Goal: Task Accomplishment & Management: Manage account settings

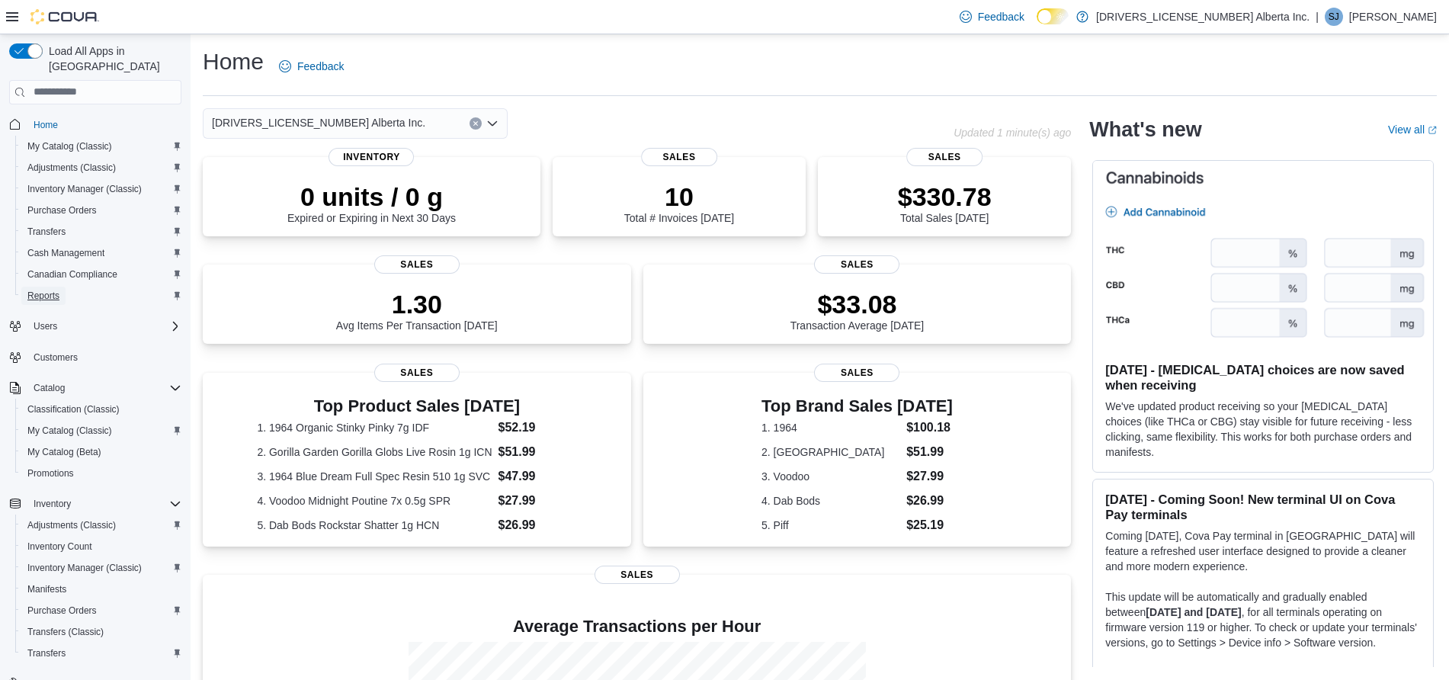
click at [34, 290] on span "Reports" at bounding box center [43, 296] width 32 height 12
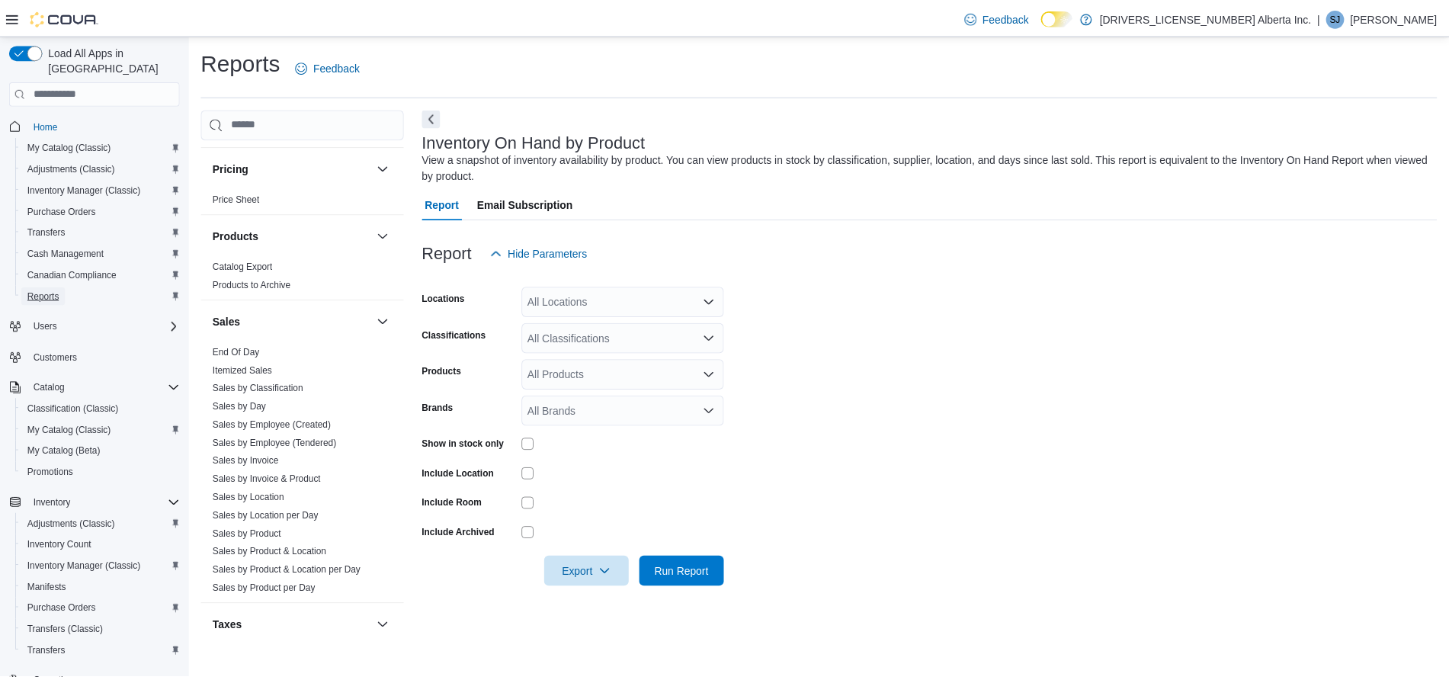
scroll to position [917, 0]
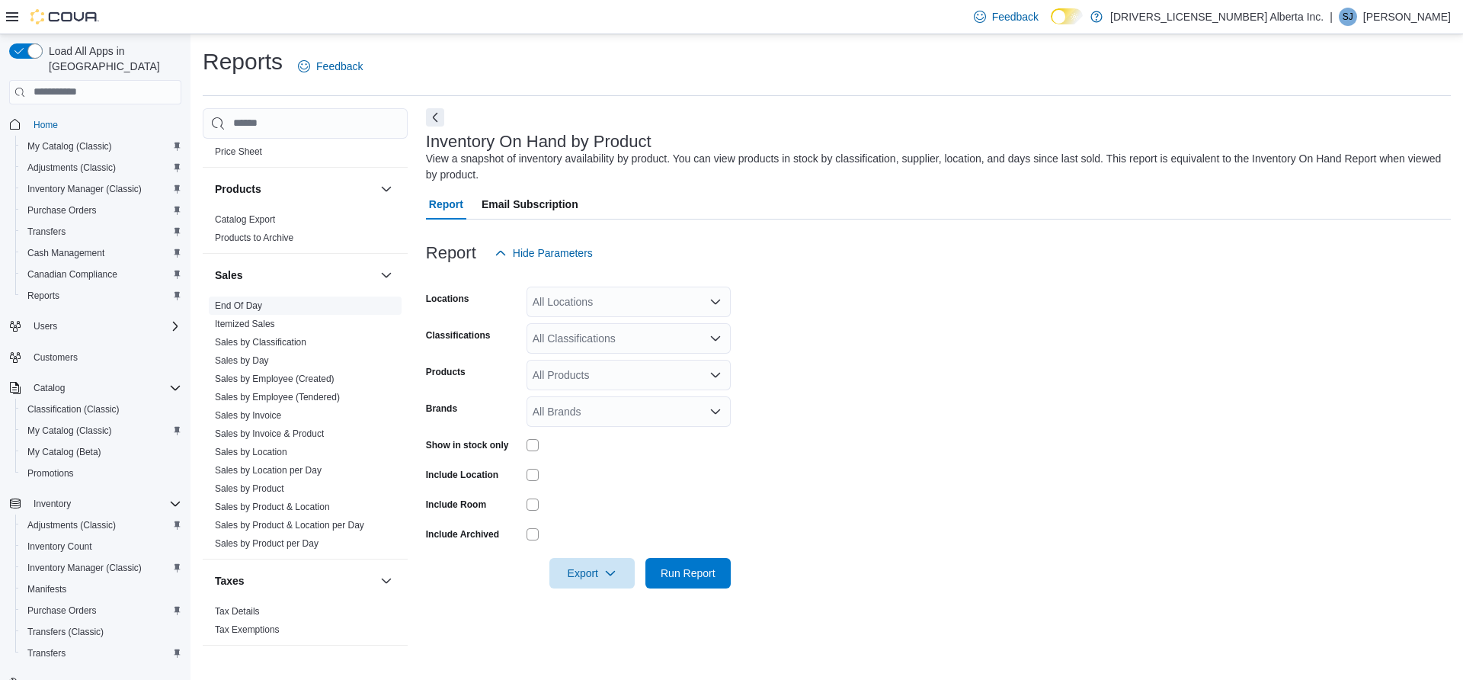
click at [236, 300] on link "End Of Day" at bounding box center [238, 305] width 47 height 11
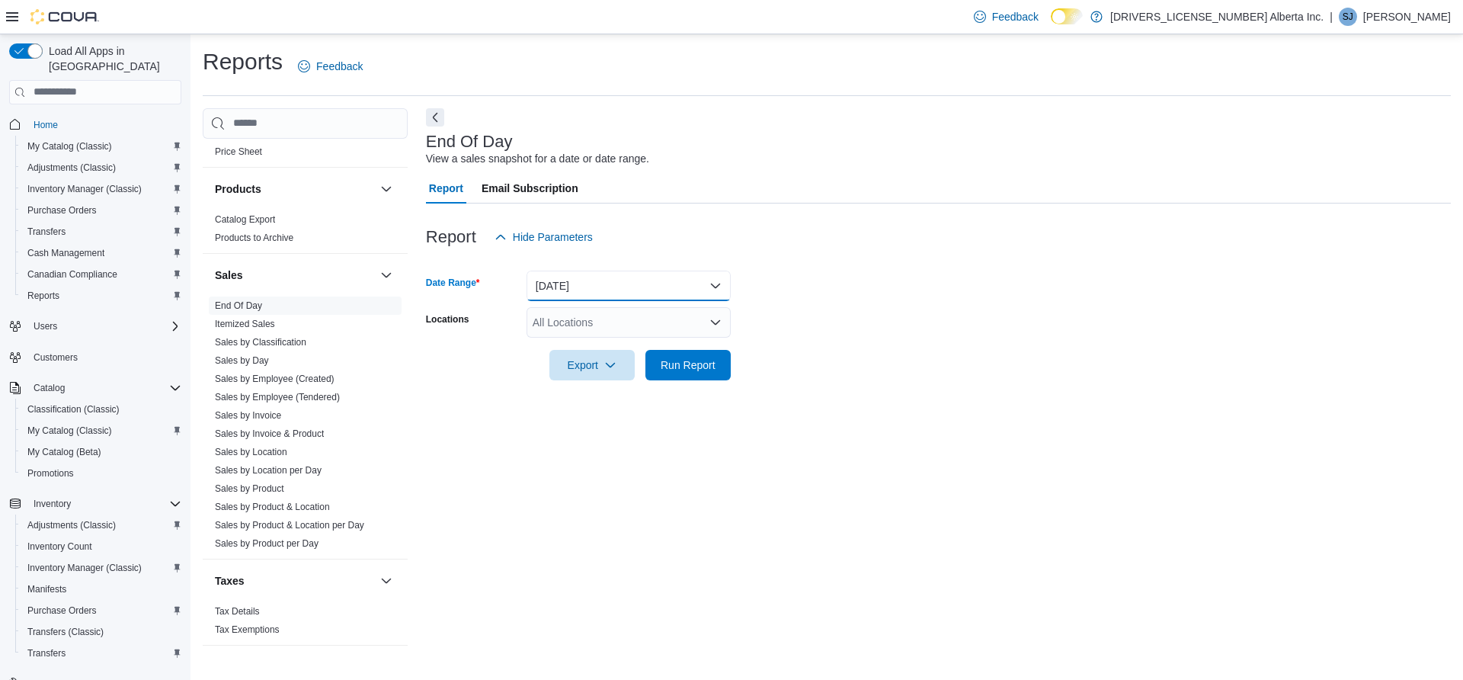
click at [691, 288] on button "[DATE]" at bounding box center [629, 286] width 204 height 30
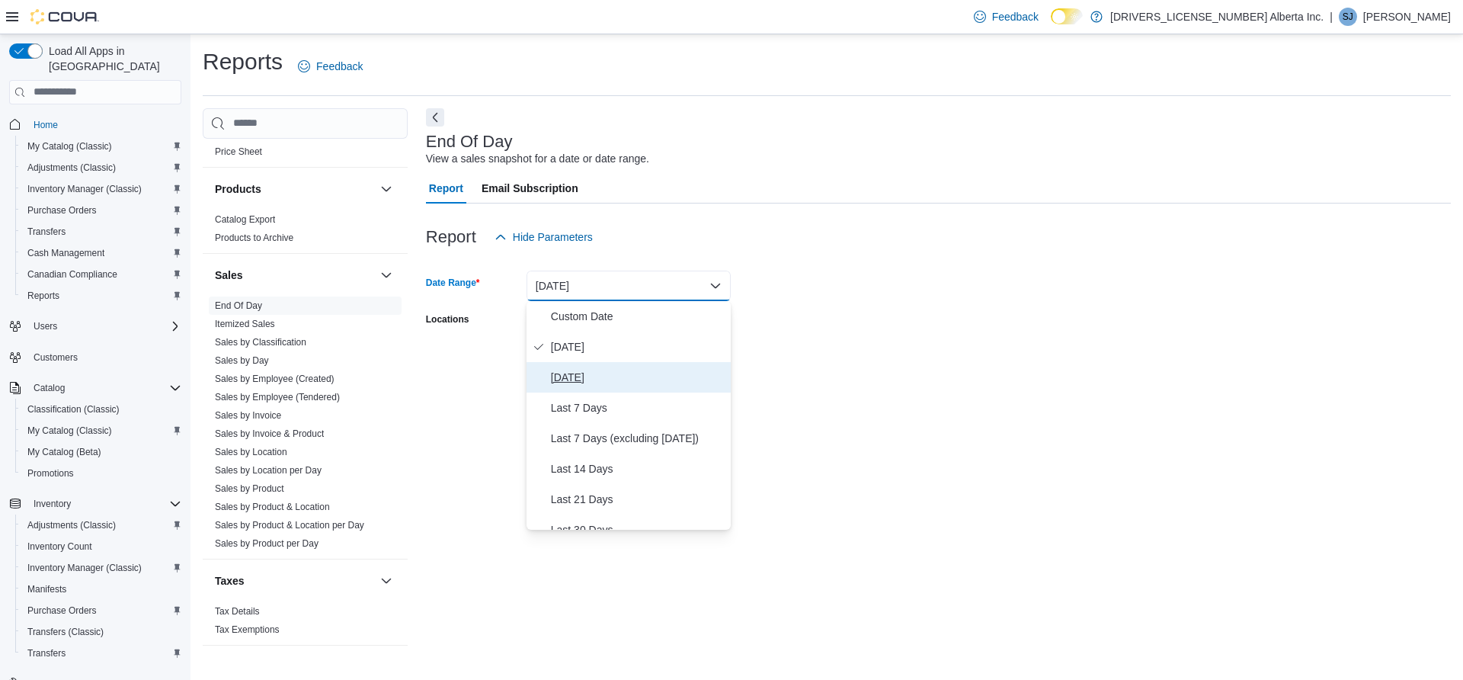
click at [580, 388] on button "[DATE]" at bounding box center [629, 377] width 204 height 30
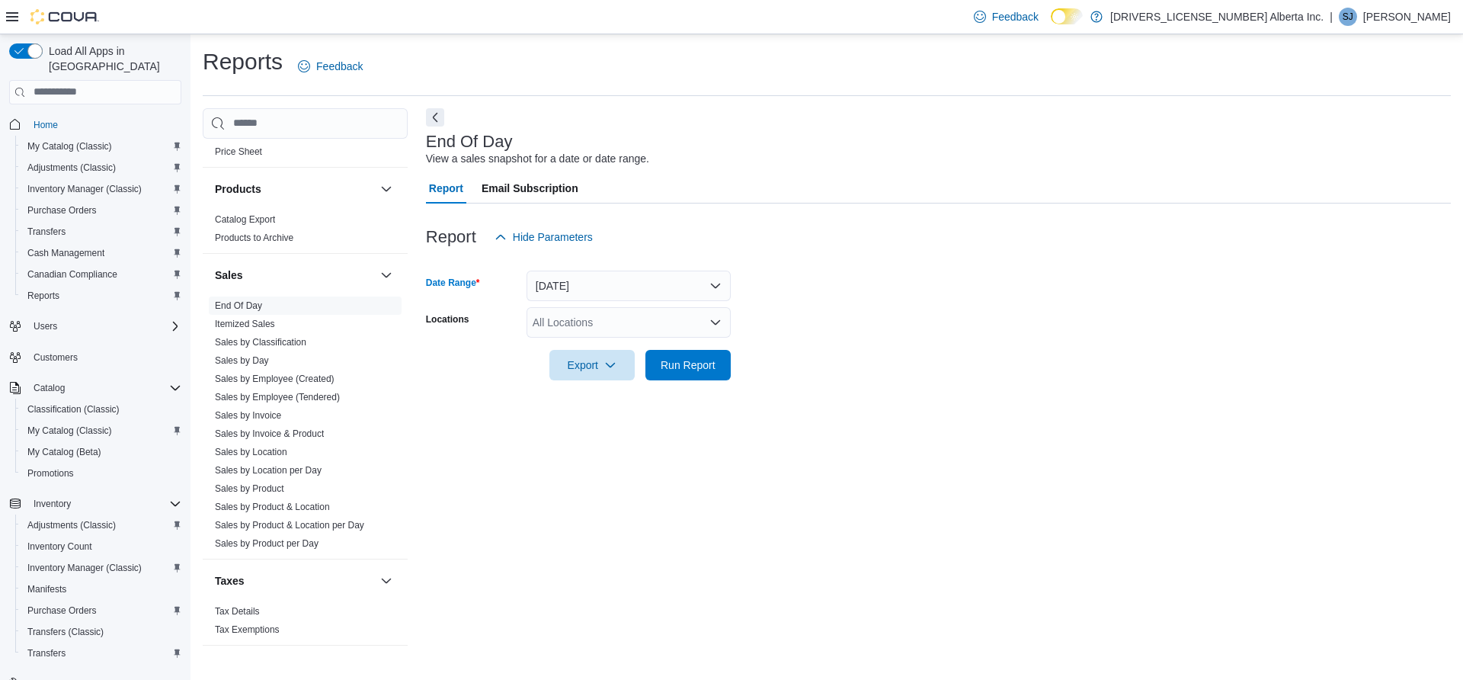
click at [594, 339] on div at bounding box center [938, 344] width 1025 height 12
click at [607, 335] on div "All Locations" at bounding box center [629, 322] width 204 height 30
type input "***"
click at [623, 344] on span "[STREET_ADDRESS]" at bounding box center [619, 348] width 105 height 15
click at [940, 342] on div at bounding box center [938, 344] width 1025 height 12
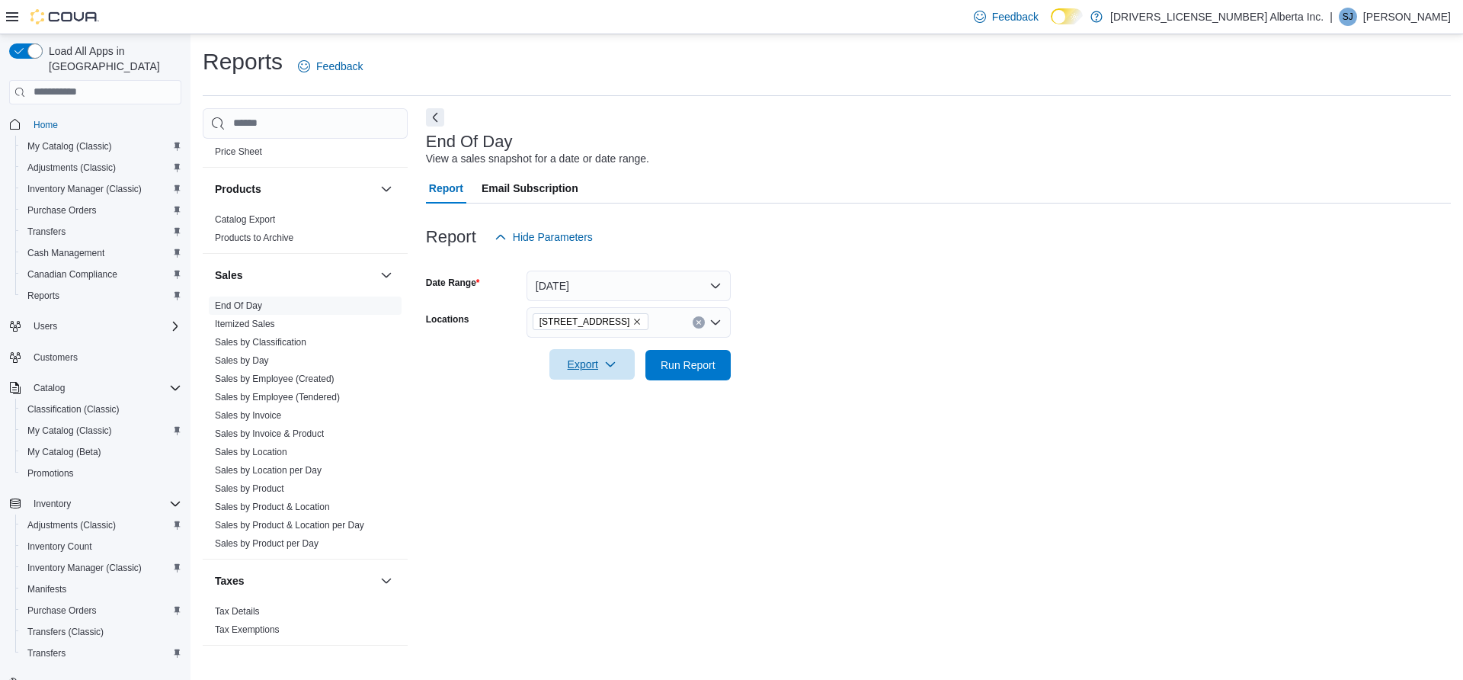
click at [584, 363] on span "Export" at bounding box center [592, 364] width 67 height 30
click at [706, 341] on div at bounding box center [938, 344] width 1025 height 12
click at [697, 363] on span "Run Report" at bounding box center [688, 364] width 55 height 15
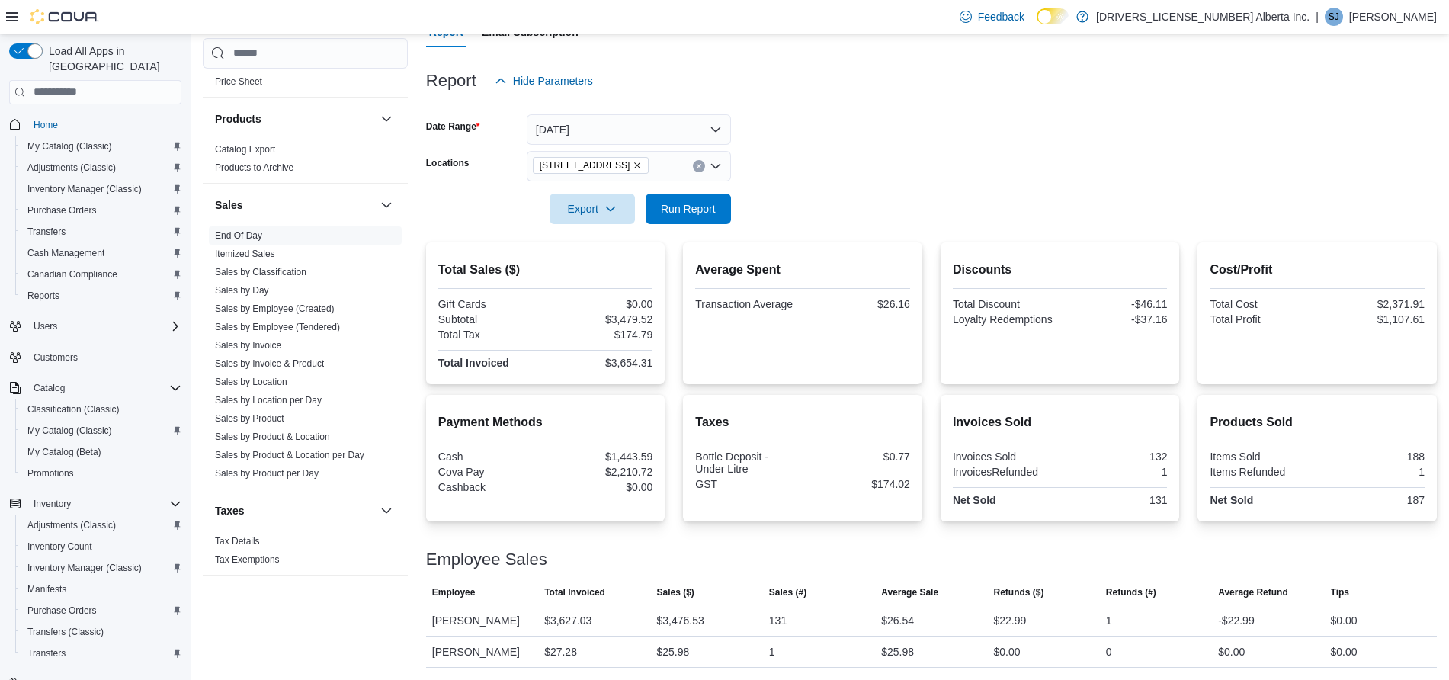
scroll to position [156, 0]
click at [607, 210] on icon "button" at bounding box center [610, 208] width 12 height 12
click at [566, 264] on span "Export to Pdf" at bounding box center [594, 270] width 69 height 12
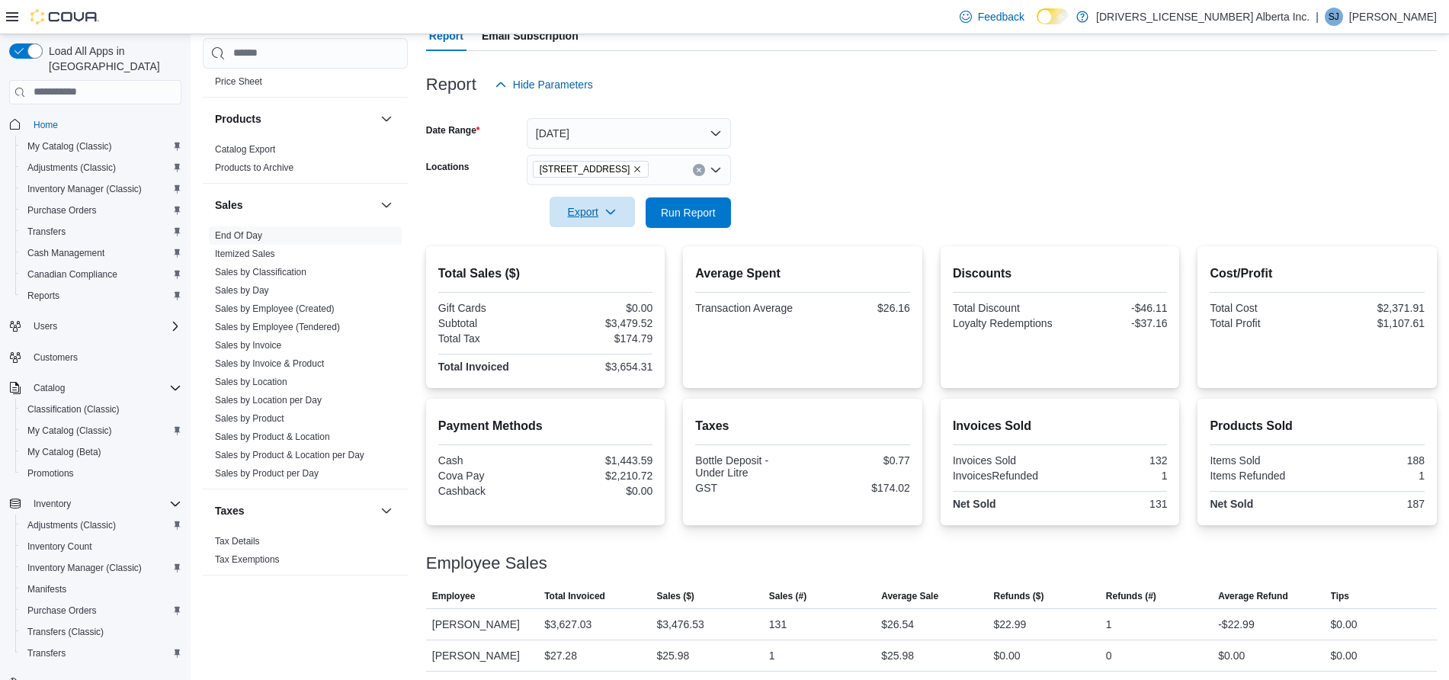
click at [989, 280] on h2 "Discounts" at bounding box center [1059, 273] width 215 height 18
click at [110, 244] on link "Cash Management" at bounding box center [65, 253] width 89 height 18
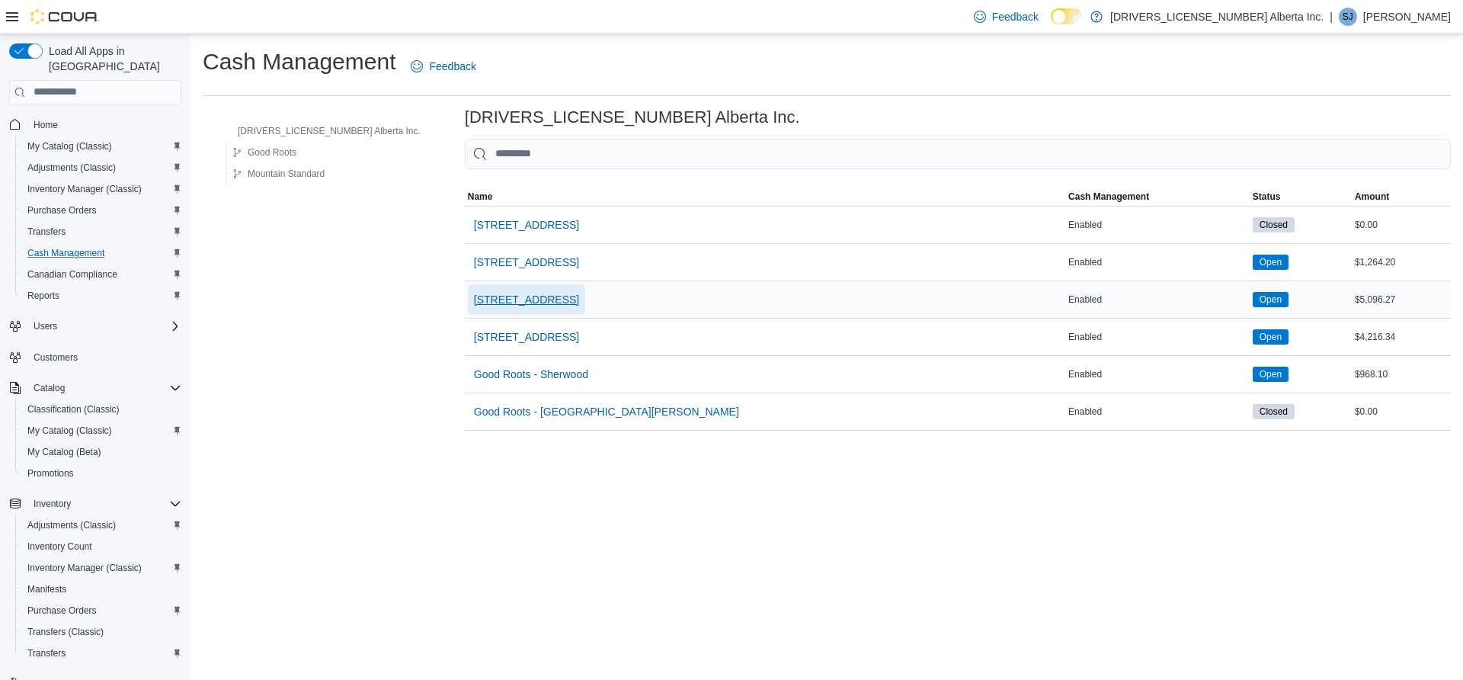
click at [474, 294] on span "[STREET_ADDRESS]" at bounding box center [526, 299] width 105 height 15
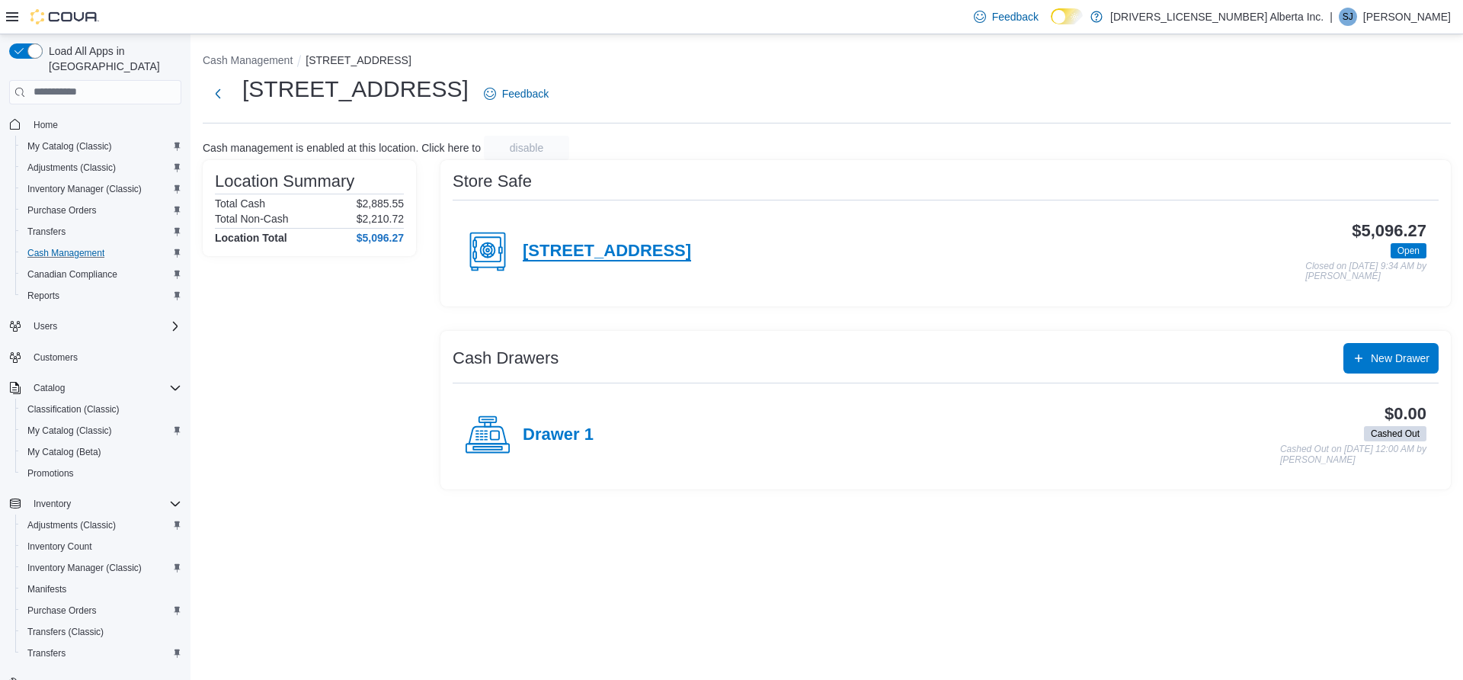
click at [632, 242] on h4 "[STREET_ADDRESS]" at bounding box center [607, 252] width 168 height 20
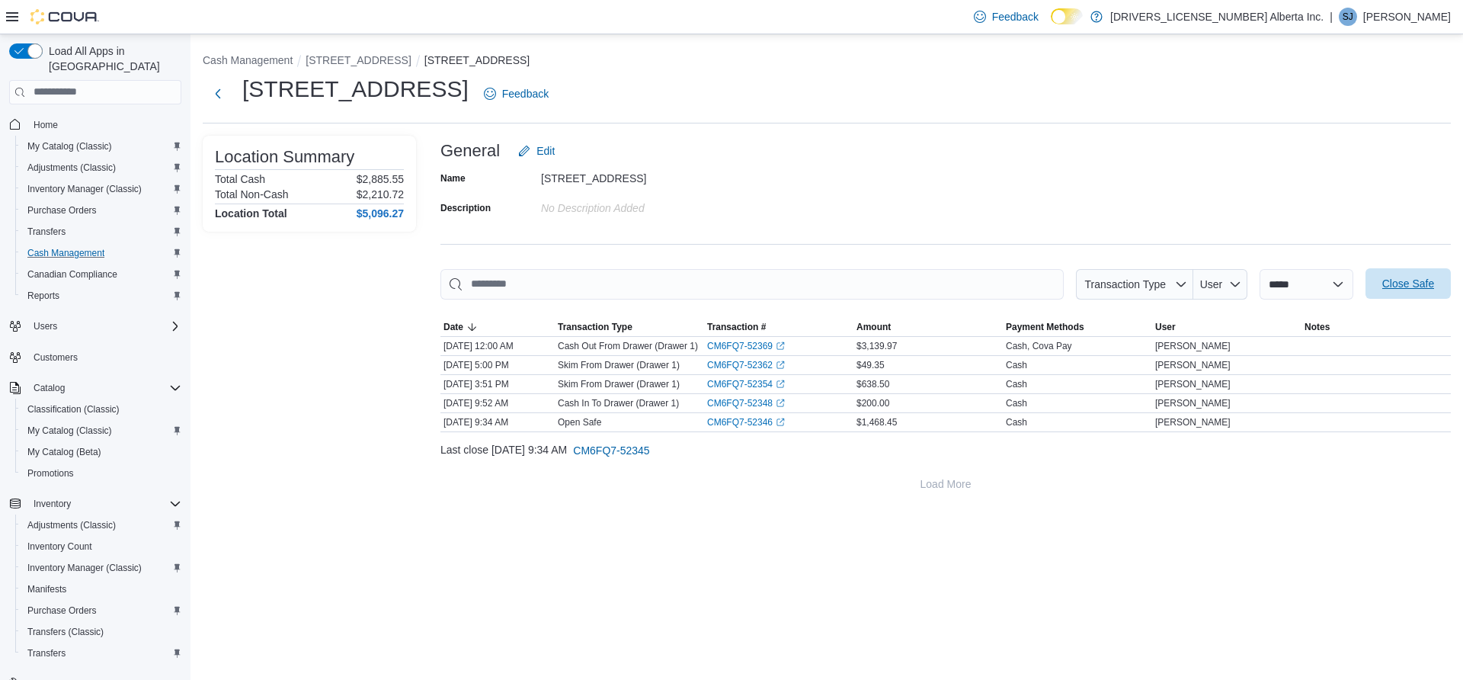
click at [1420, 274] on span "Close Safe" at bounding box center [1408, 283] width 67 height 30
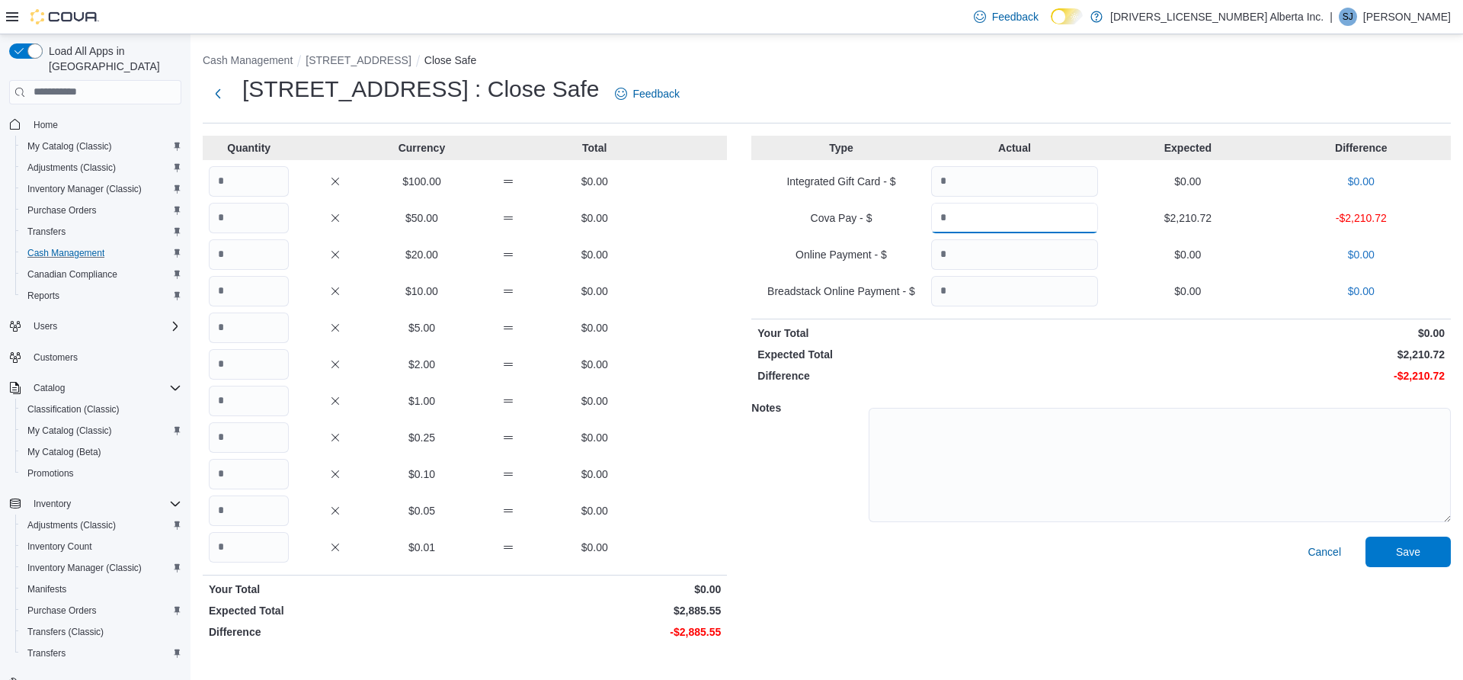
click at [973, 213] on input "Quantity" at bounding box center [1014, 218] width 167 height 30
type input "*"
type input "*******"
click at [243, 181] on input "Quantity" at bounding box center [249, 181] width 80 height 30
type input "**"
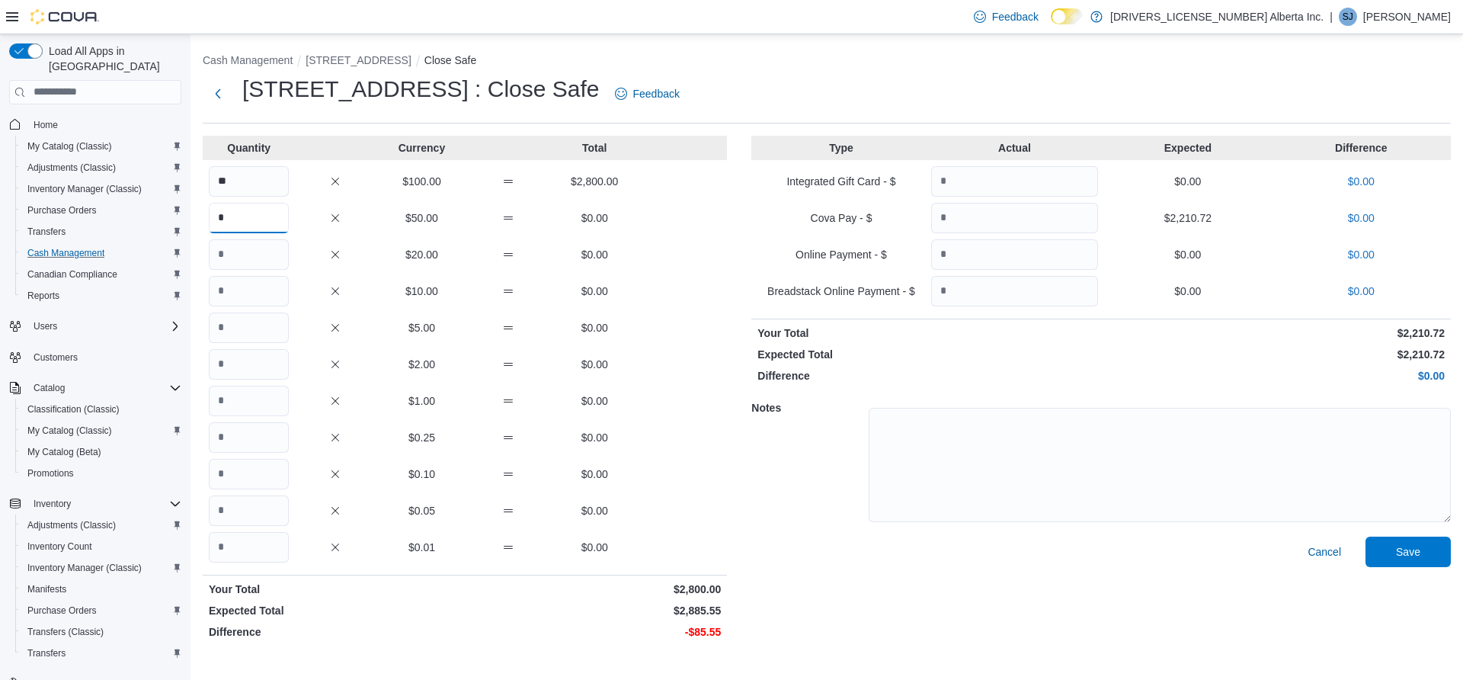
type input "*"
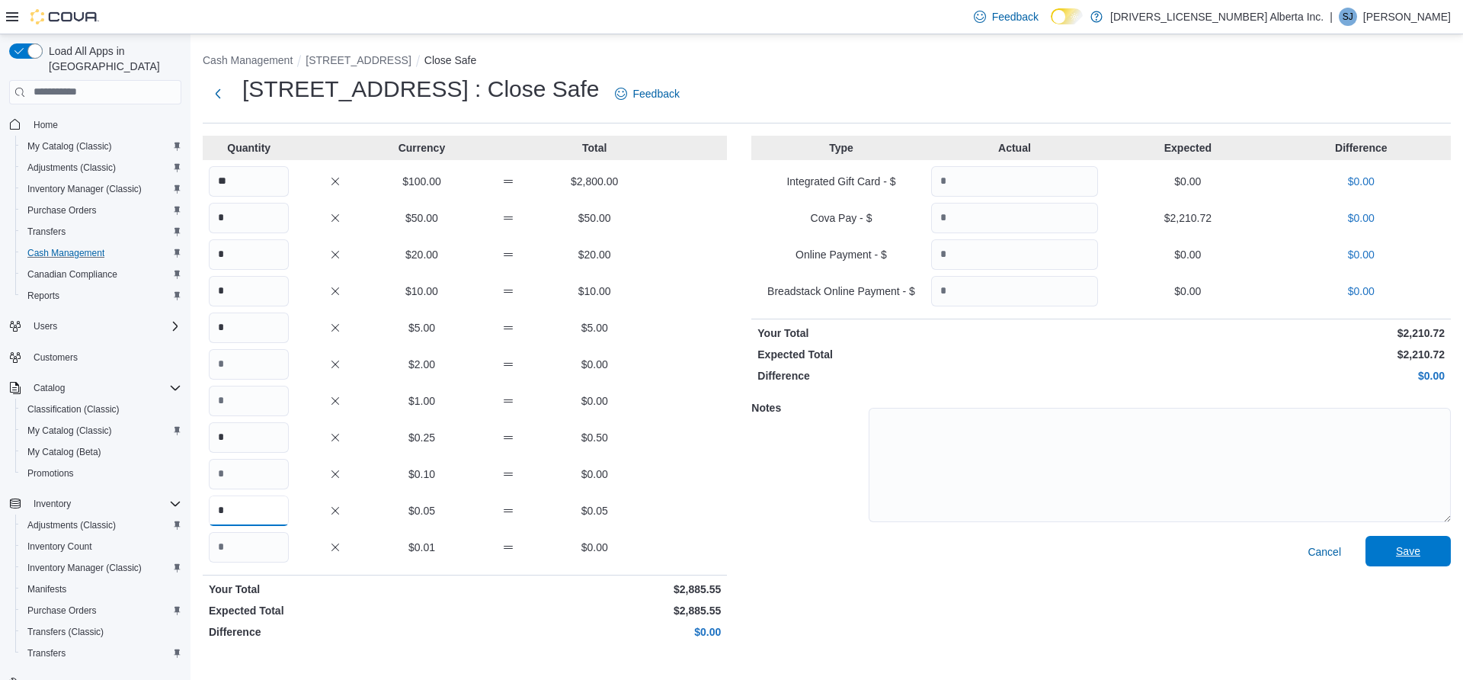
type input "*"
click at [1433, 538] on span "Save" at bounding box center [1408, 551] width 67 height 30
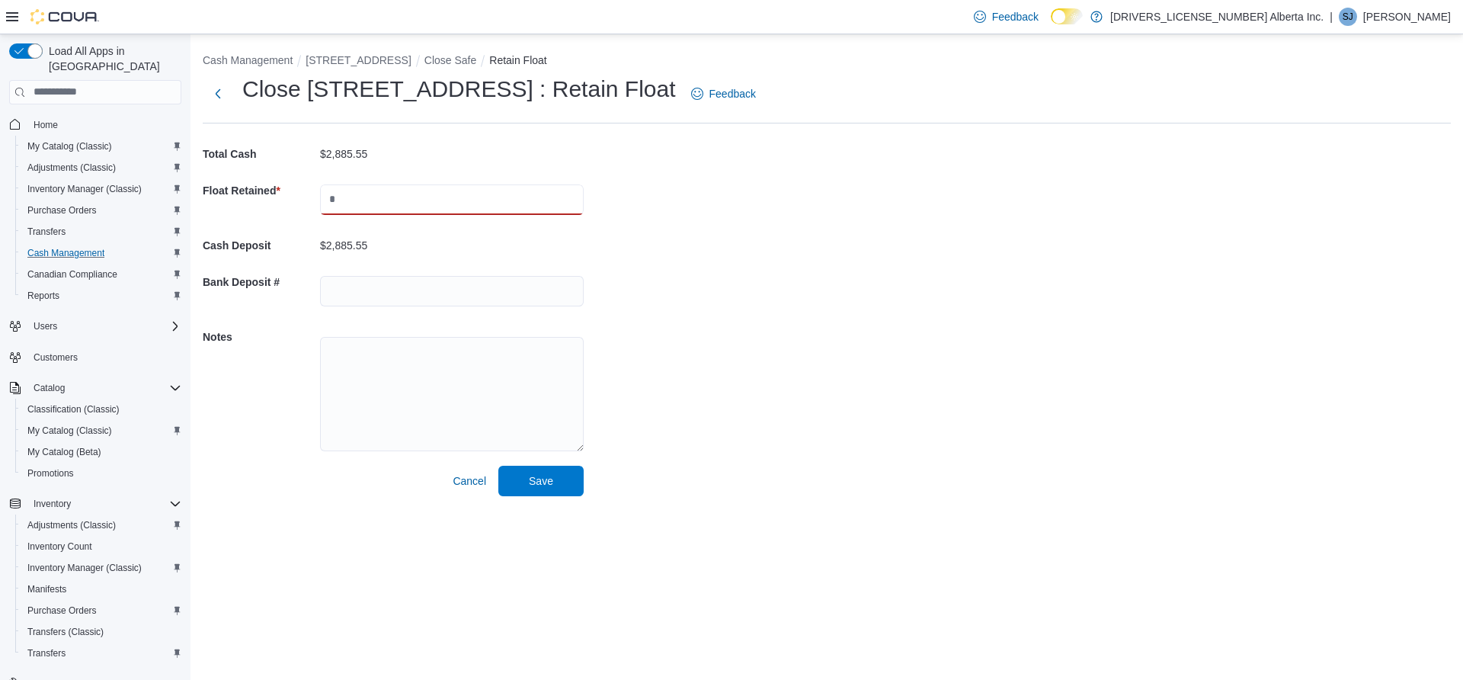
click at [399, 203] on input "text" at bounding box center [452, 199] width 264 height 30
click at [363, 188] on input "text" at bounding box center [452, 199] width 264 height 30
type input "*******"
type input "*****"
type textarea "******"
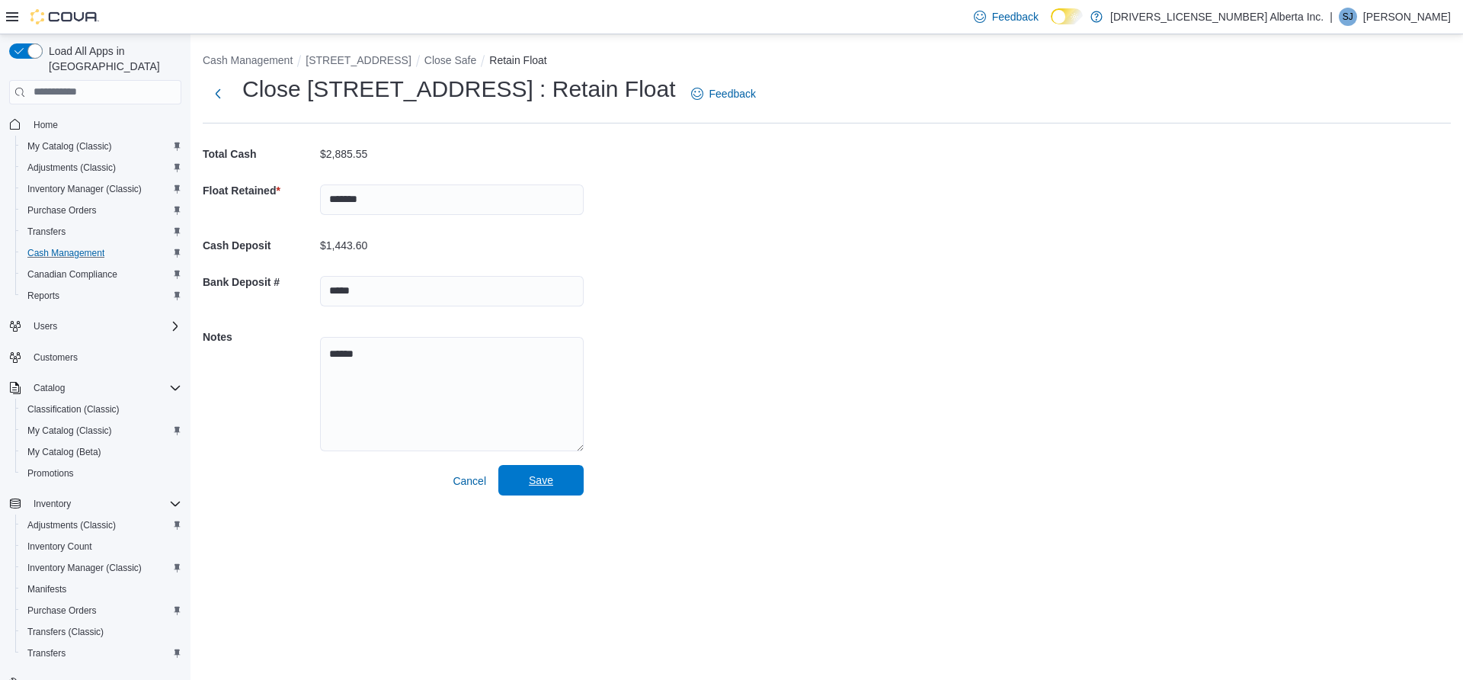
click at [555, 466] on span "Save" at bounding box center [540, 480] width 67 height 30
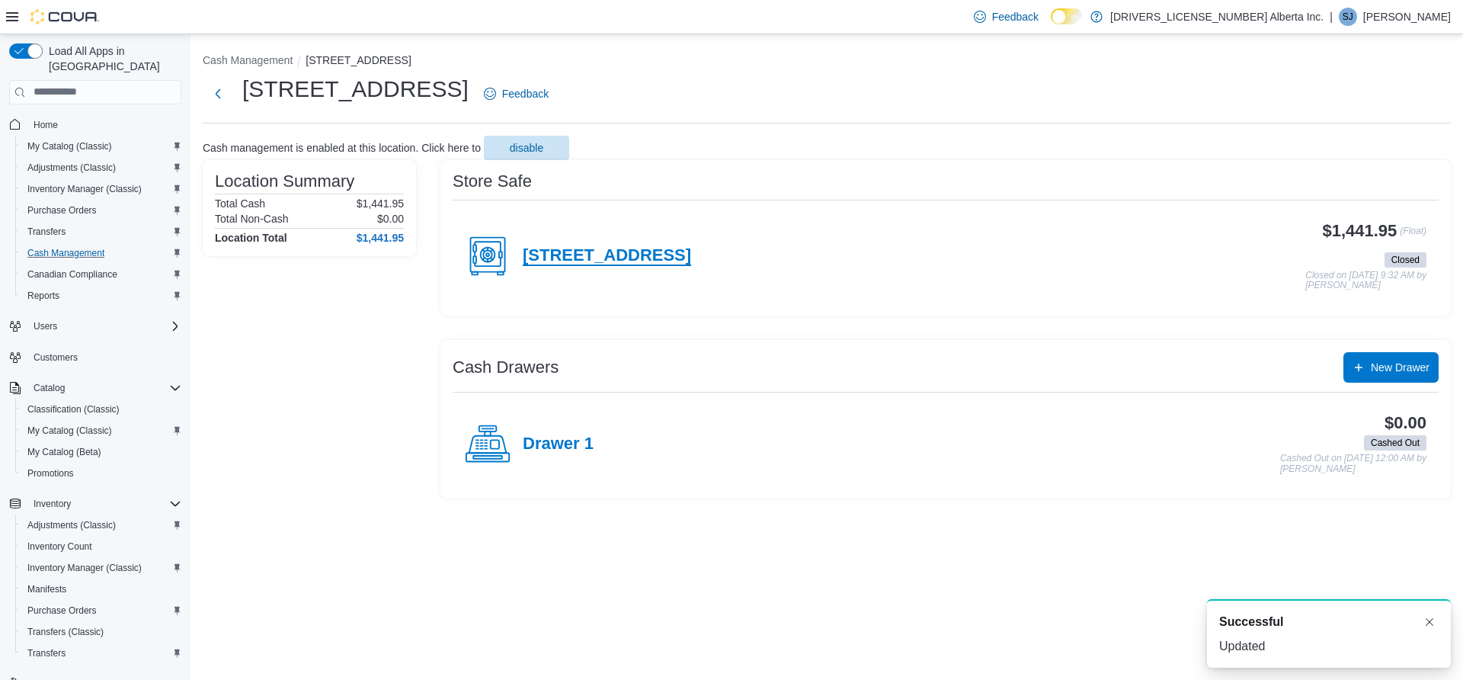
click at [608, 251] on h4 "[STREET_ADDRESS]" at bounding box center [607, 256] width 168 height 20
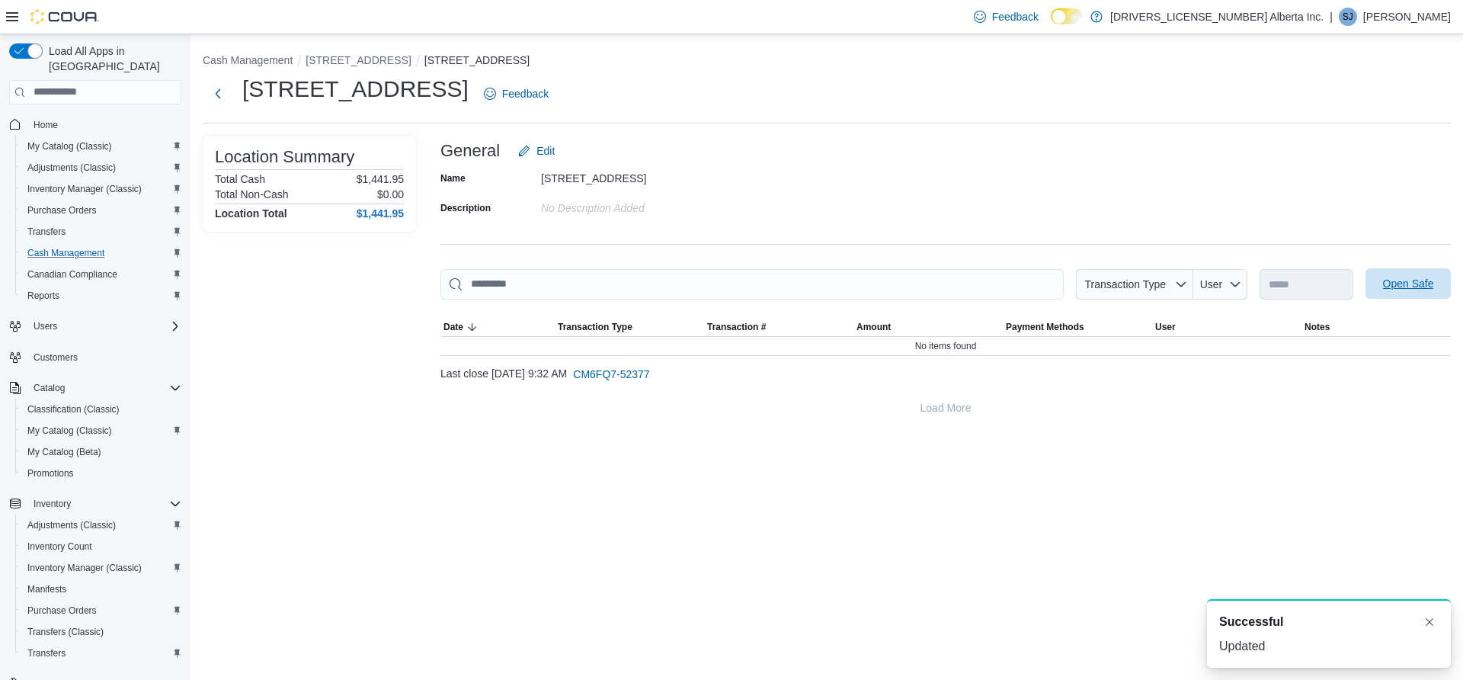
click at [1397, 283] on span "Open Safe" at bounding box center [1408, 283] width 51 height 15
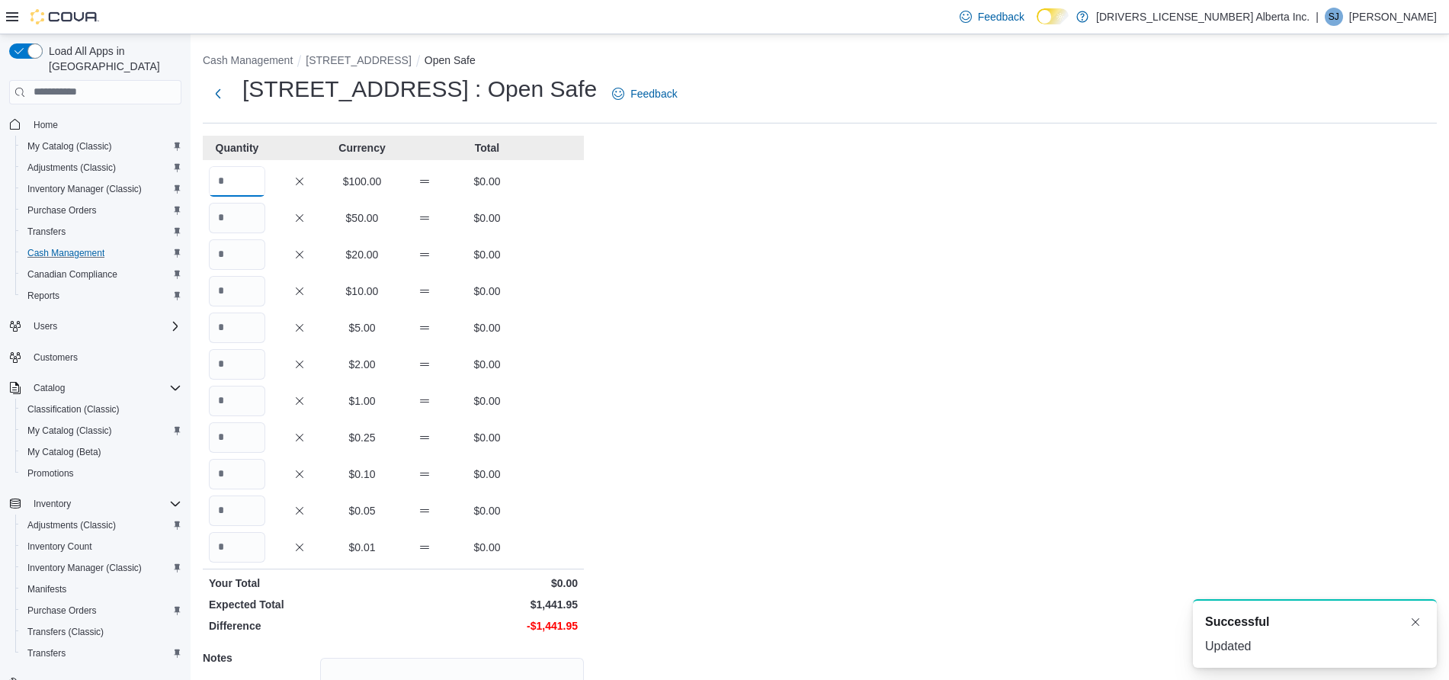
click at [233, 186] on input "Quantity" at bounding box center [237, 181] width 56 height 30
type input "**"
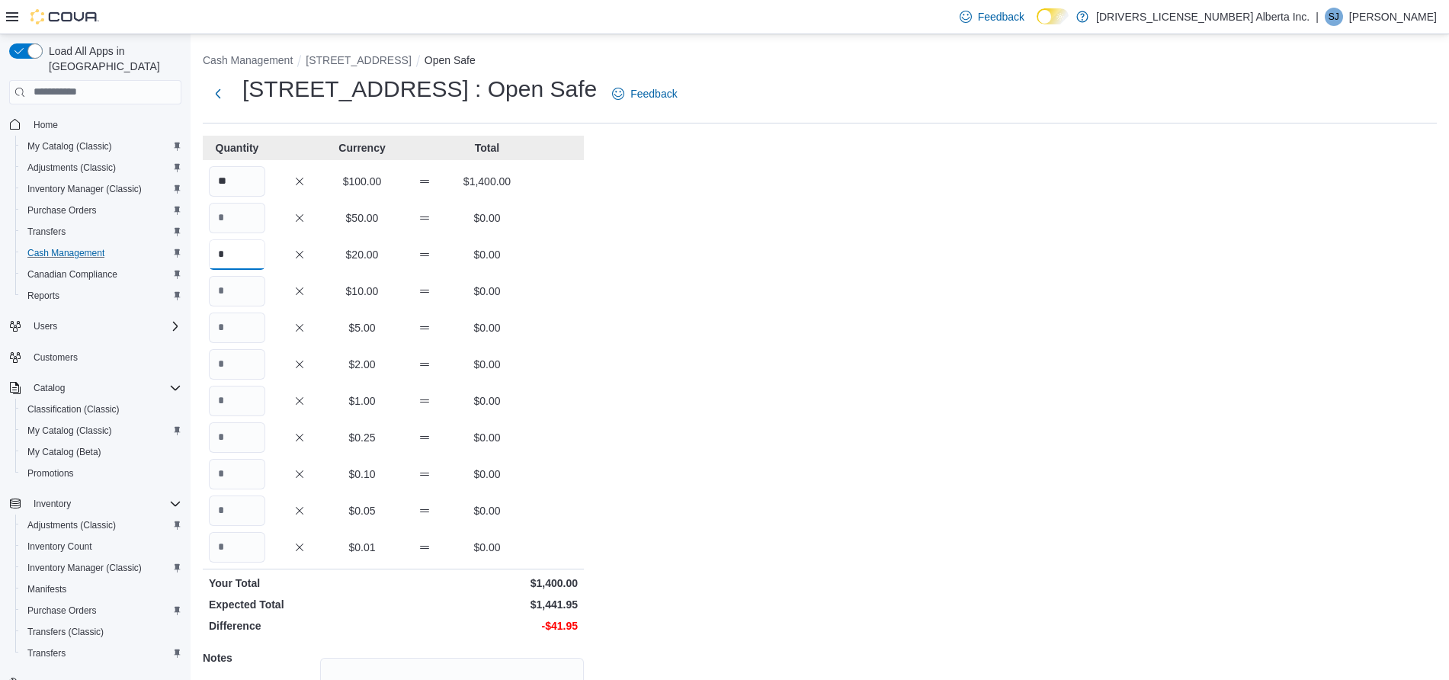
type input "*"
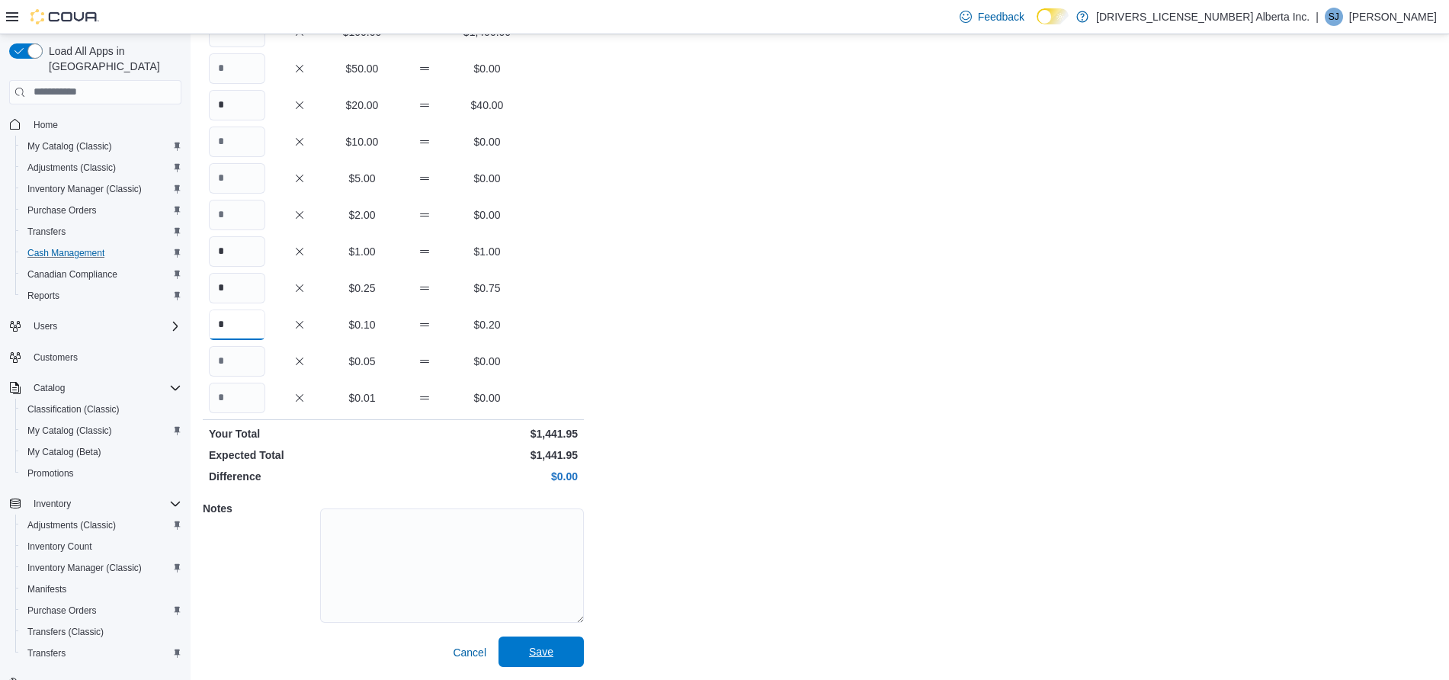
type input "*"
click at [554, 651] on span "Save" at bounding box center [540, 651] width 67 height 30
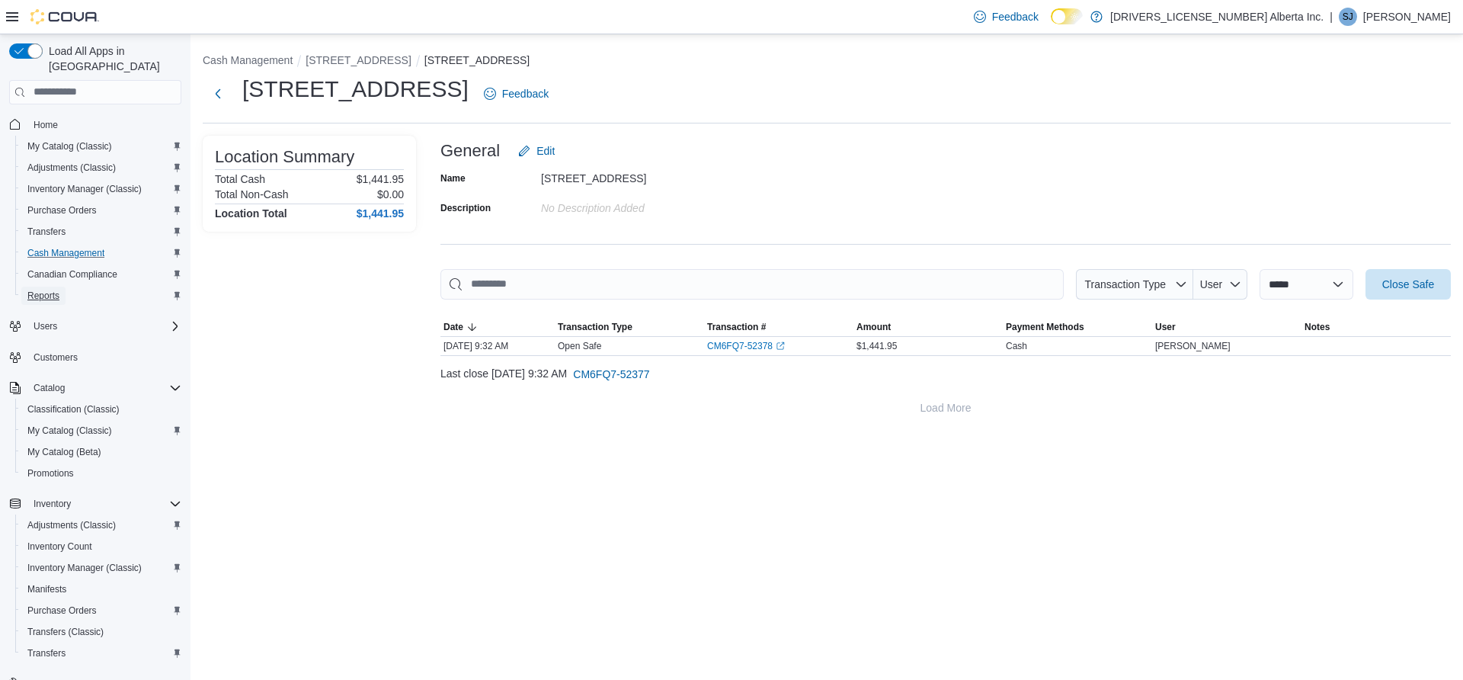
click at [42, 290] on span "Reports" at bounding box center [43, 296] width 32 height 12
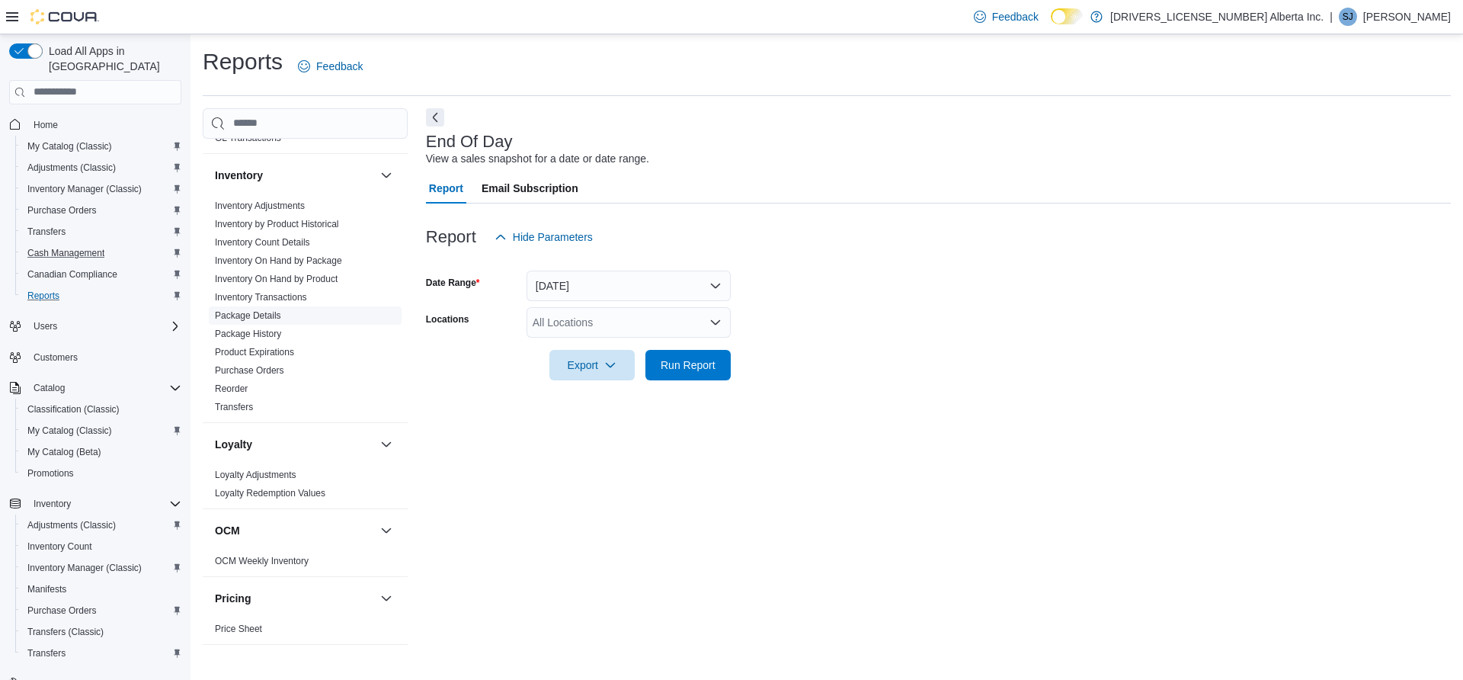
scroll to position [439, 0]
click at [320, 275] on link "Inventory On Hand by Product" at bounding box center [276, 280] width 123 height 11
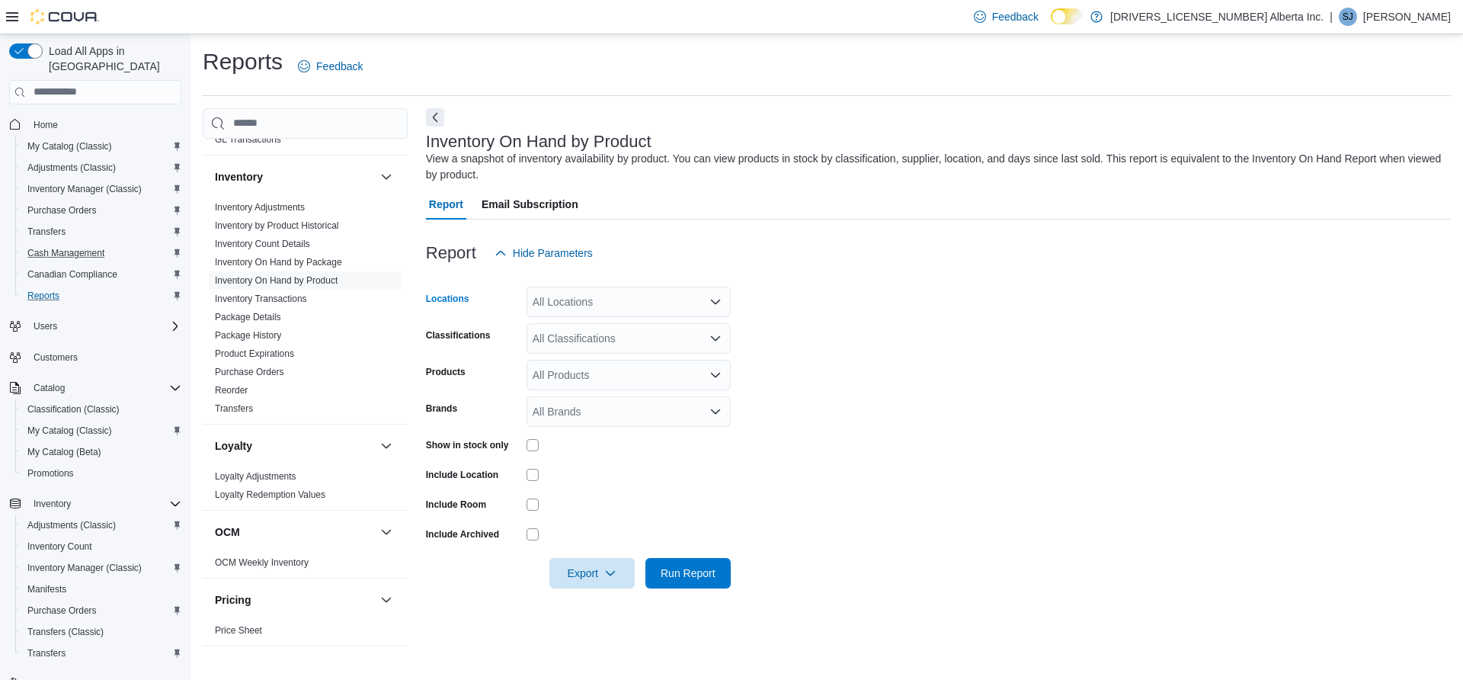
click at [613, 311] on div "All Locations" at bounding box center [629, 302] width 204 height 30
type input "***"
click at [635, 331] on span "[STREET_ADDRESS]" at bounding box center [619, 327] width 105 height 15
click at [893, 373] on form "Locations [STREET_ADDRESS] Classifications All Classifications Products All Pro…" at bounding box center [938, 428] width 1025 height 320
click at [624, 330] on div "All Classifications" at bounding box center [629, 338] width 204 height 30
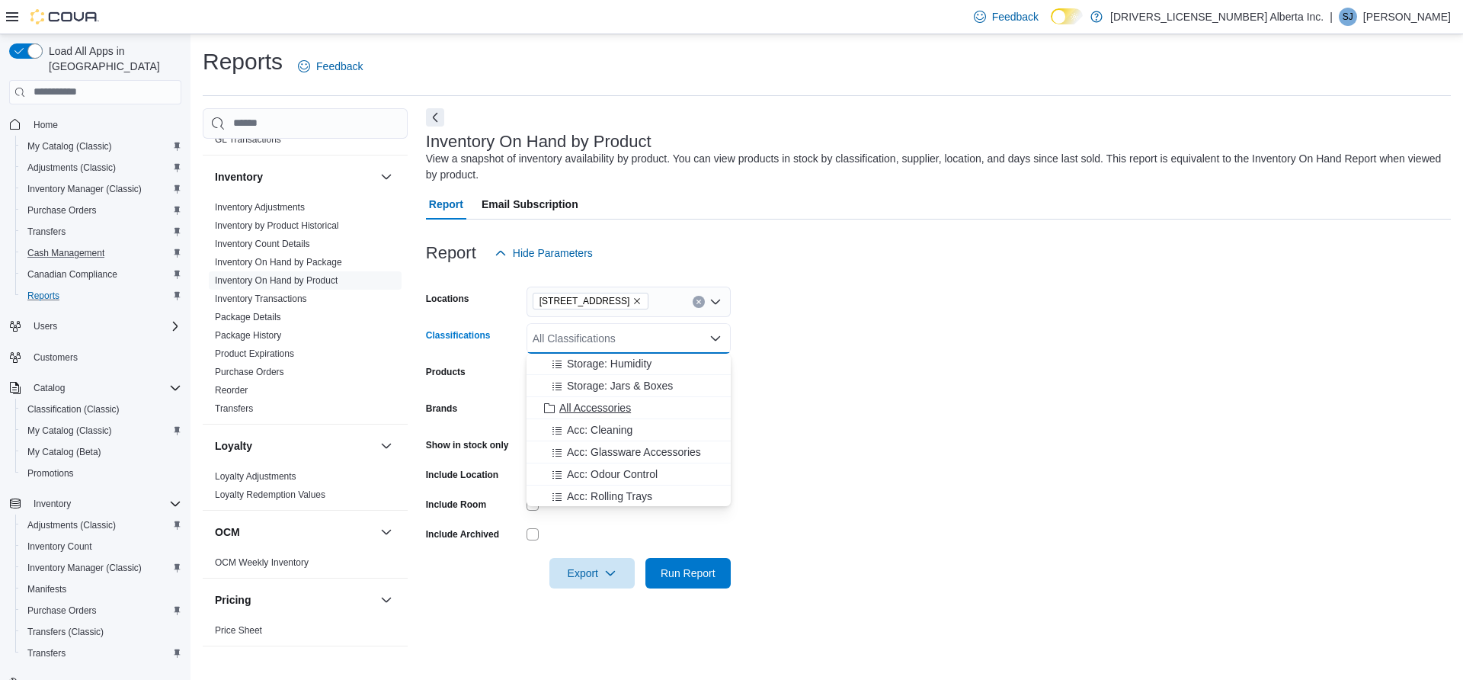
click at [596, 410] on span "All Accessories" at bounding box center [595, 407] width 72 height 15
click at [584, 402] on span "All Storage" at bounding box center [585, 399] width 52 height 15
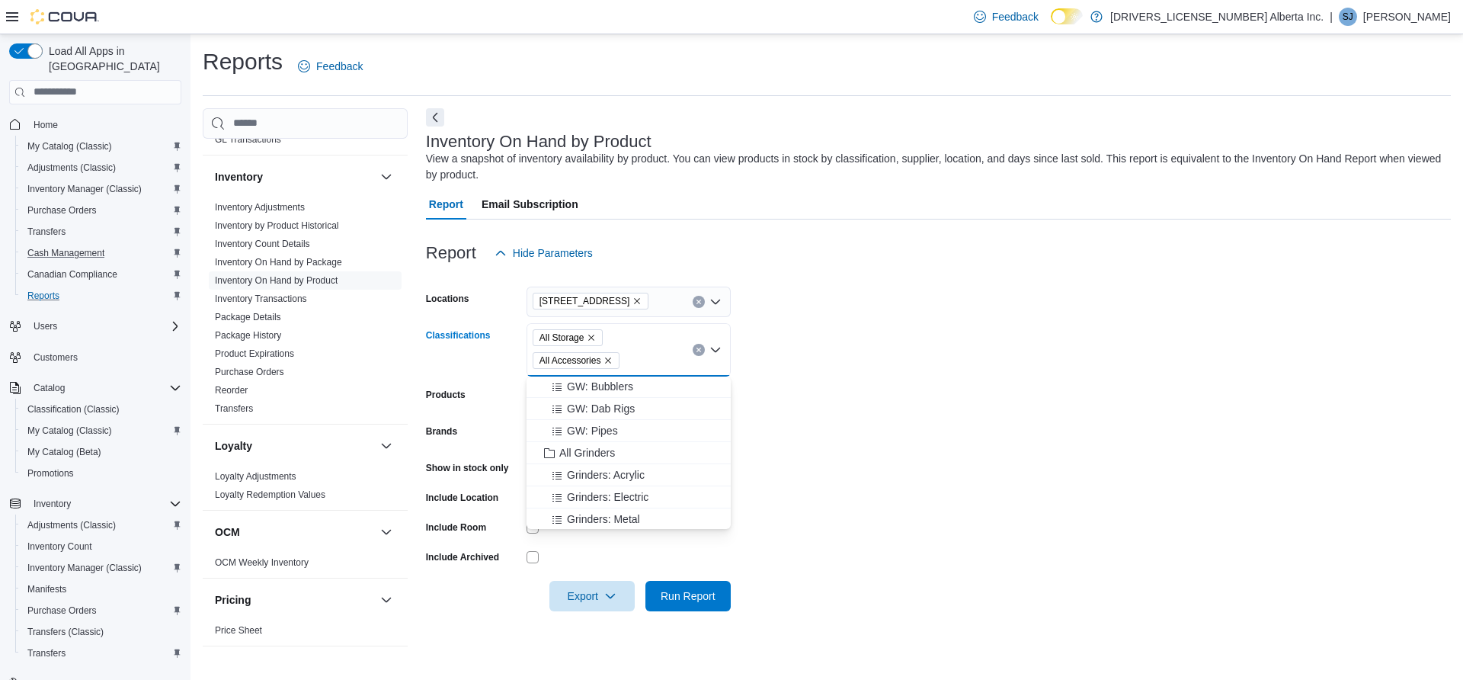
scroll to position [1458, 0]
click at [594, 451] on span "All Grinders" at bounding box center [587, 453] width 56 height 15
click at [597, 394] on span "All Papers" at bounding box center [583, 388] width 49 height 15
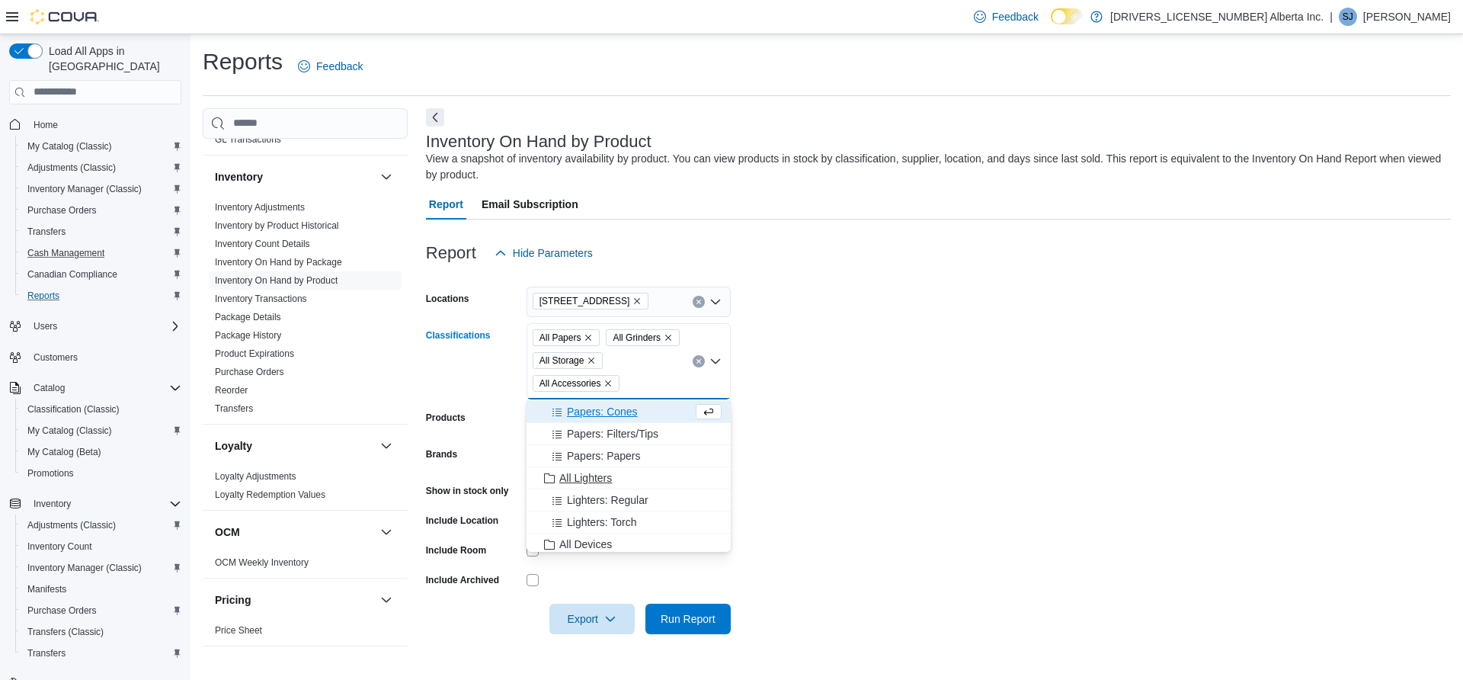
click at [593, 475] on span "All Lighters" at bounding box center [585, 477] width 53 height 15
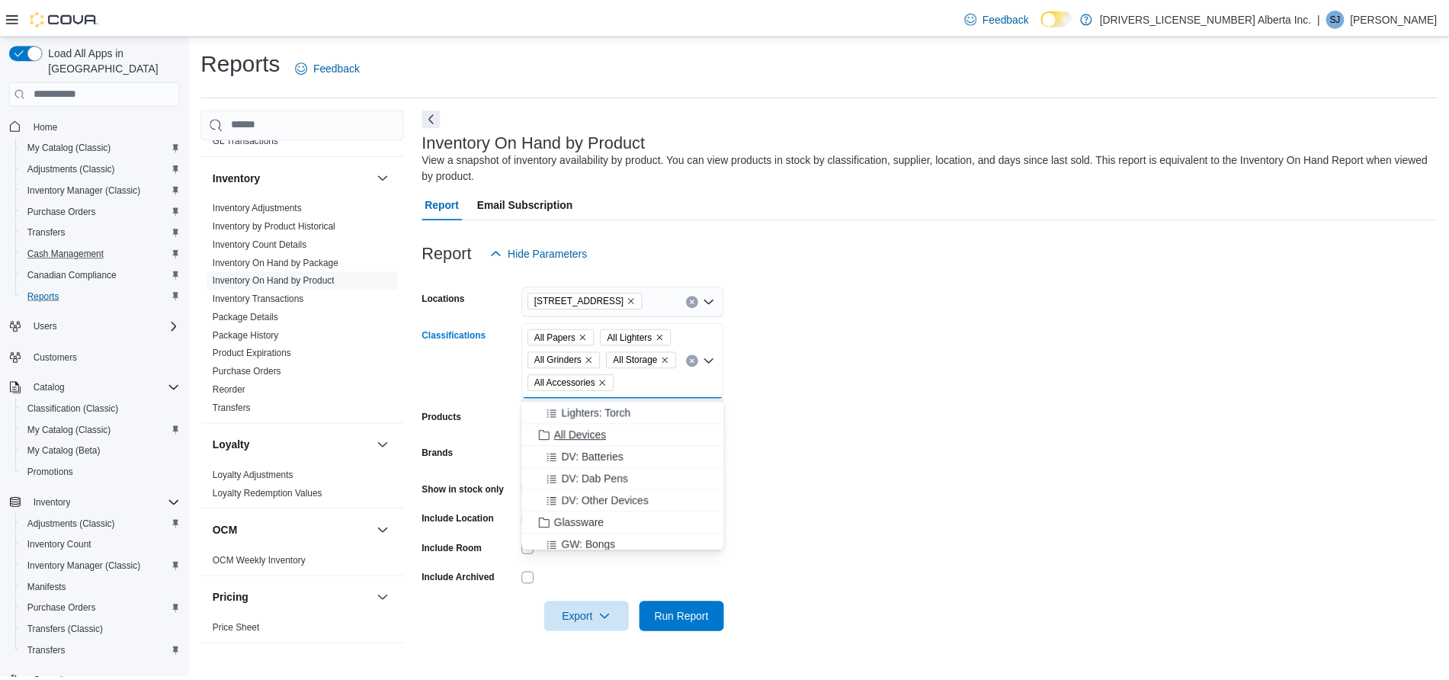
scroll to position [1257, 0]
click at [591, 436] on span "All Devices" at bounding box center [585, 434] width 53 height 15
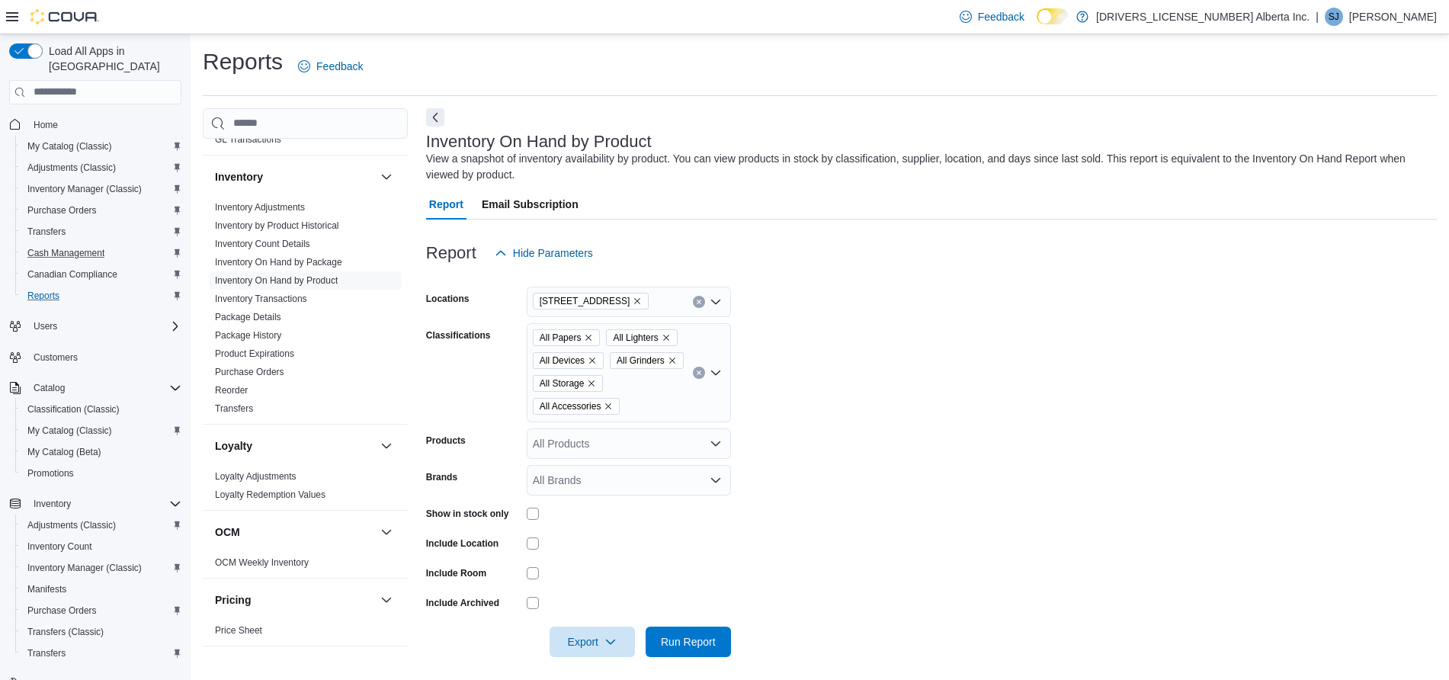
click at [878, 447] on form "Locations [STREET_ADDRESS] Classifications All Papers All Lighters All Devices …" at bounding box center [931, 462] width 1010 height 389
click at [595, 639] on span "Export" at bounding box center [592, 641] width 67 height 30
click at [616, 539] on button "Export to Excel" at bounding box center [594, 550] width 87 height 30
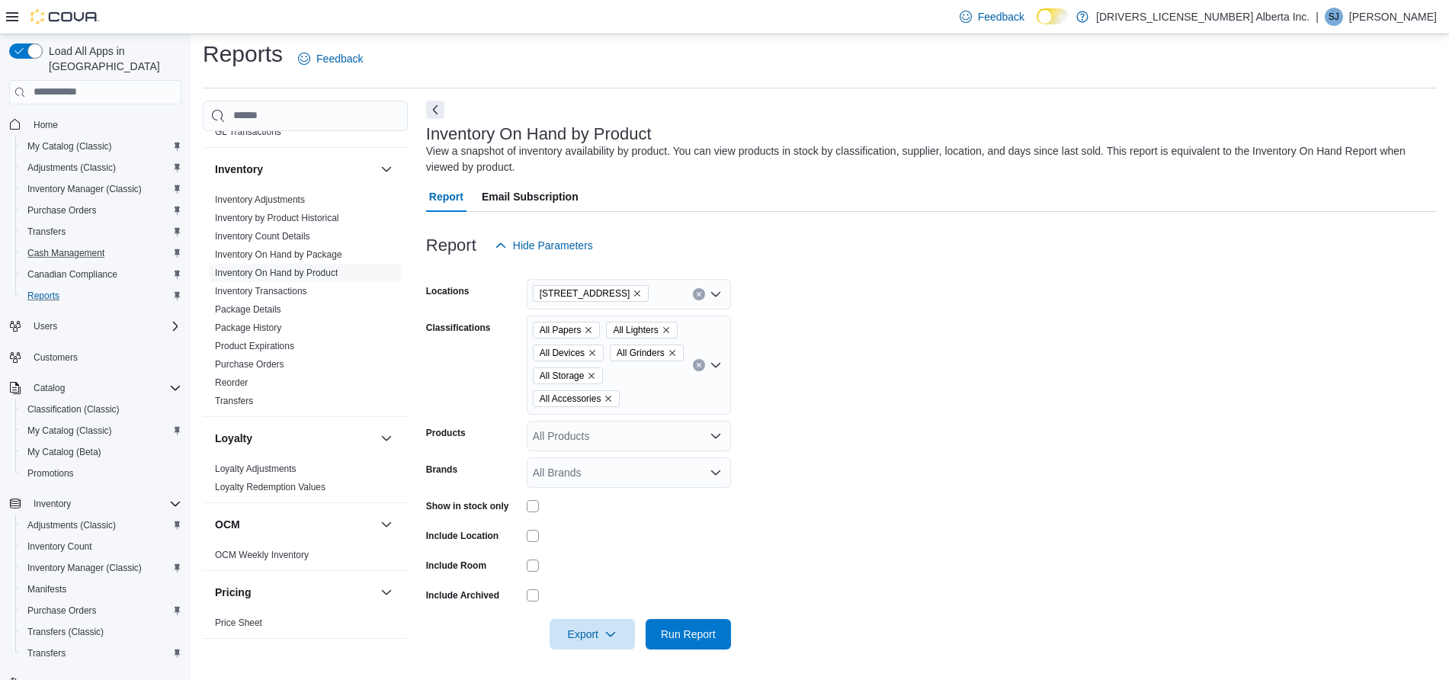
click at [684, 386] on div "All Papers All Lighters All Devices All Grinders All Storage All Accessories" at bounding box center [629, 364] width 204 height 99
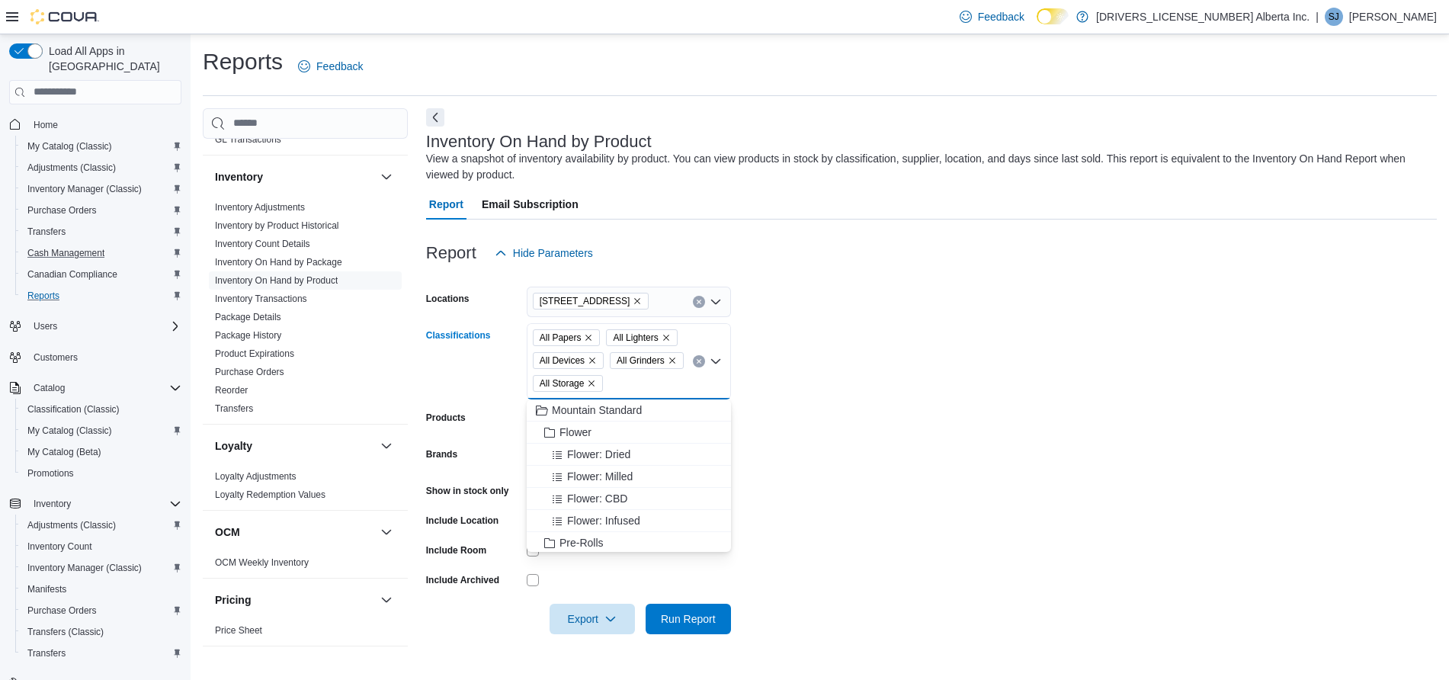
scroll to position [0, 0]
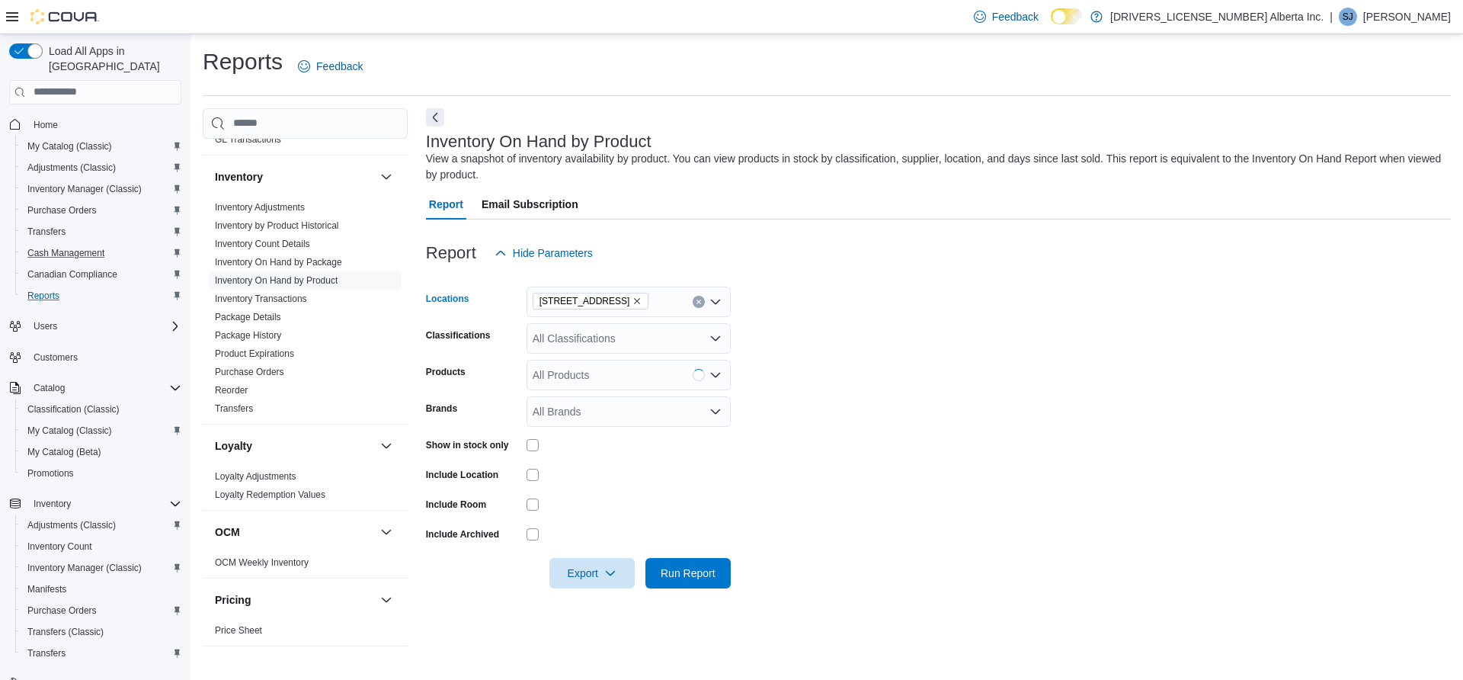
click at [669, 295] on div "[STREET_ADDRESS]" at bounding box center [629, 302] width 204 height 30
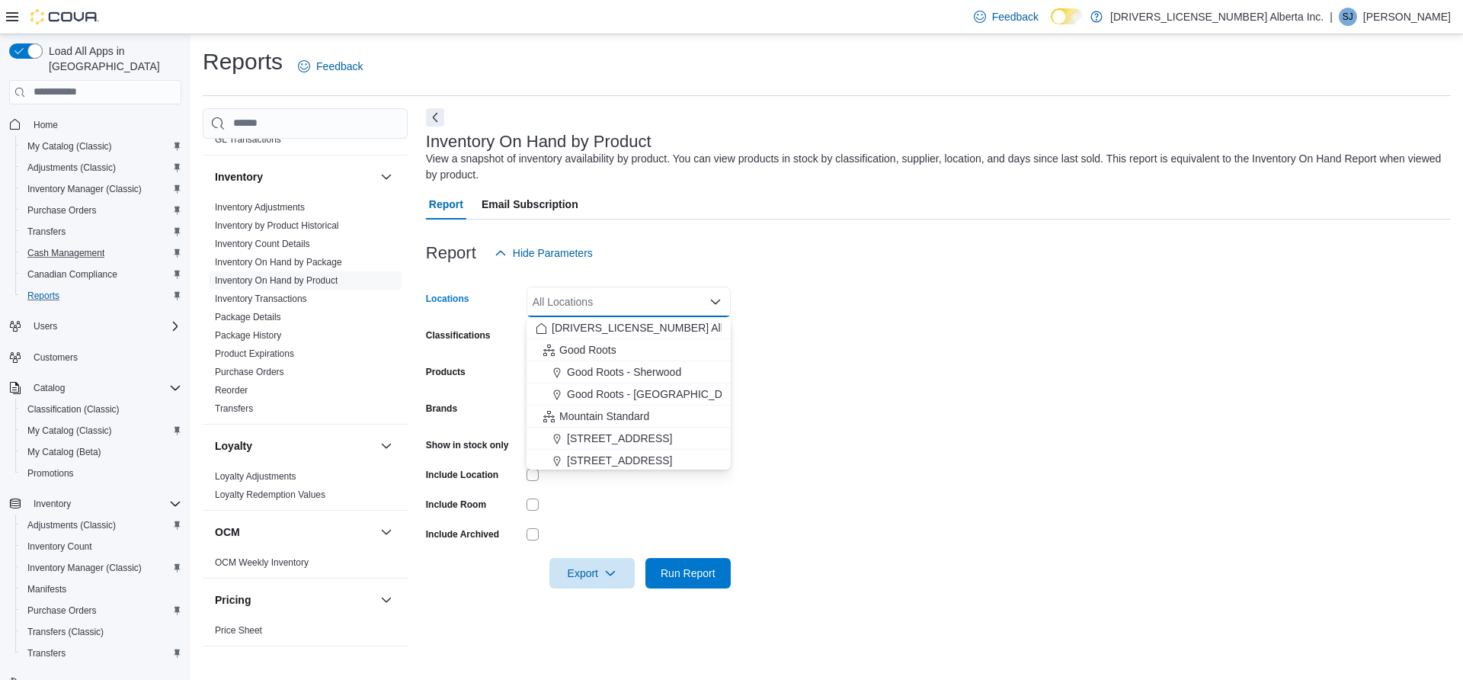
click at [915, 358] on form "Locations All Locations Combo box. Selected. Combo box input. All Locations. Ty…" at bounding box center [938, 428] width 1025 height 320
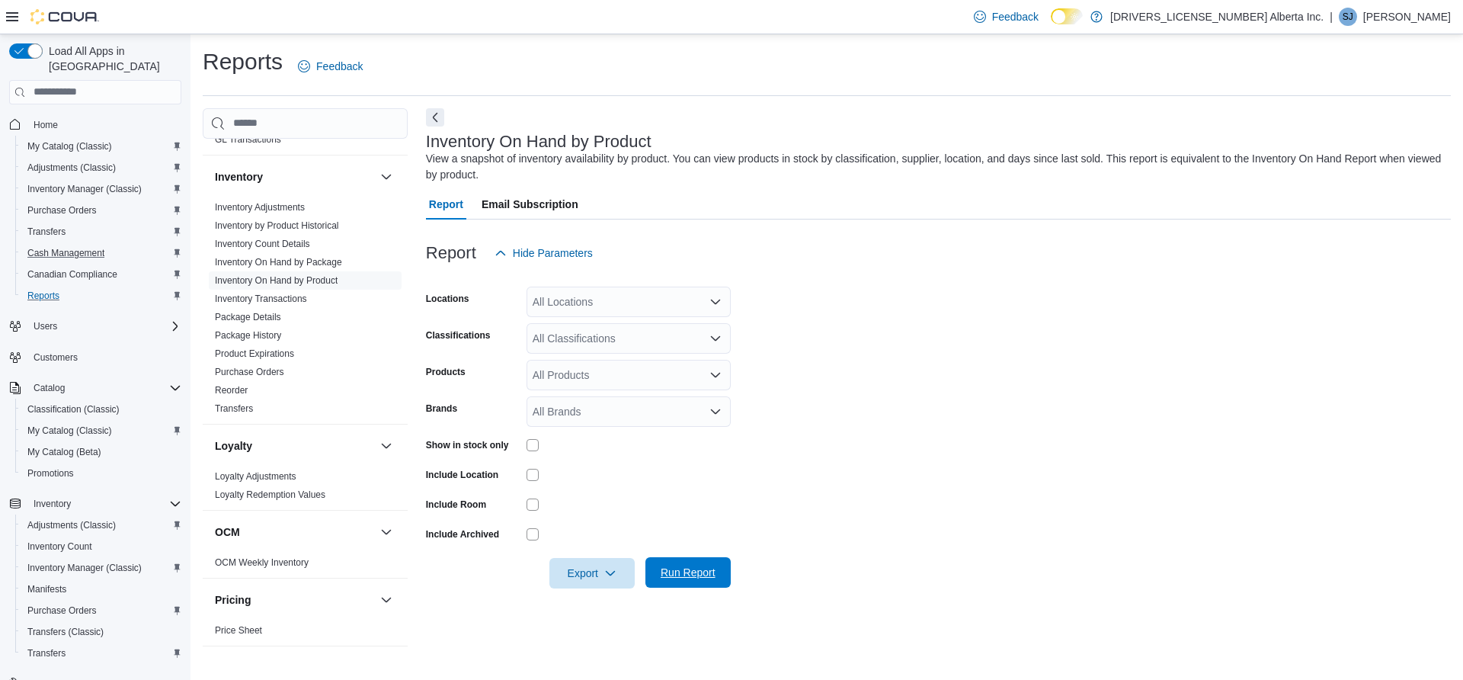
click at [695, 572] on span "Run Report" at bounding box center [688, 572] width 55 height 15
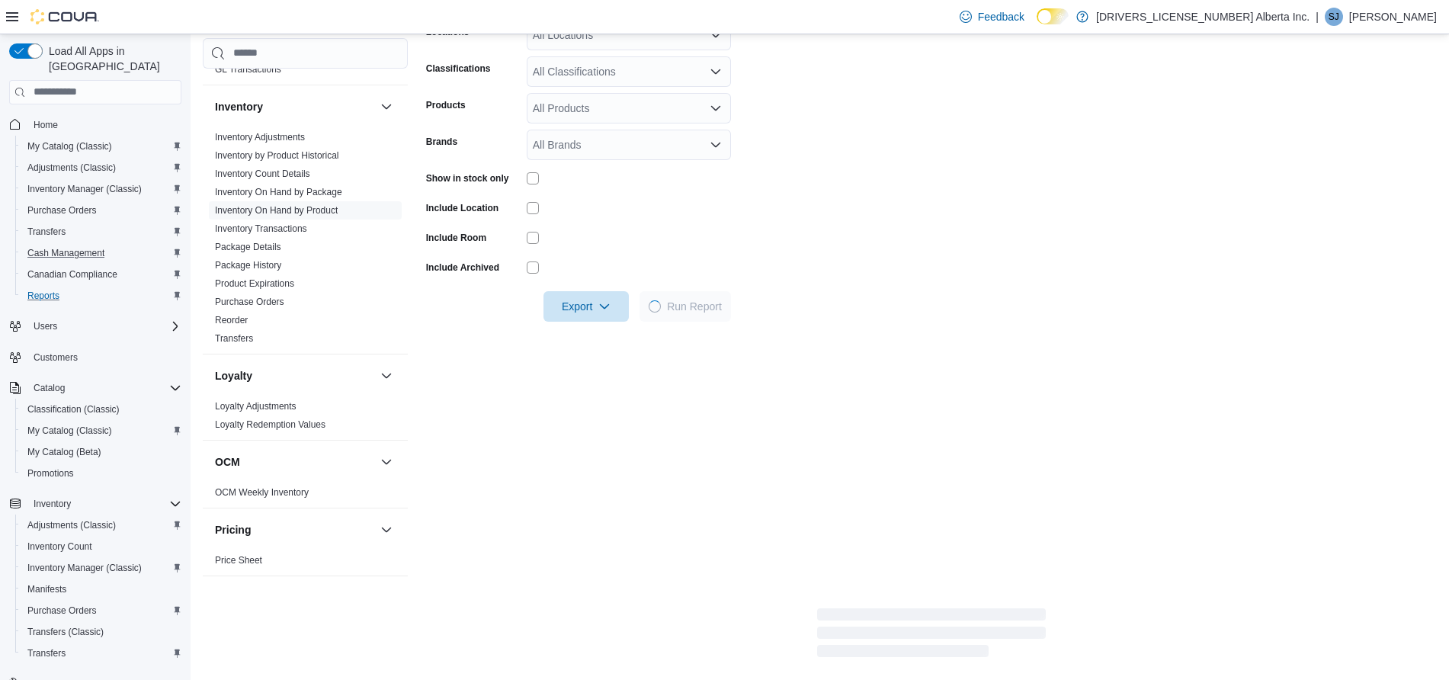
scroll to position [271, 0]
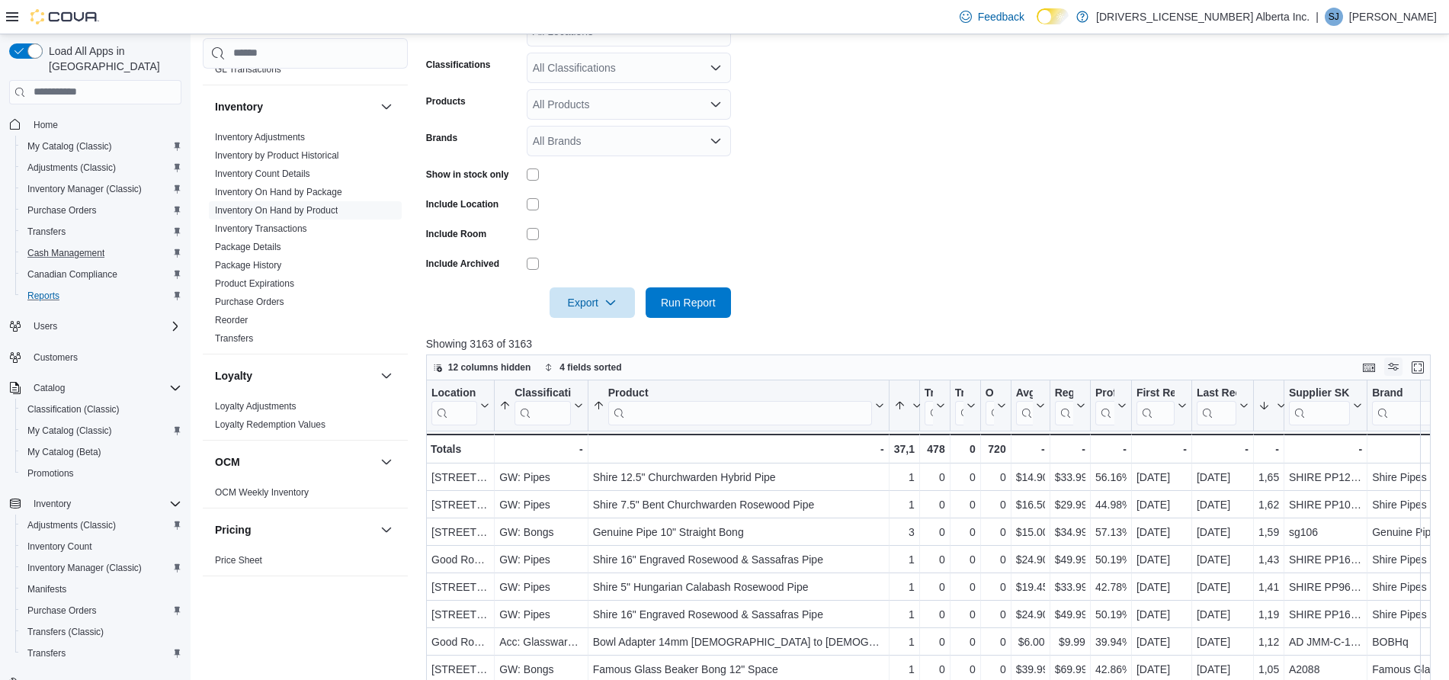
click at [1402, 364] on button "Display options" at bounding box center [1393, 366] width 18 height 18
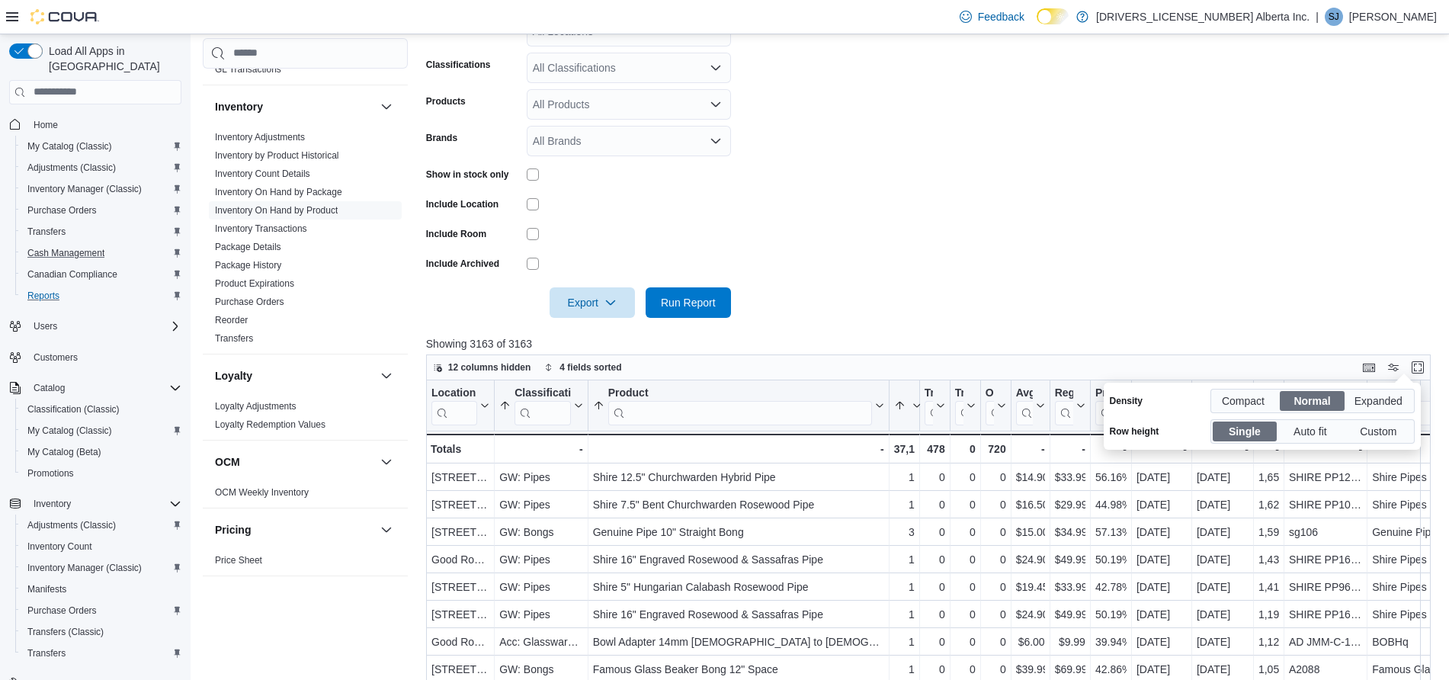
click at [1246, 402] on span "Compact" at bounding box center [1244, 400] width 46 height 23
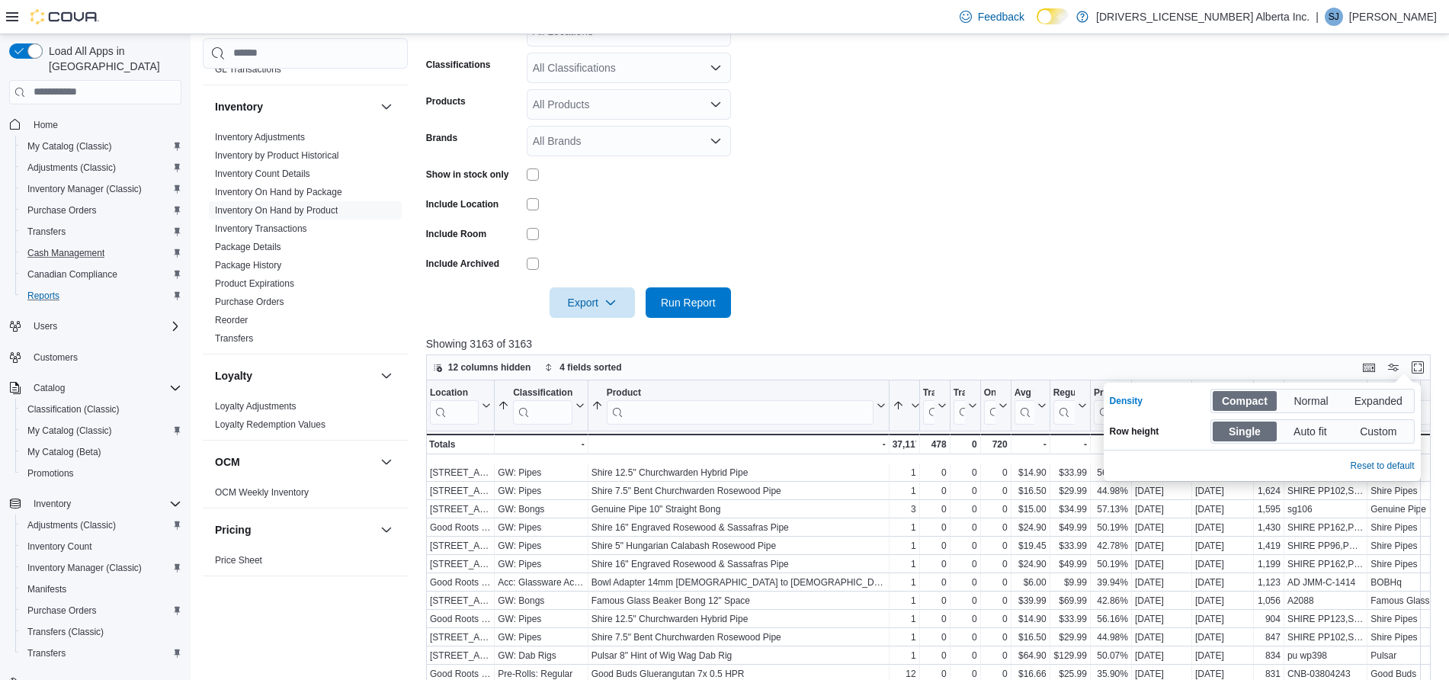
click at [1100, 236] on form "Locations All Locations Classifications All Classifications Products All Produc…" at bounding box center [933, 158] width 1015 height 320
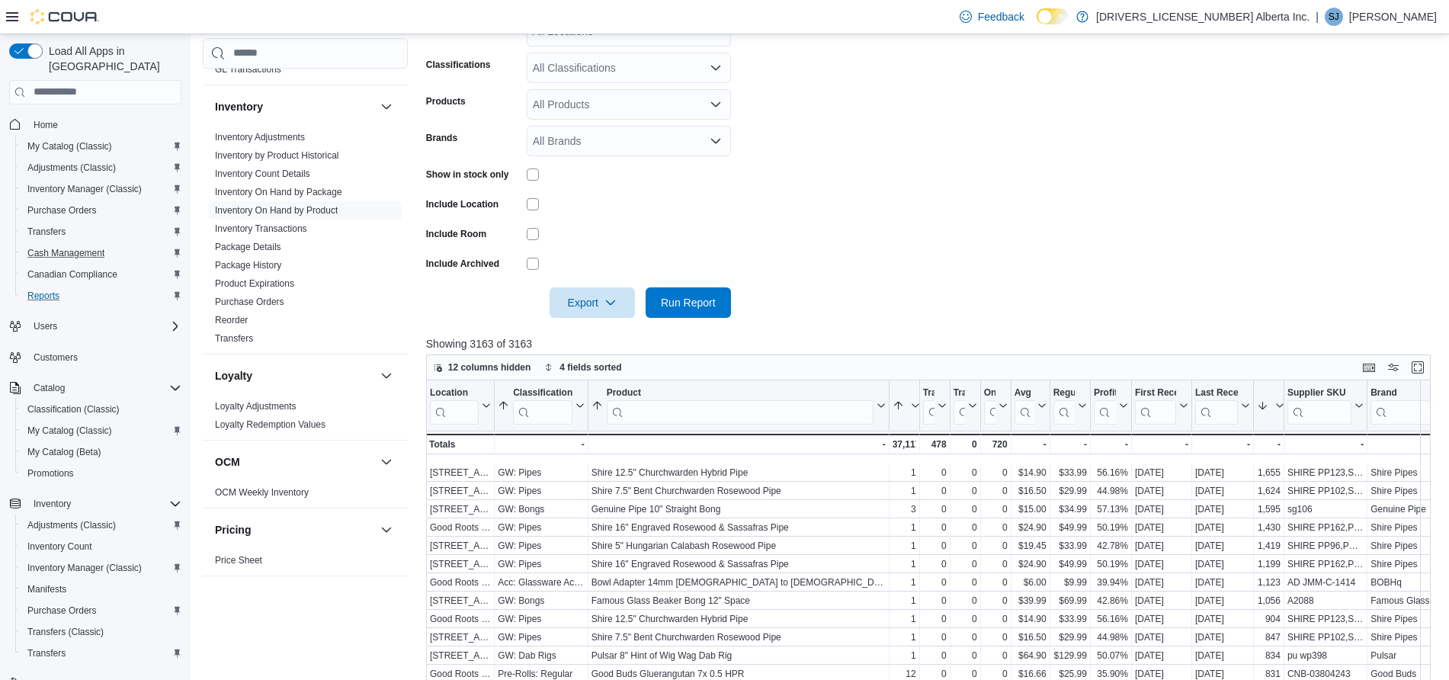
scroll to position [501, 0]
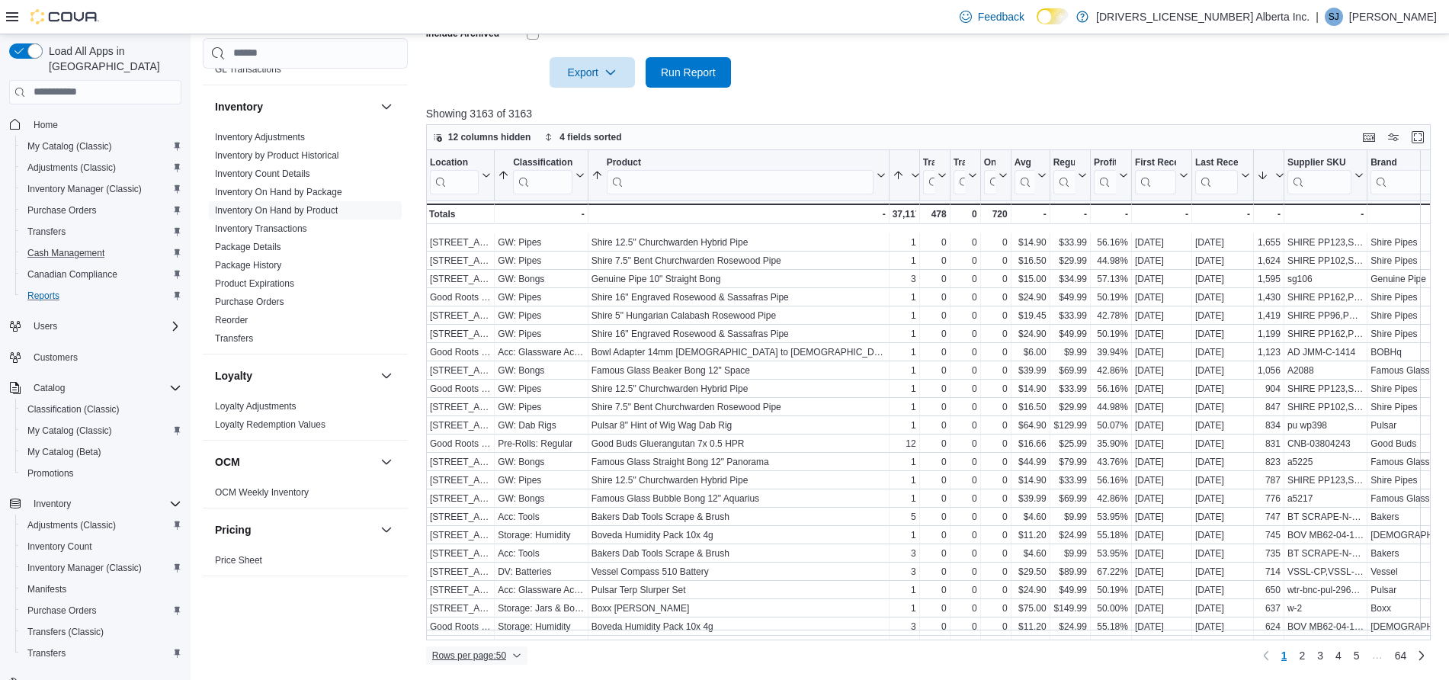
click at [517, 653] on icon "button" at bounding box center [516, 655] width 9 height 9
click at [517, 624] on span "100 rows" at bounding box center [496, 625] width 49 height 12
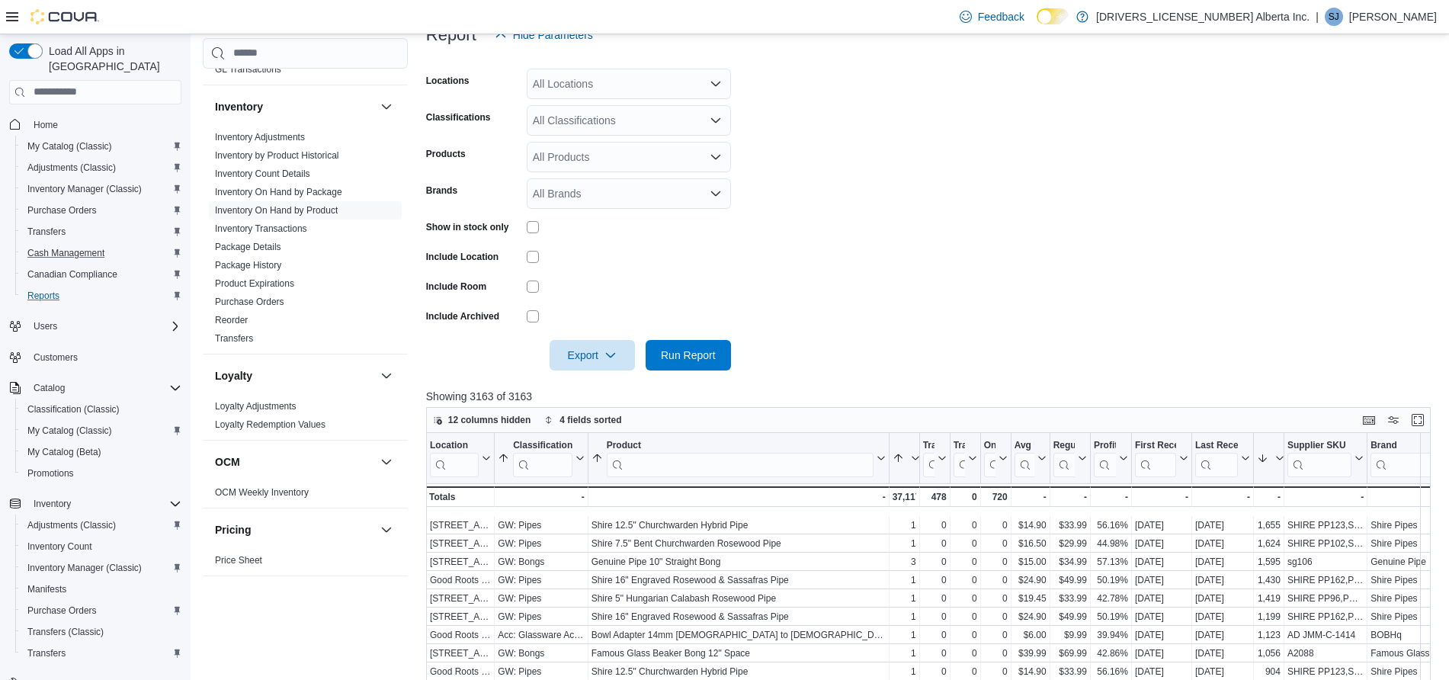
scroll to position [214, 0]
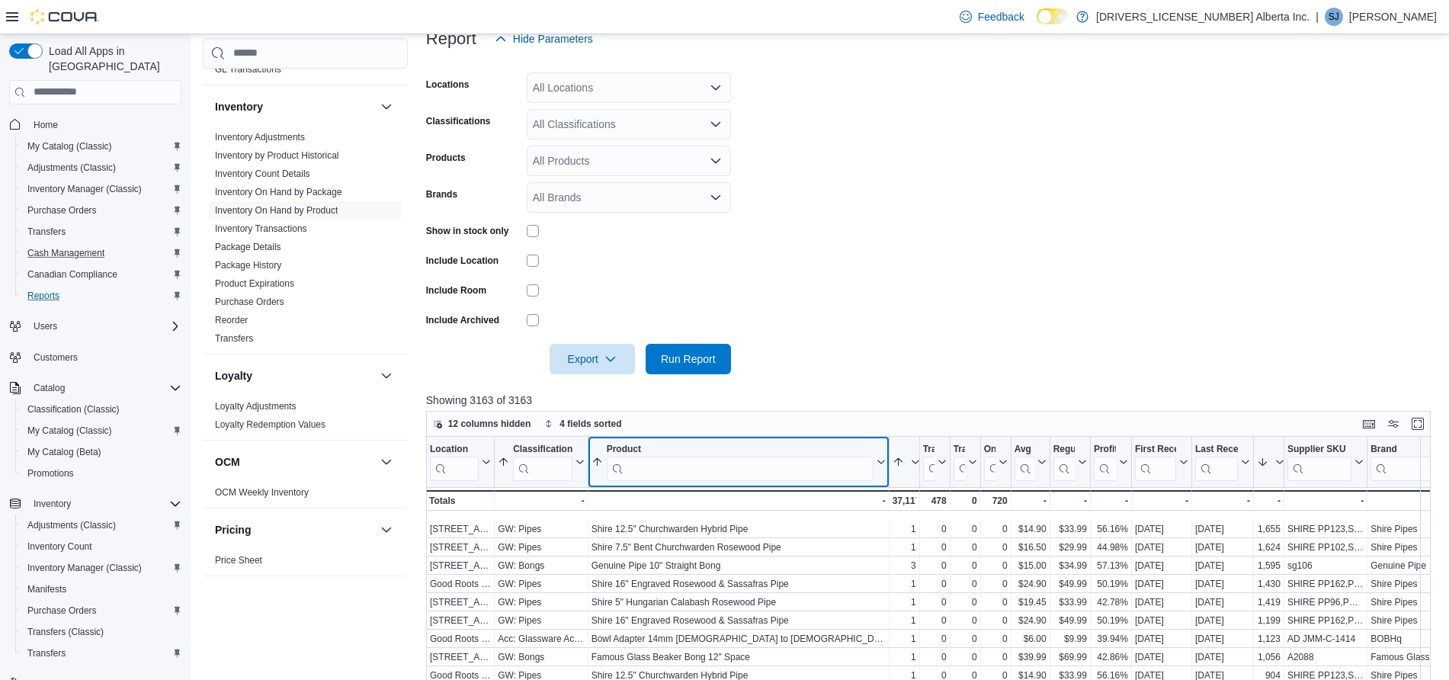
click at [669, 469] on input "search" at bounding box center [739, 468] width 267 height 24
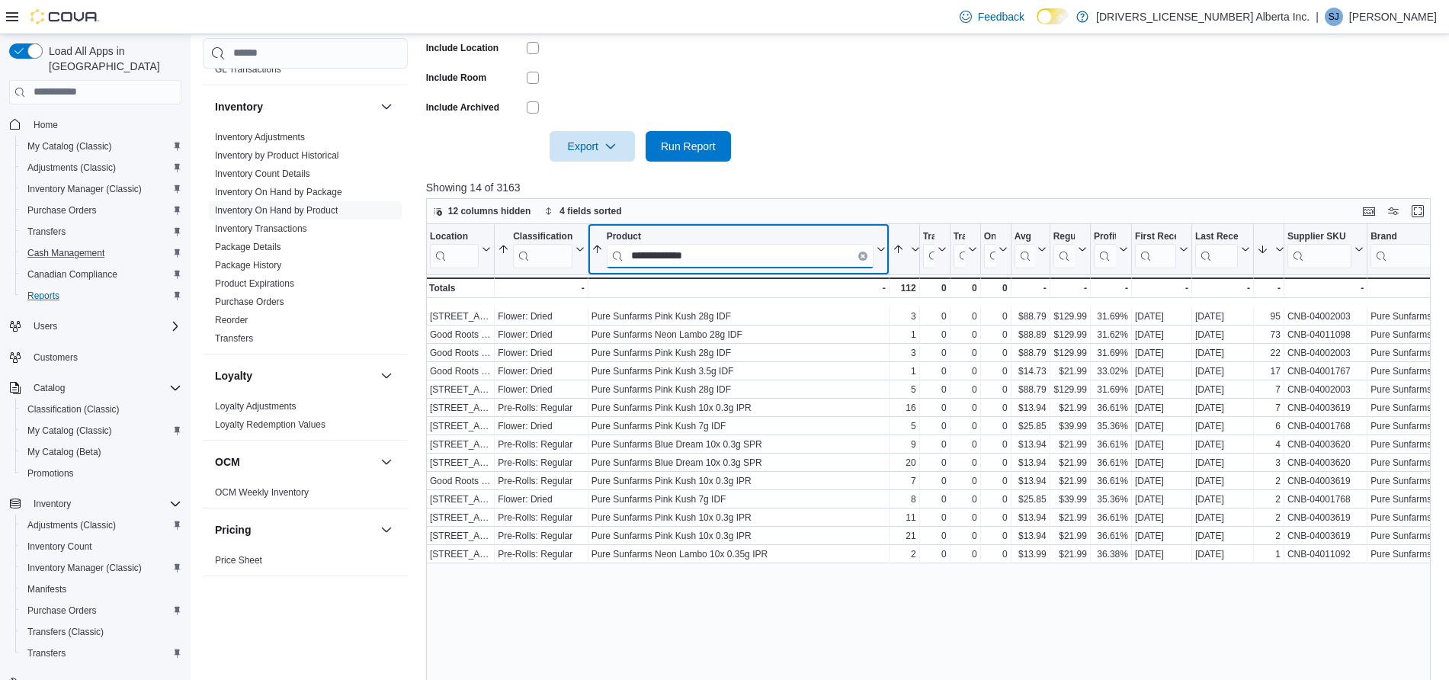
scroll to position [427, 0]
click at [723, 251] on input "**********" at bounding box center [739, 254] width 267 height 24
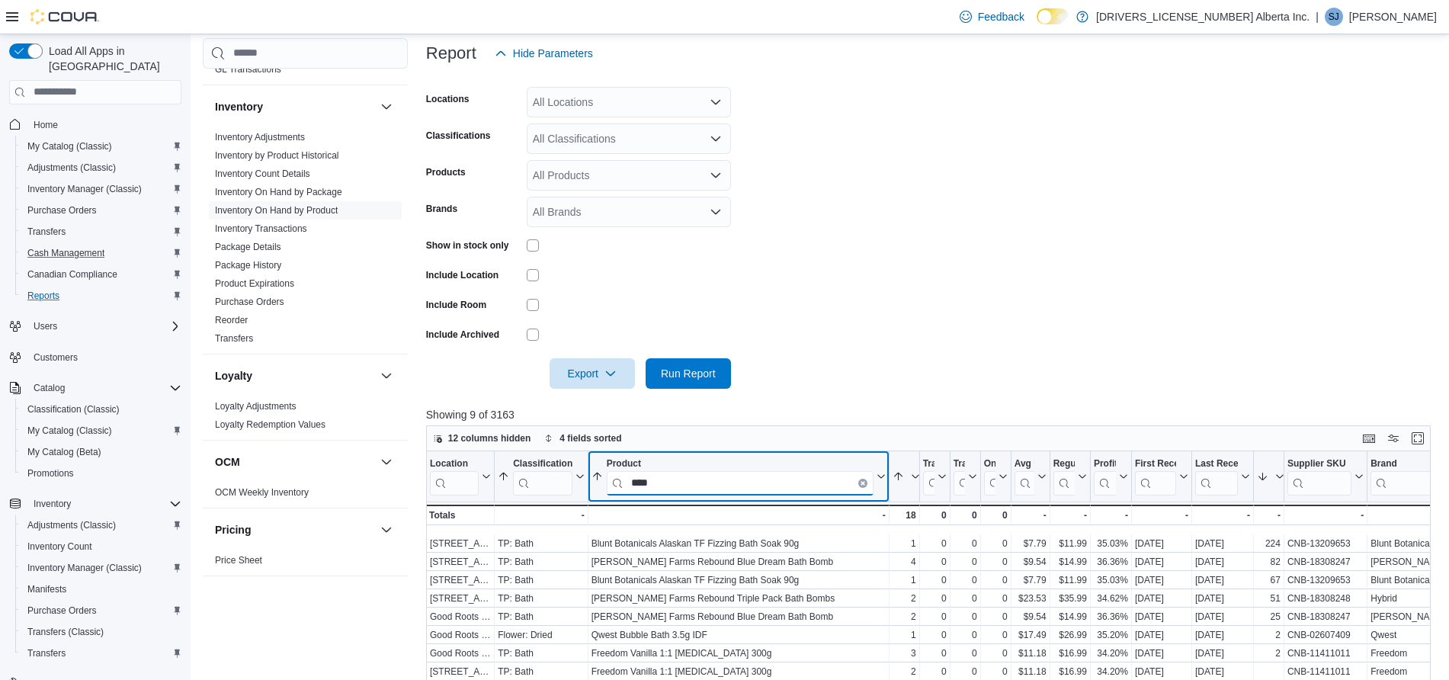
scroll to position [187, 0]
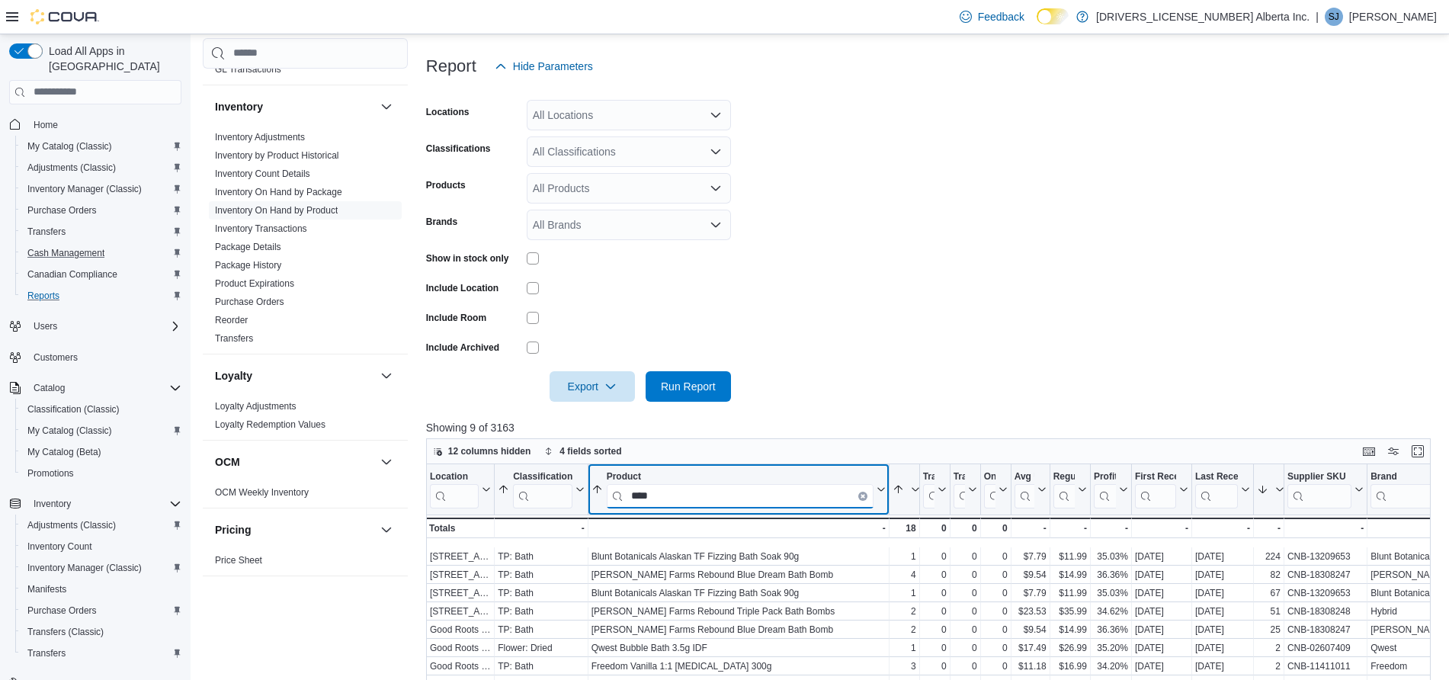
type input "****"
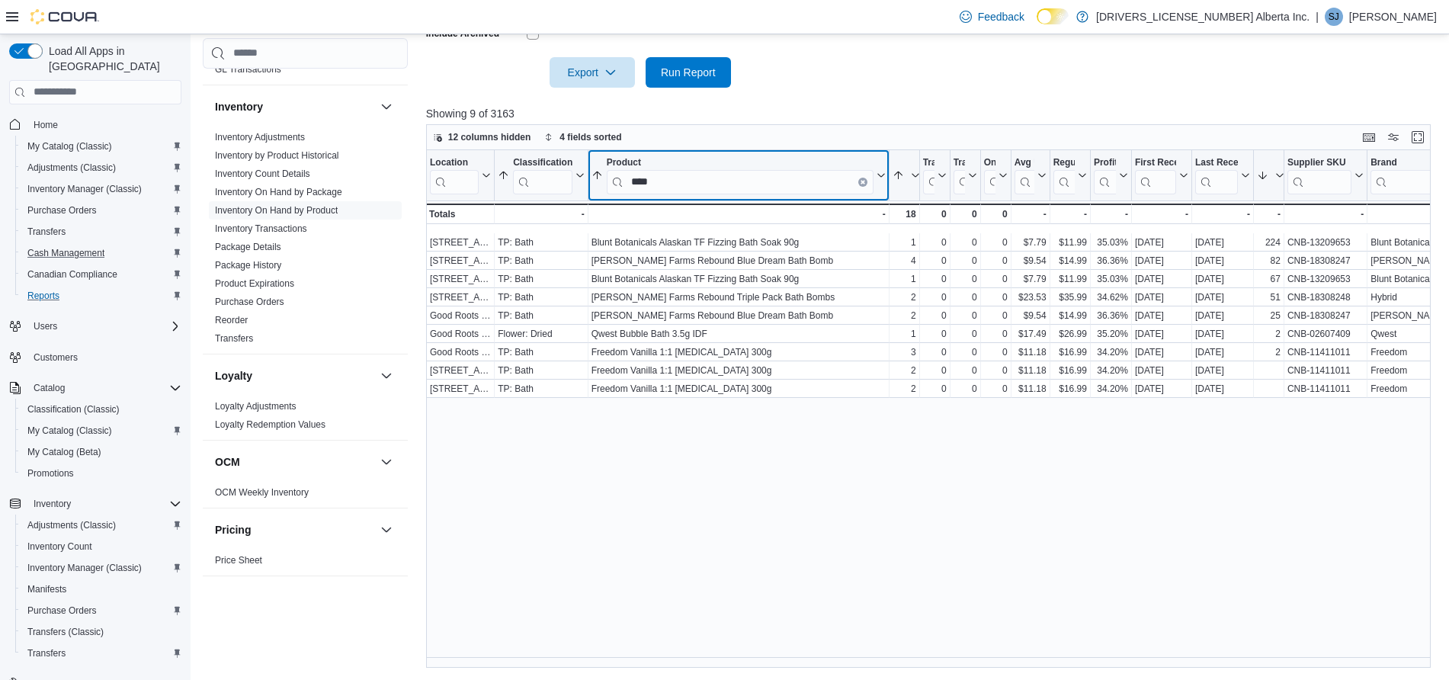
click at [862, 180] on icon "Clear input" at bounding box center [862, 181] width 3 height 3
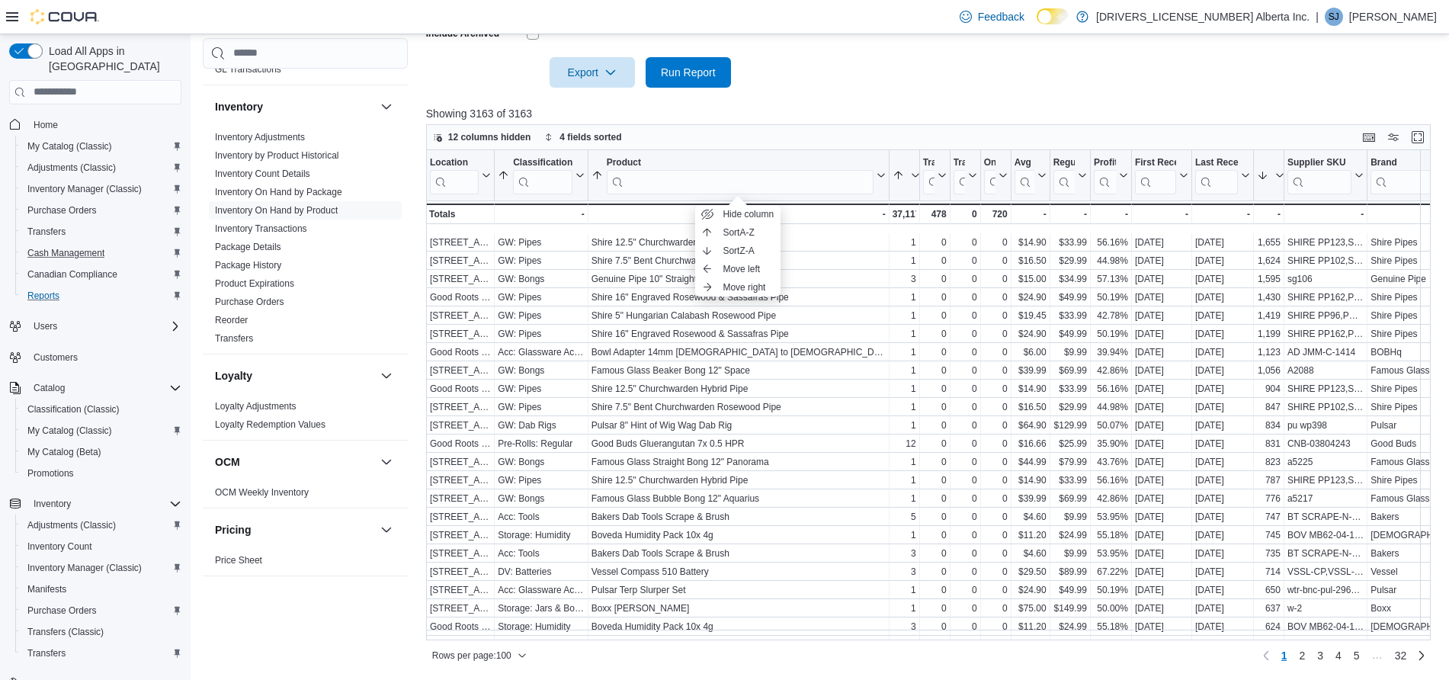
click at [988, 106] on p "Showing 3163 of 3163" at bounding box center [933, 113] width 1015 height 15
click at [573, 121] on div at bounding box center [933, 122] width 1015 height 3
click at [577, 129] on span "4 fields sorted" at bounding box center [582, 137] width 77 height 18
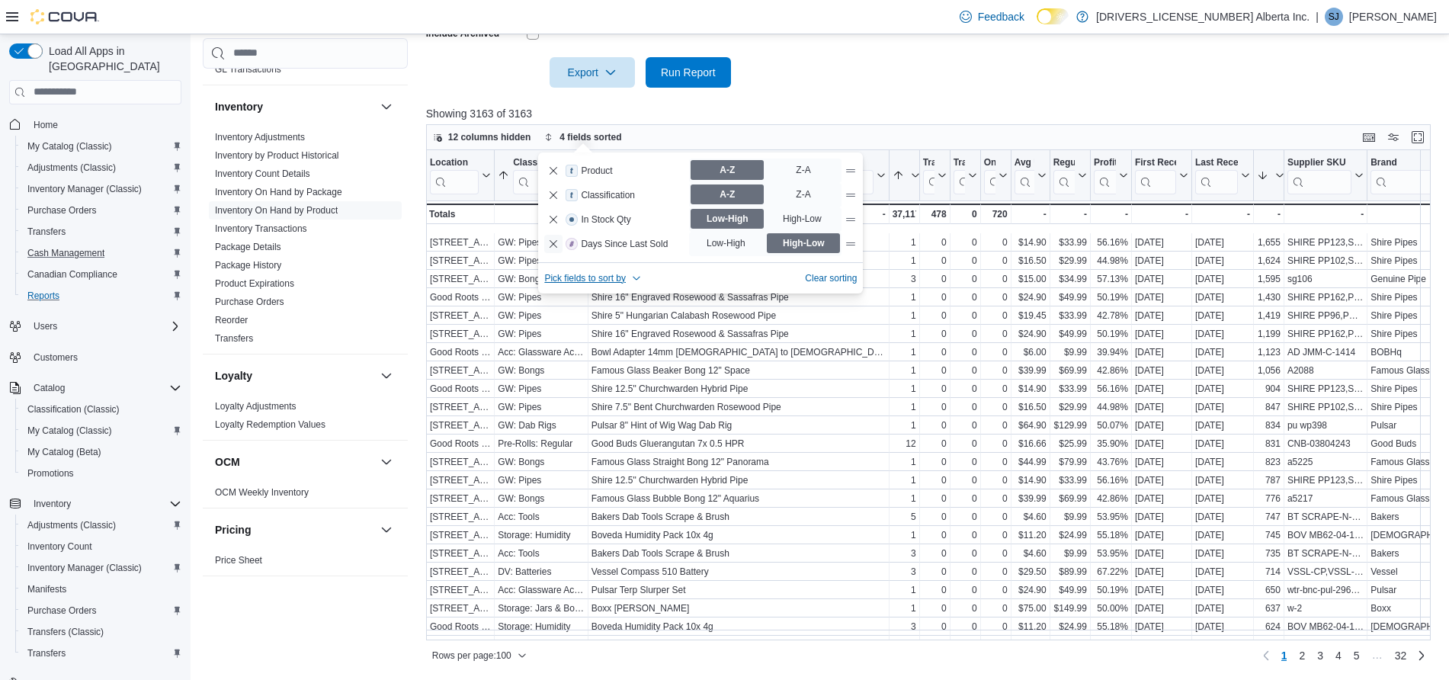
click at [552, 249] on button "Remove Days Since Last Sold from data grid sort" at bounding box center [553, 244] width 18 height 18
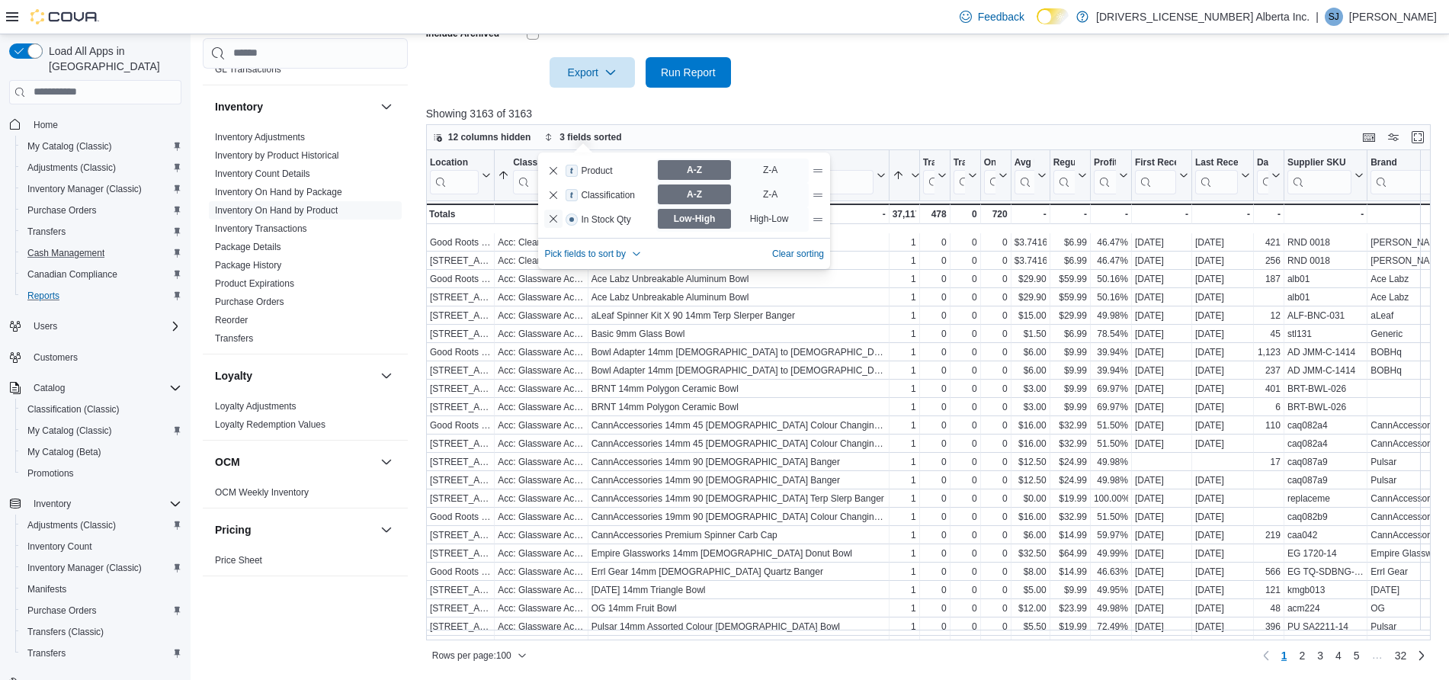
click at [549, 222] on button "Remove In Stock Qty from data grid sort" at bounding box center [553, 219] width 18 height 18
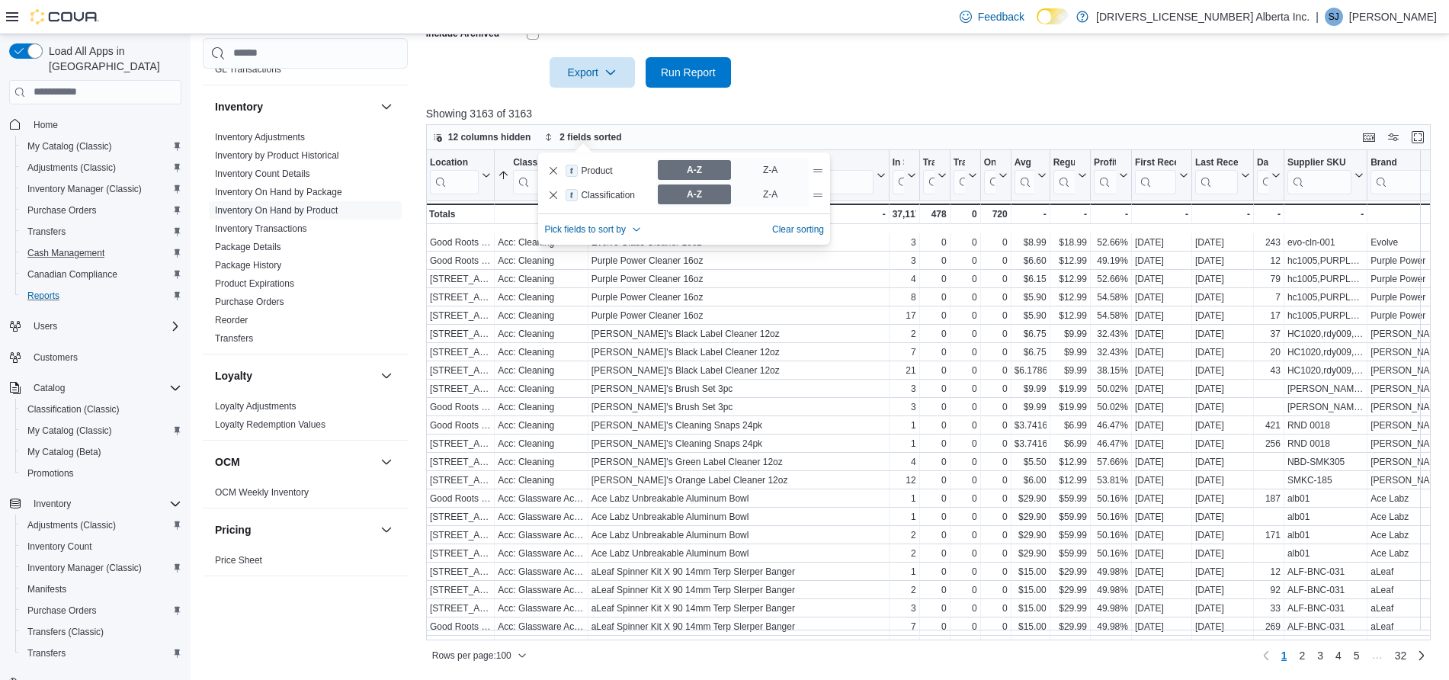
click at [885, 91] on div at bounding box center [933, 97] width 1015 height 18
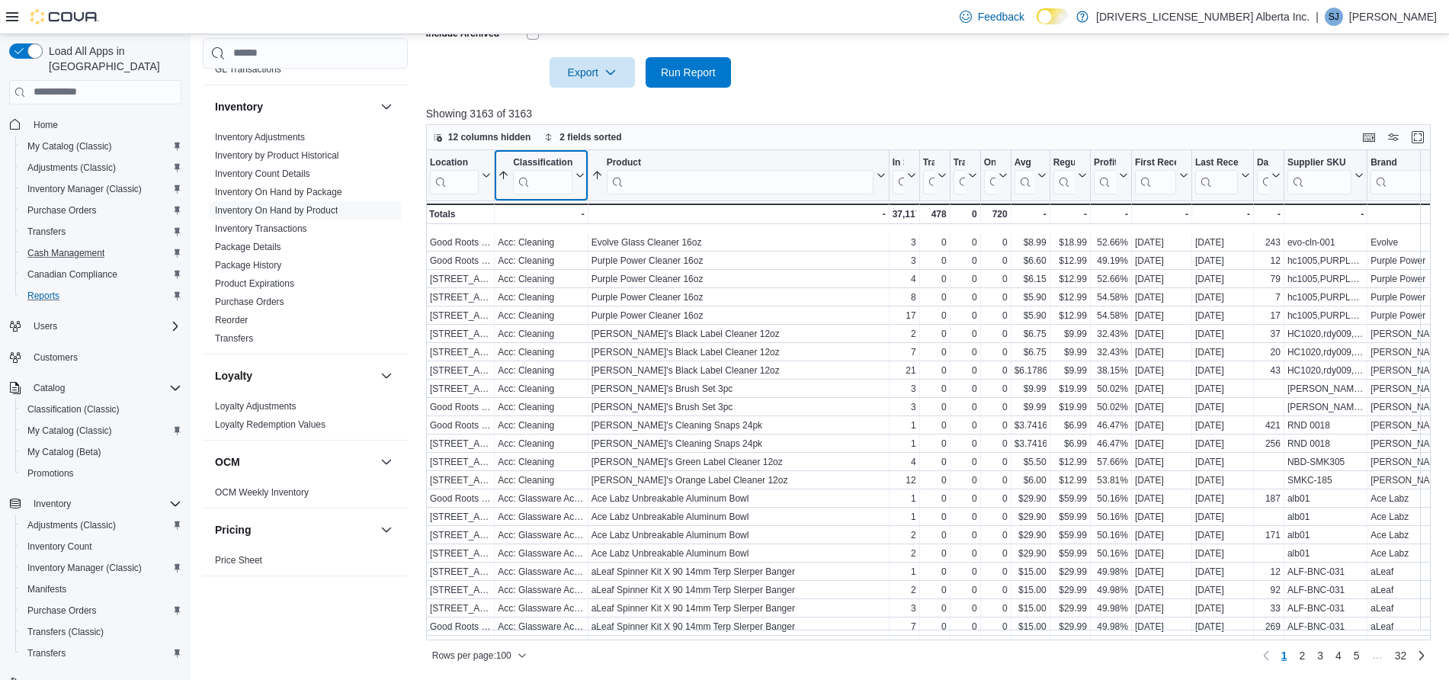
click at [556, 179] on input "search" at bounding box center [542, 181] width 59 height 24
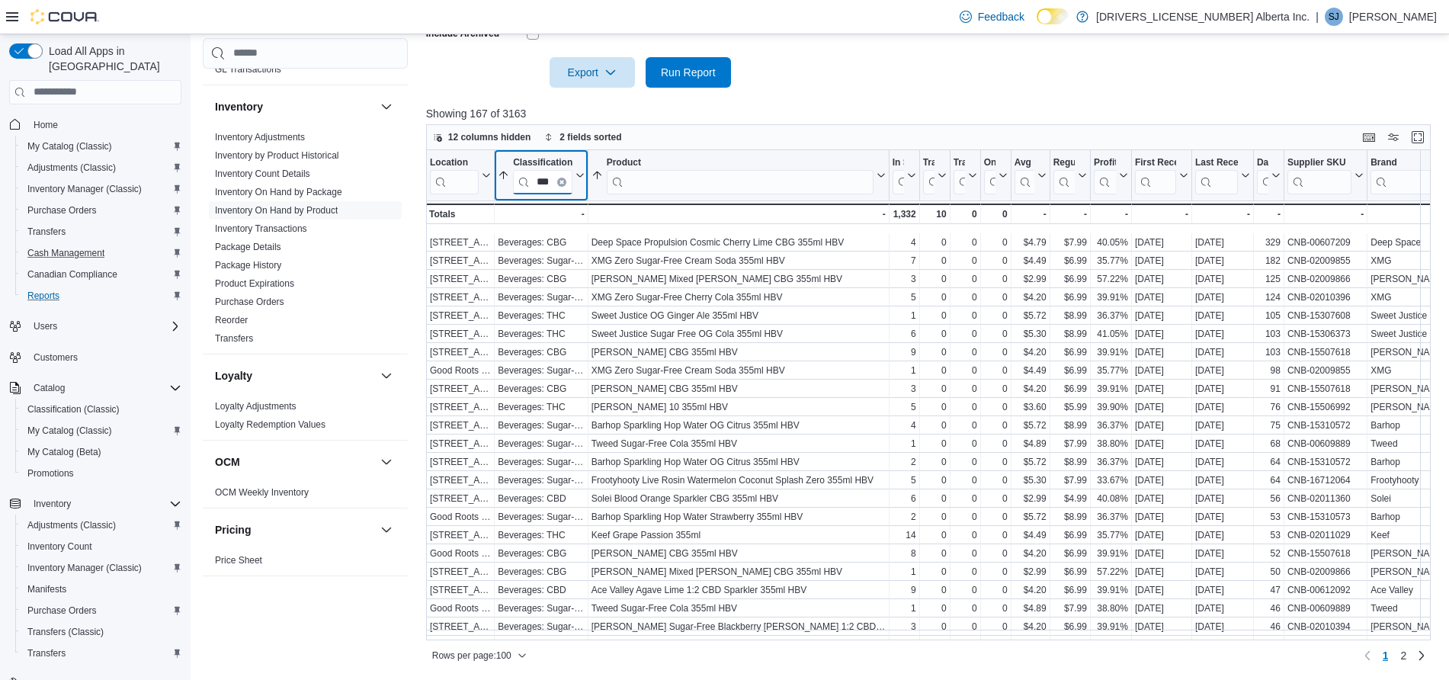
type input "***"
click at [486, 180] on button "Location" at bounding box center [460, 174] width 61 height 37
click at [454, 228] on span "Sort A-Z" at bounding box center [460, 232] width 31 height 12
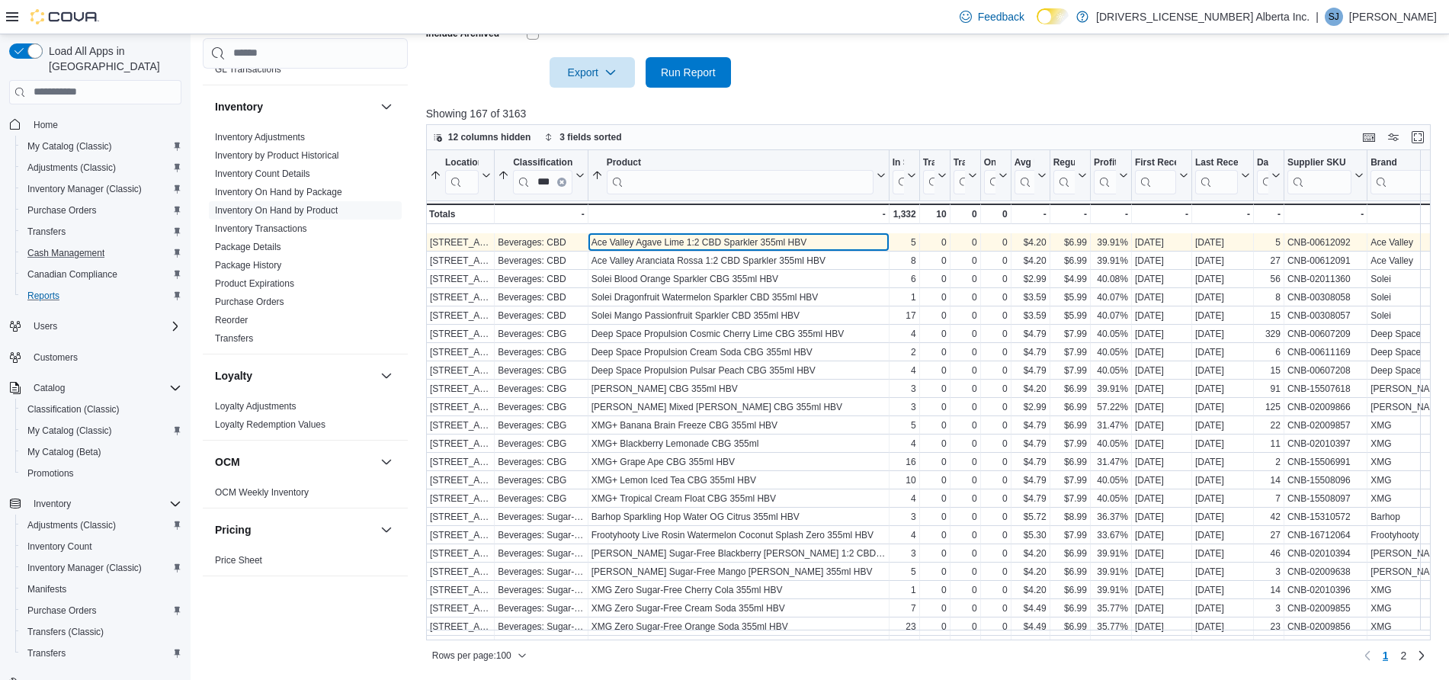
click at [692, 238] on div "Ace Valley Agave Lime 1:2 CBD Sparkler 355ml HBV" at bounding box center [738, 242] width 294 height 12
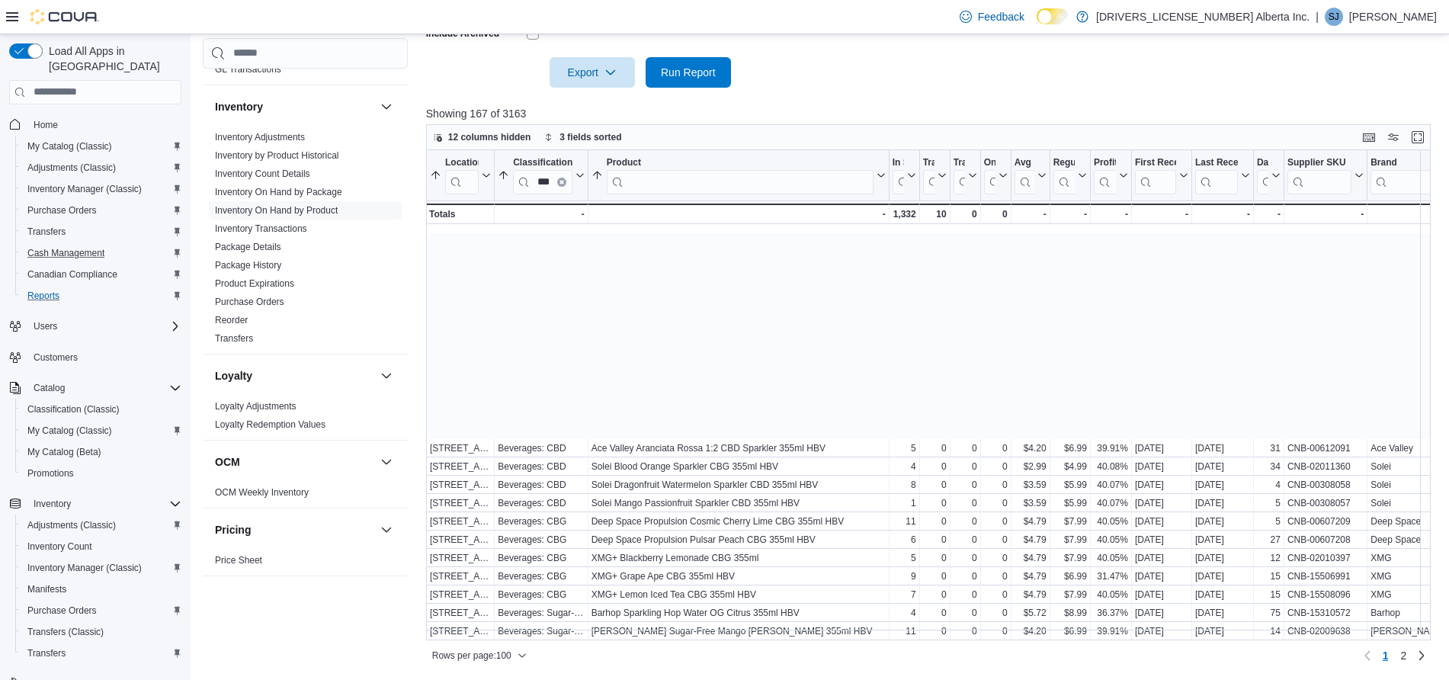
scroll to position [466, 0]
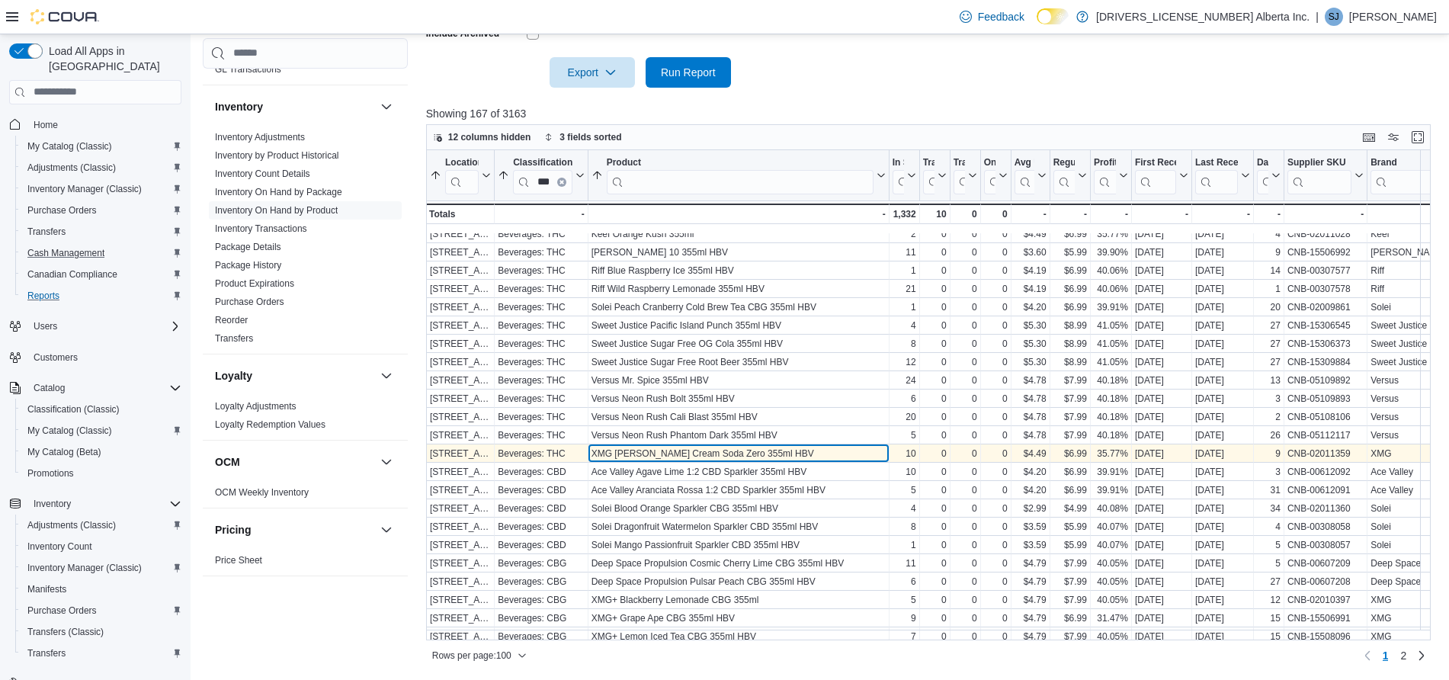
click at [668, 458] on div "XMG [PERSON_NAME] Cream Soda Zero 355ml HBV" at bounding box center [738, 453] width 294 height 12
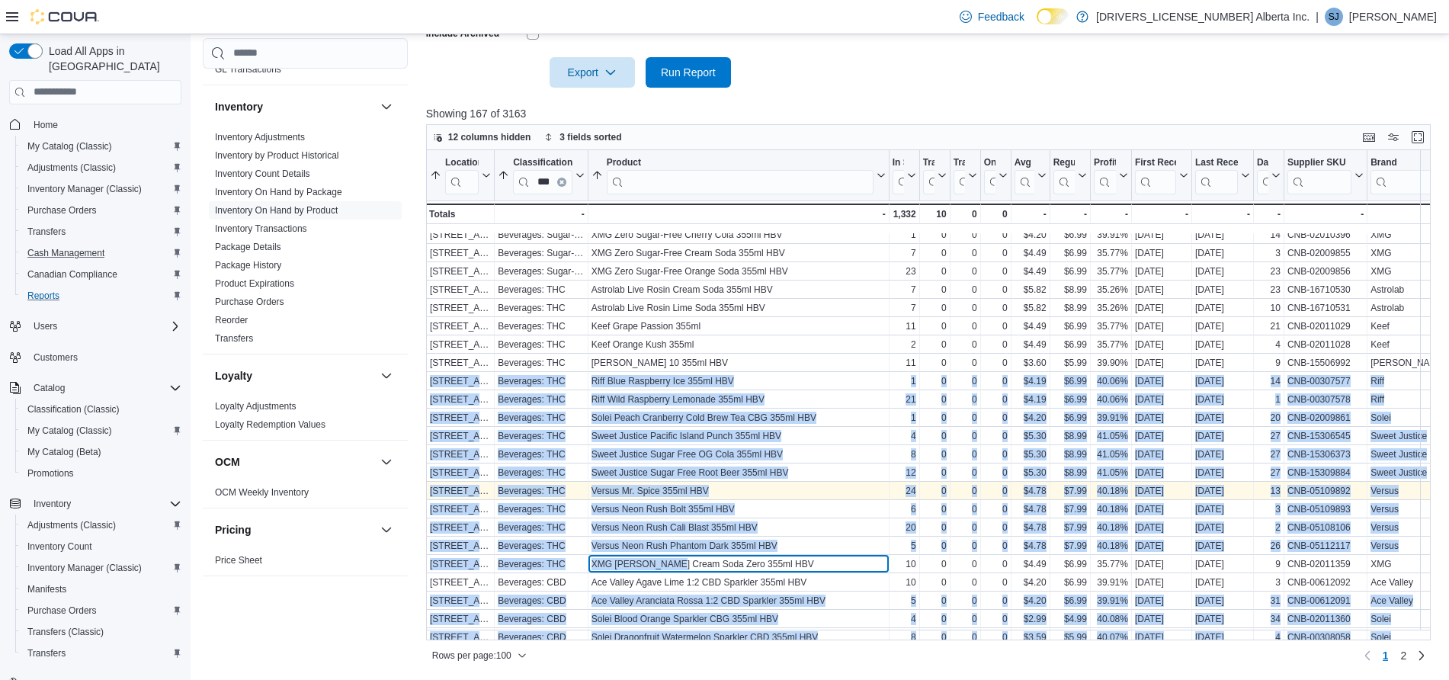
scroll to position [256, 0]
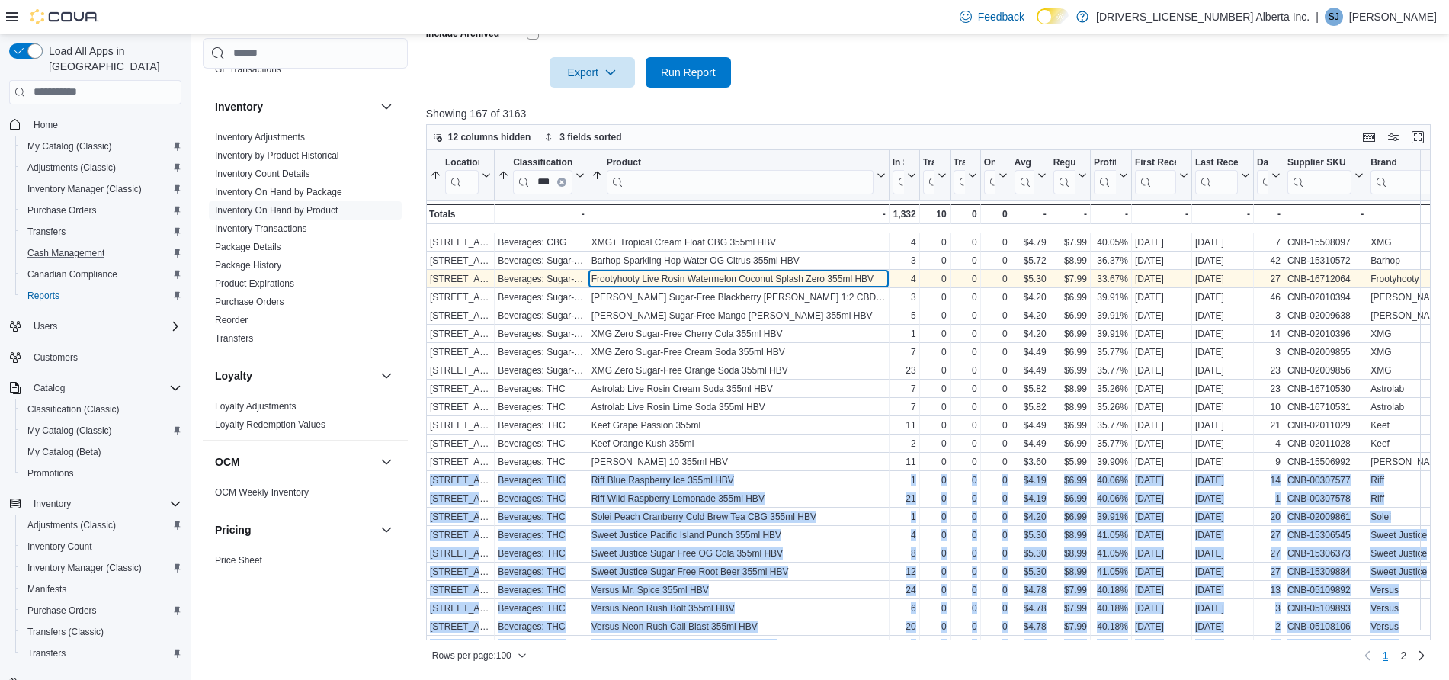
click at [791, 283] on div "Frootyhooty Live Rosin Watermelon Coconut Splash Zero 355ml HBV" at bounding box center [738, 279] width 294 height 12
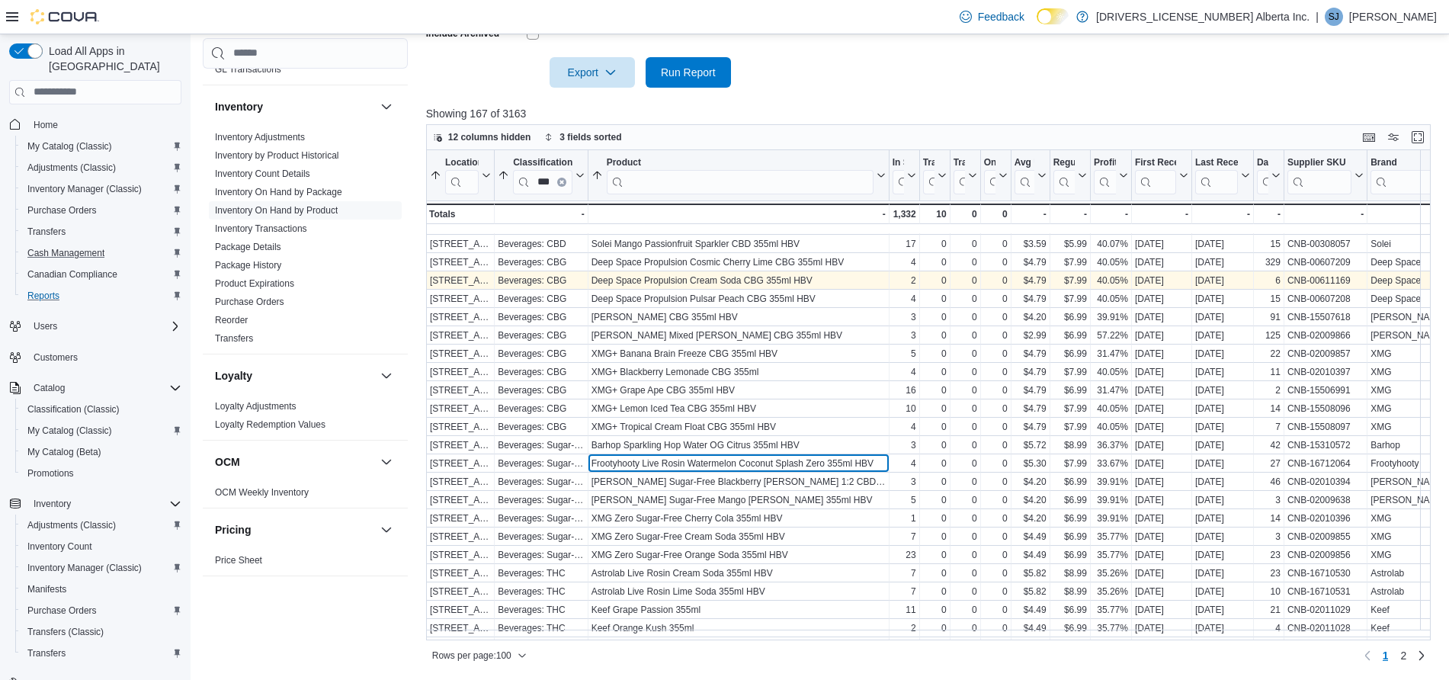
scroll to position [75, 0]
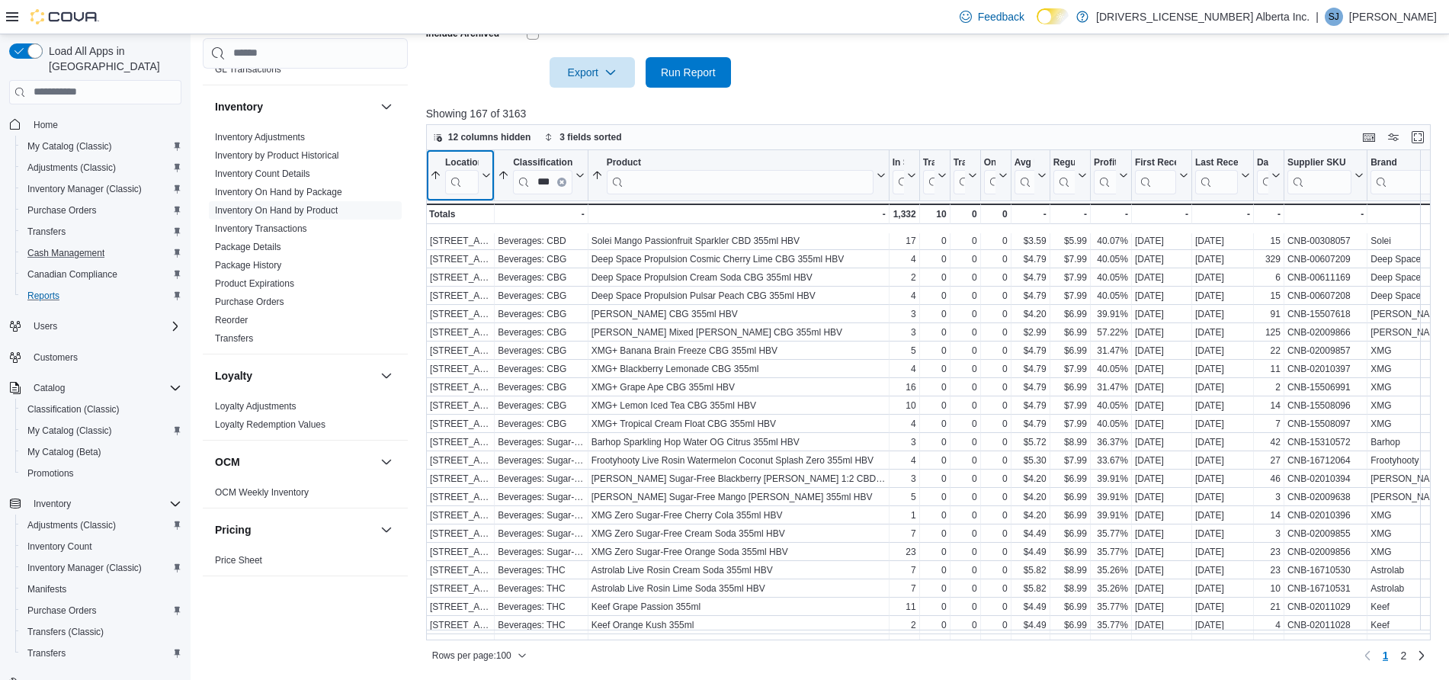
click at [474, 186] on input "search" at bounding box center [462, 181] width 34 height 24
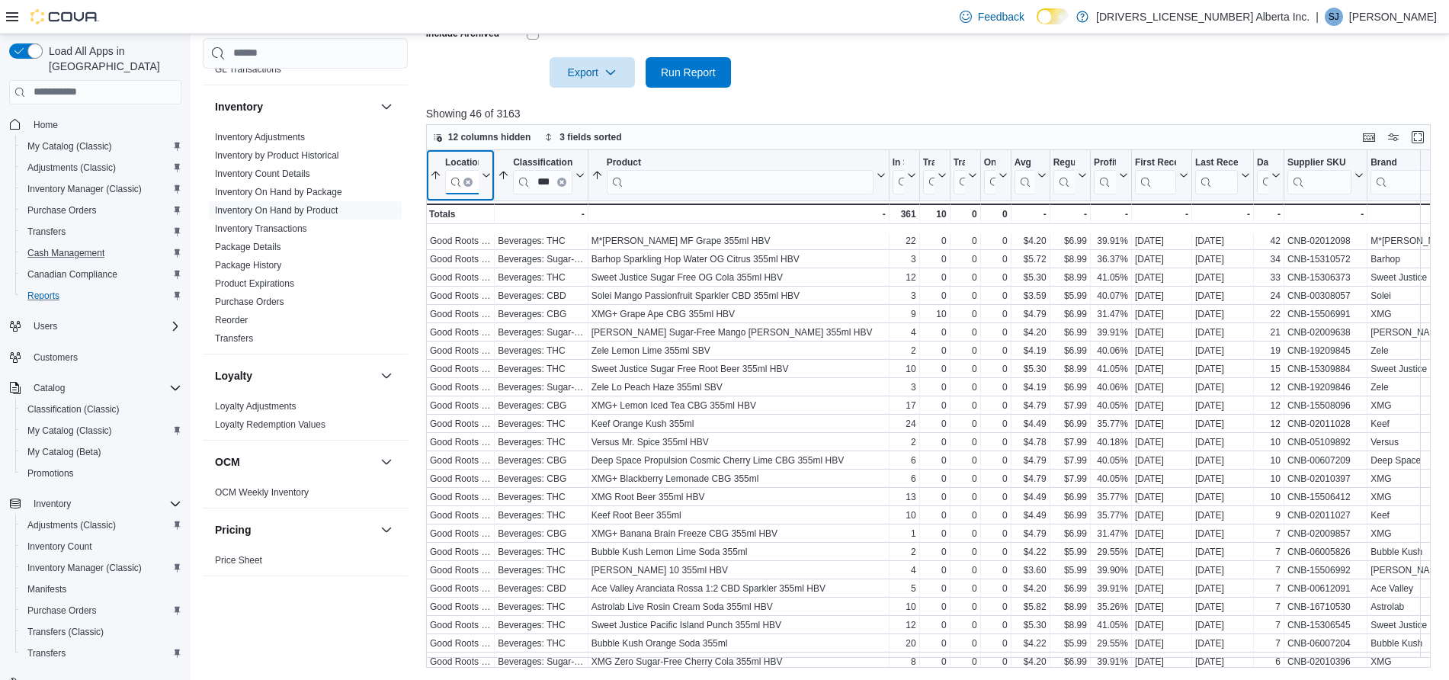
type input "***"
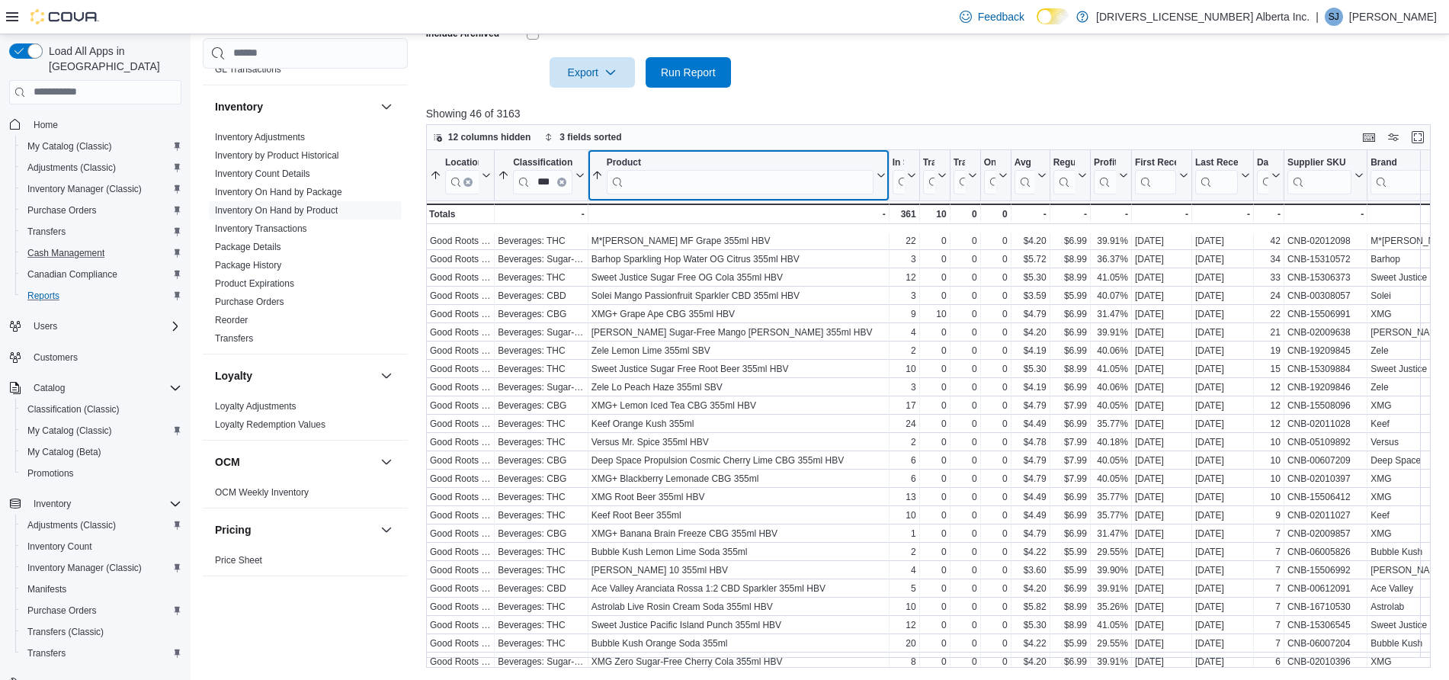
click at [879, 172] on icon at bounding box center [878, 175] width 12 height 9
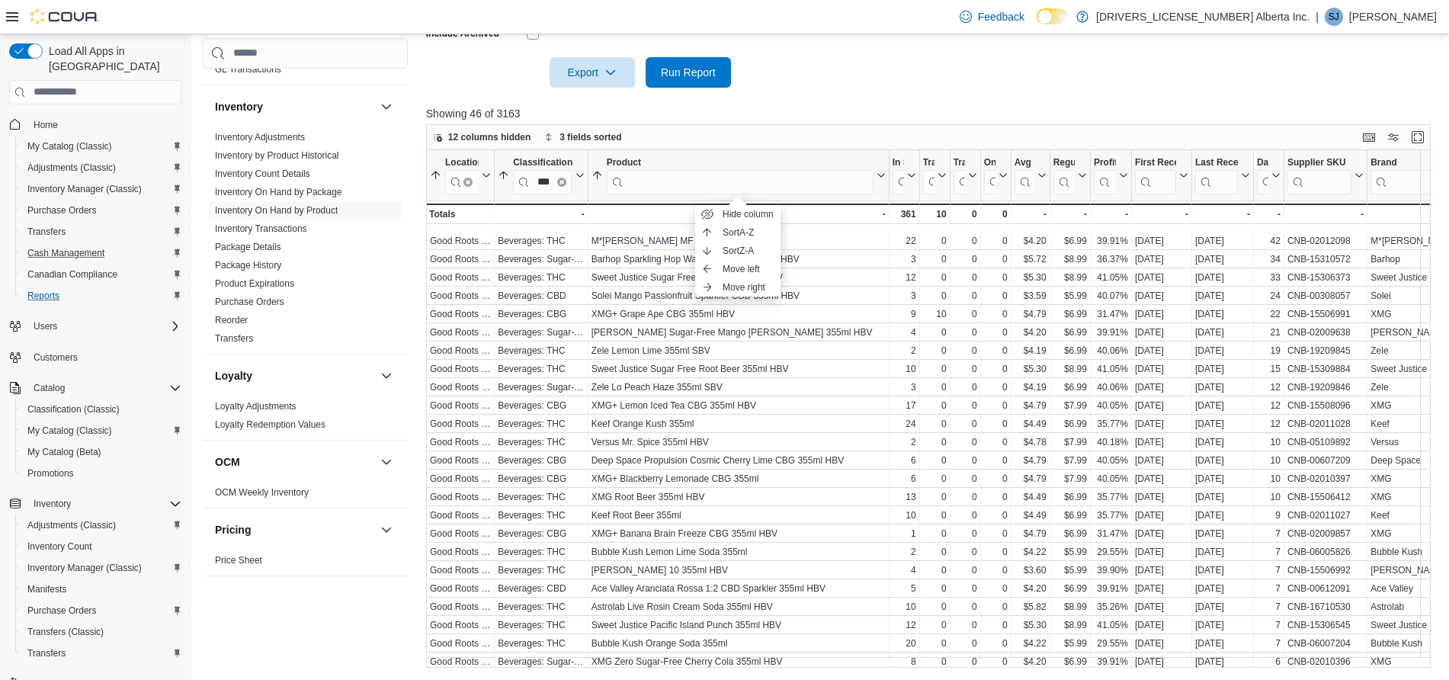
scroll to position [0, 0]
click at [739, 236] on span "Sort A-Z" at bounding box center [737, 232] width 31 height 12
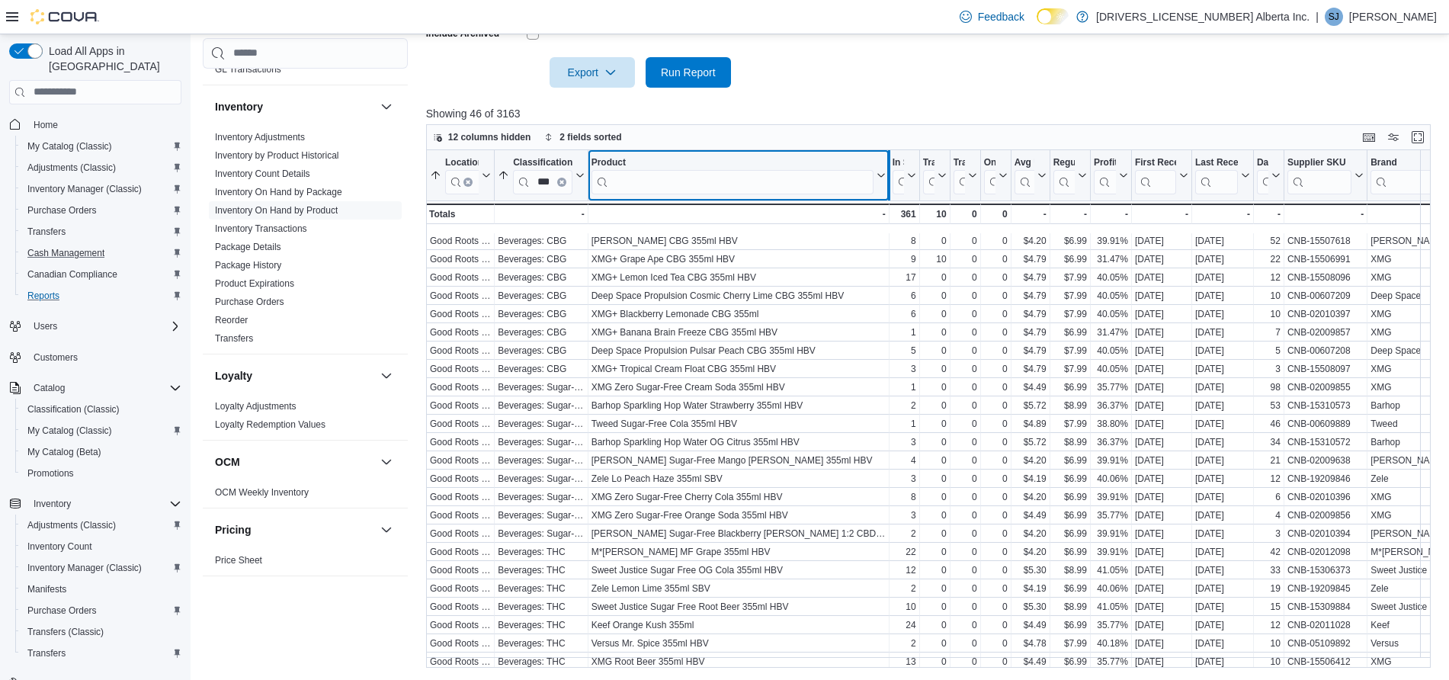
click at [884, 172] on div at bounding box center [888, 175] width 12 height 50
click at [881, 175] on icon at bounding box center [878, 175] width 12 height 9
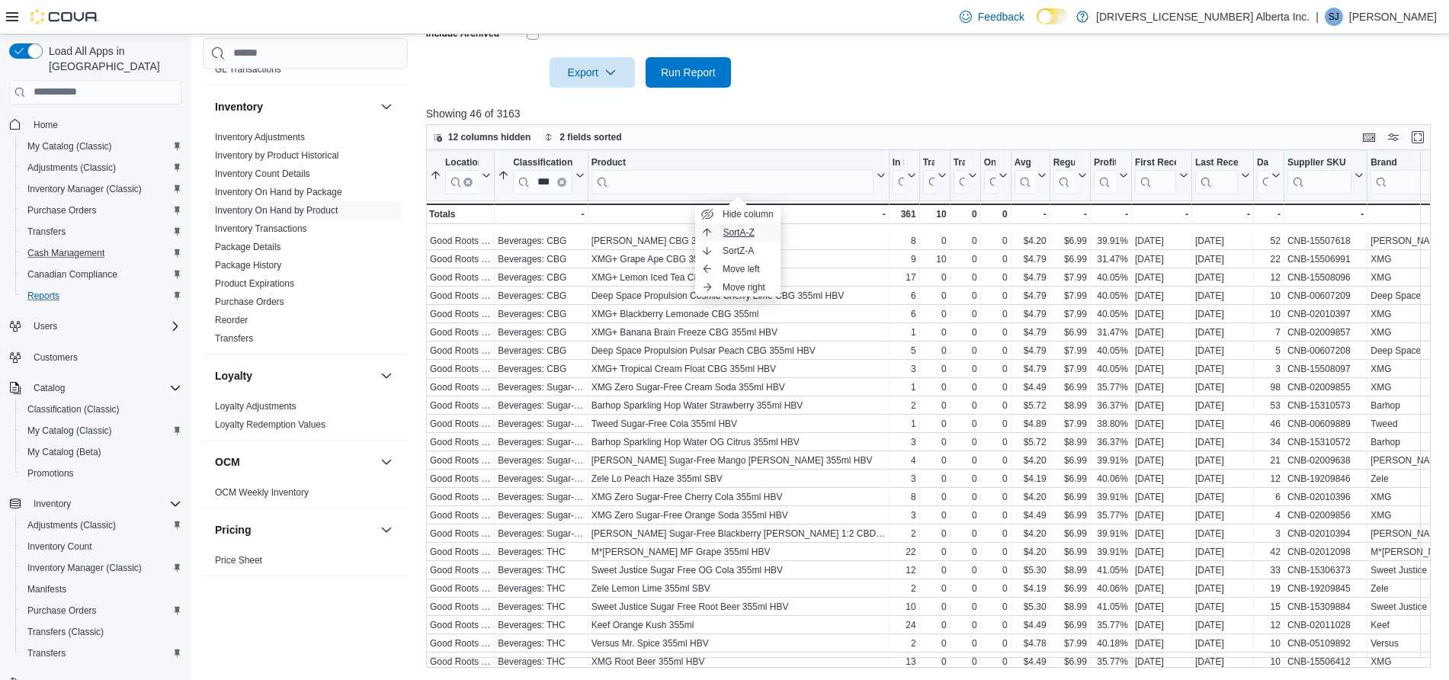
click at [754, 229] on span "Sort A-Z" at bounding box center [737, 232] width 31 height 12
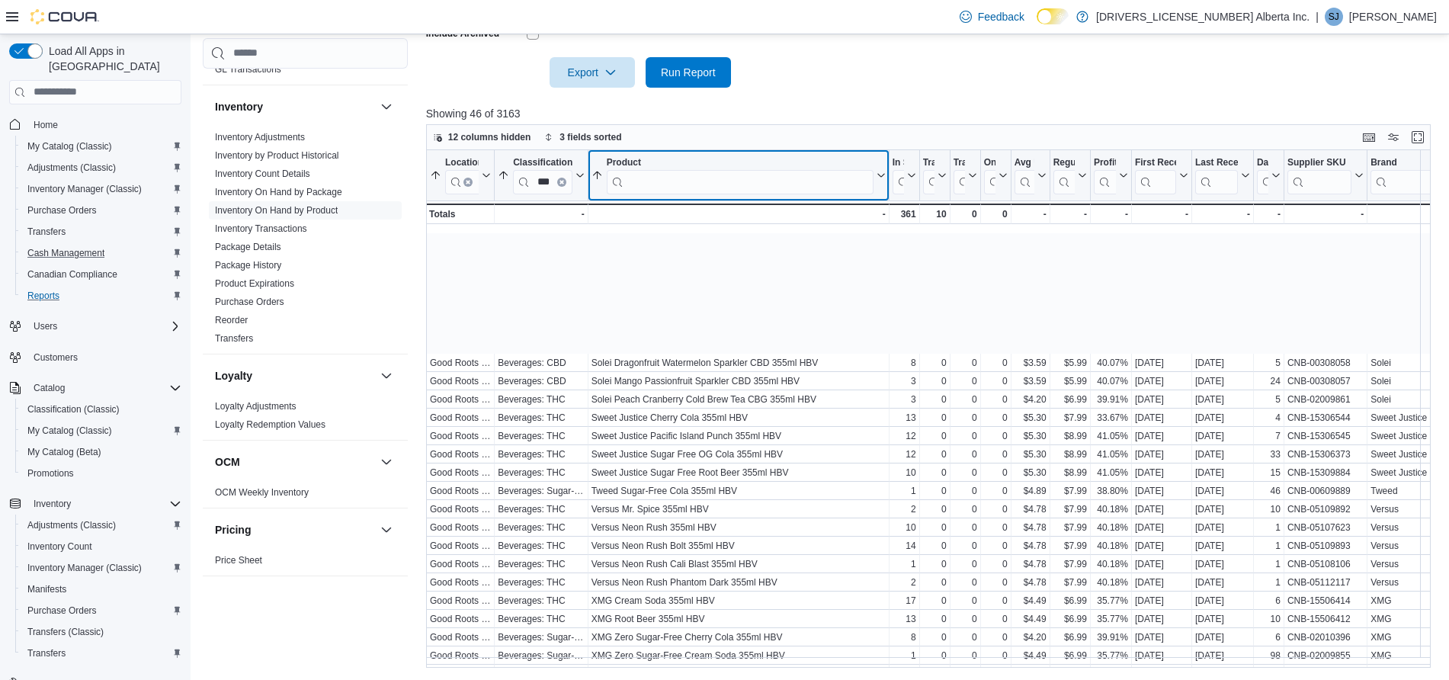
scroll to position [416, 0]
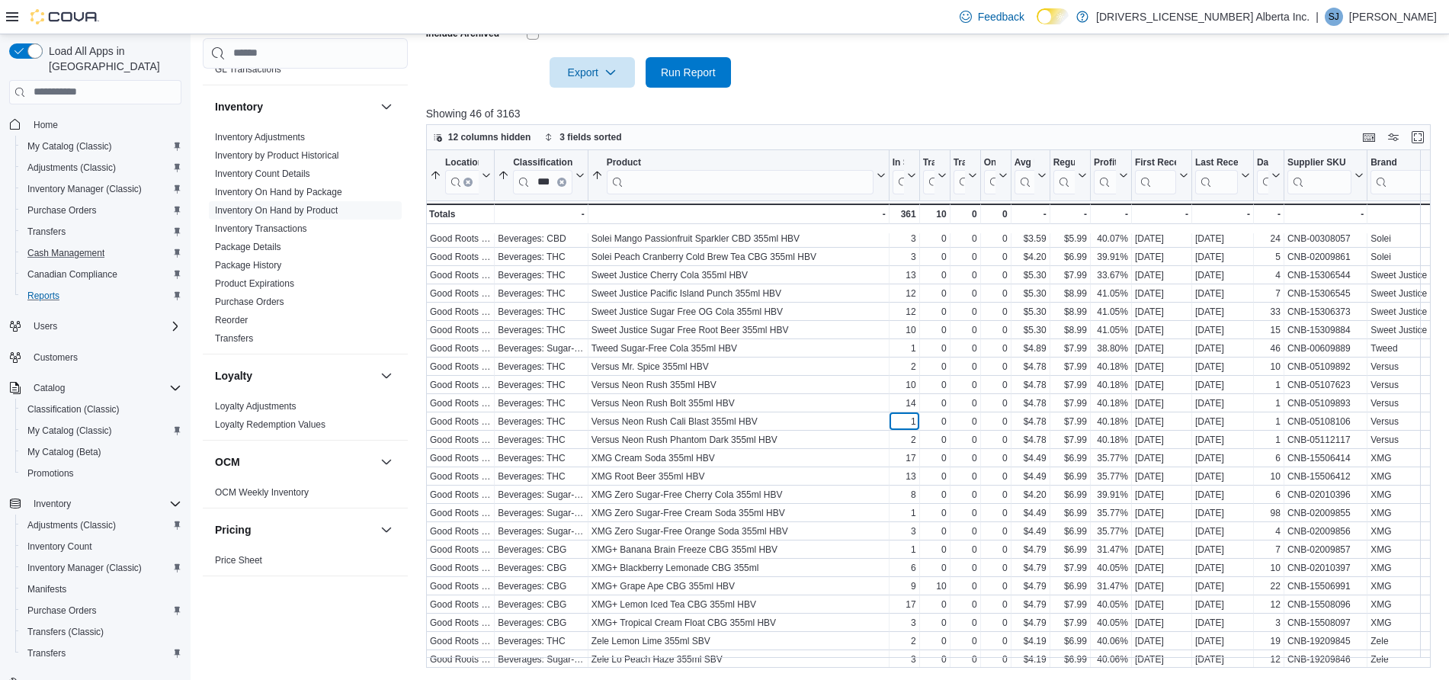
click at [909, 415] on div "1" at bounding box center [904, 421] width 24 height 12
click at [467, 176] on input "***" at bounding box center [467, 181] width 44 height 24
click at [467, 181] on icon "Clear input" at bounding box center [467, 181] width 3 height 3
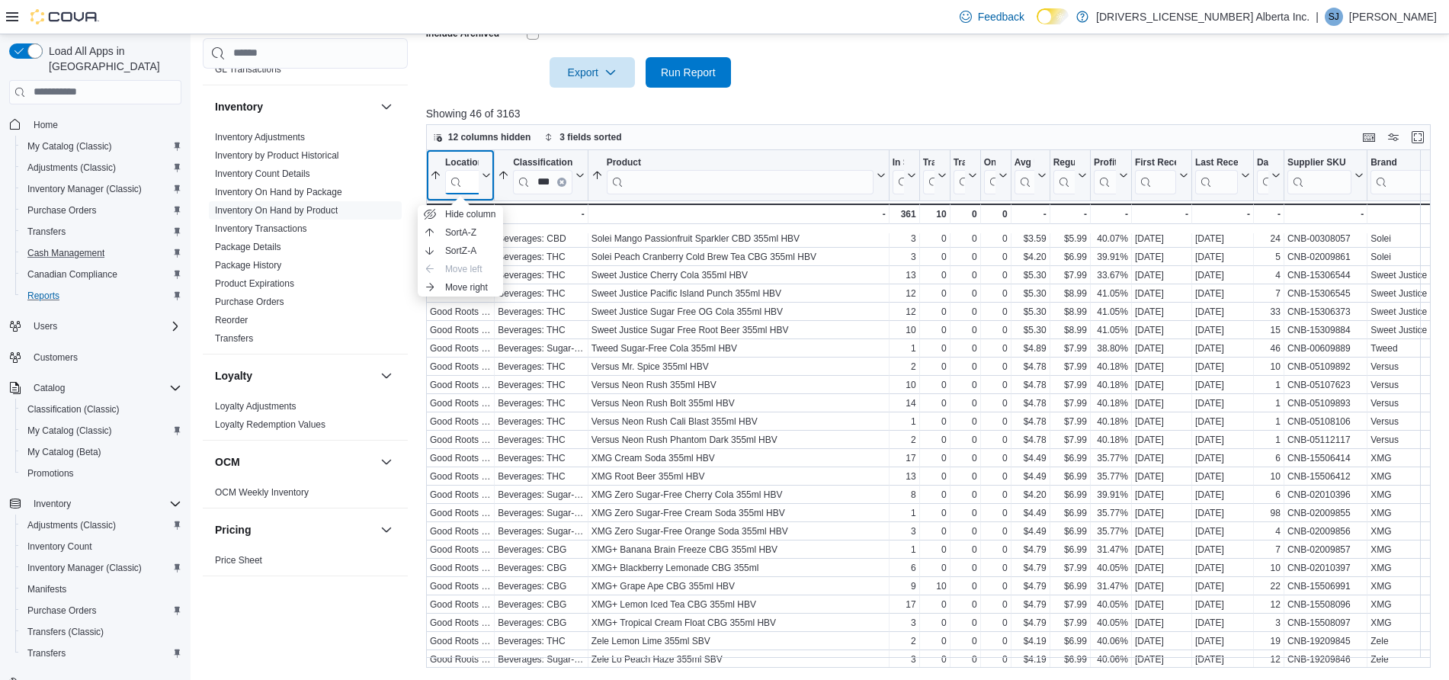
click at [467, 181] on input "search" at bounding box center [467, 181] width 44 height 24
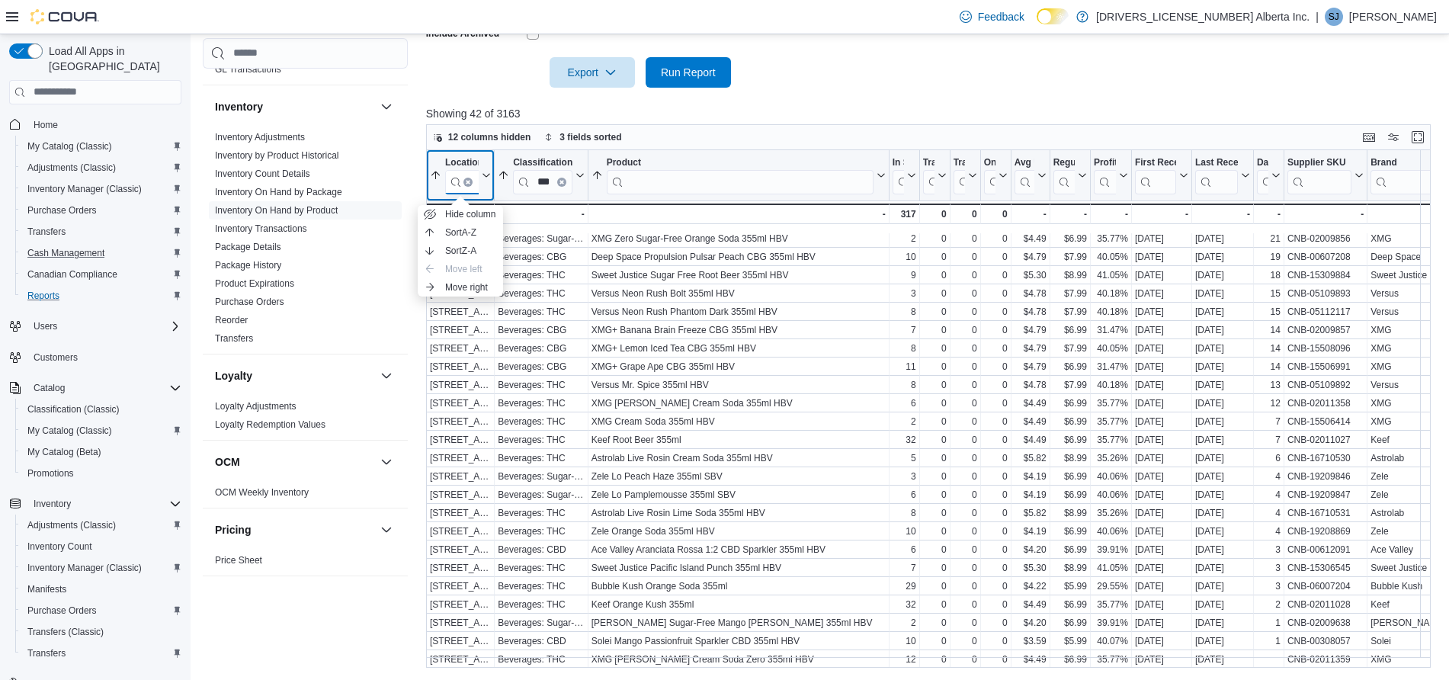
scroll to position [343, 0]
type input "***"
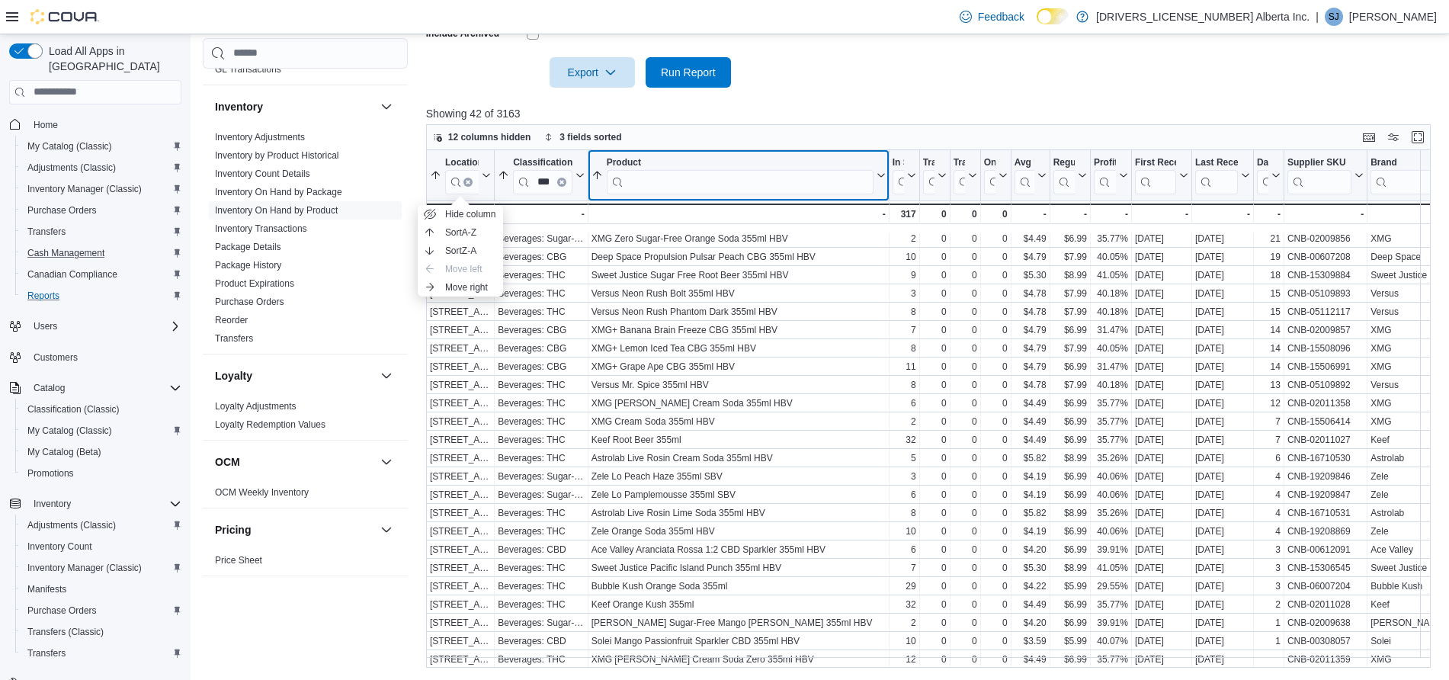
click at [879, 181] on button "Product" at bounding box center [738, 174] width 294 height 37
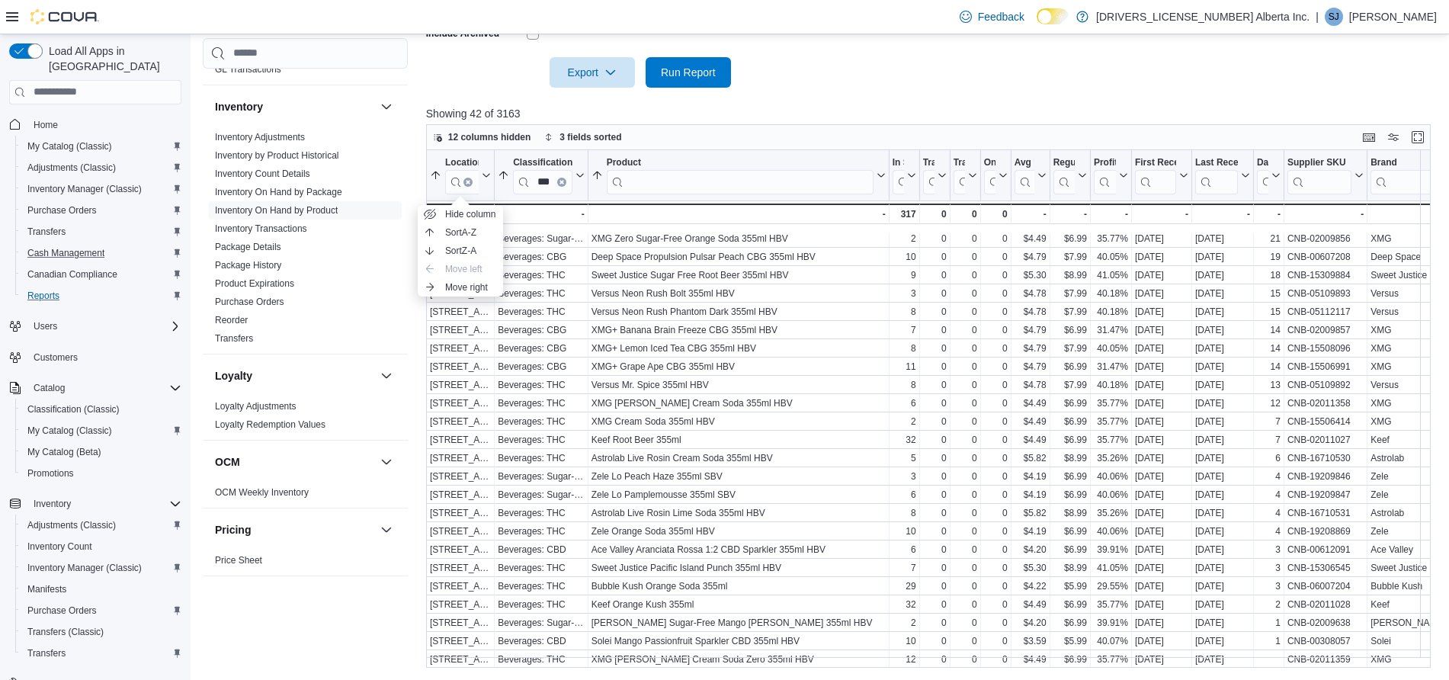
scroll to position [0, 0]
click at [740, 226] on span "Sort A-Z" at bounding box center [737, 232] width 31 height 12
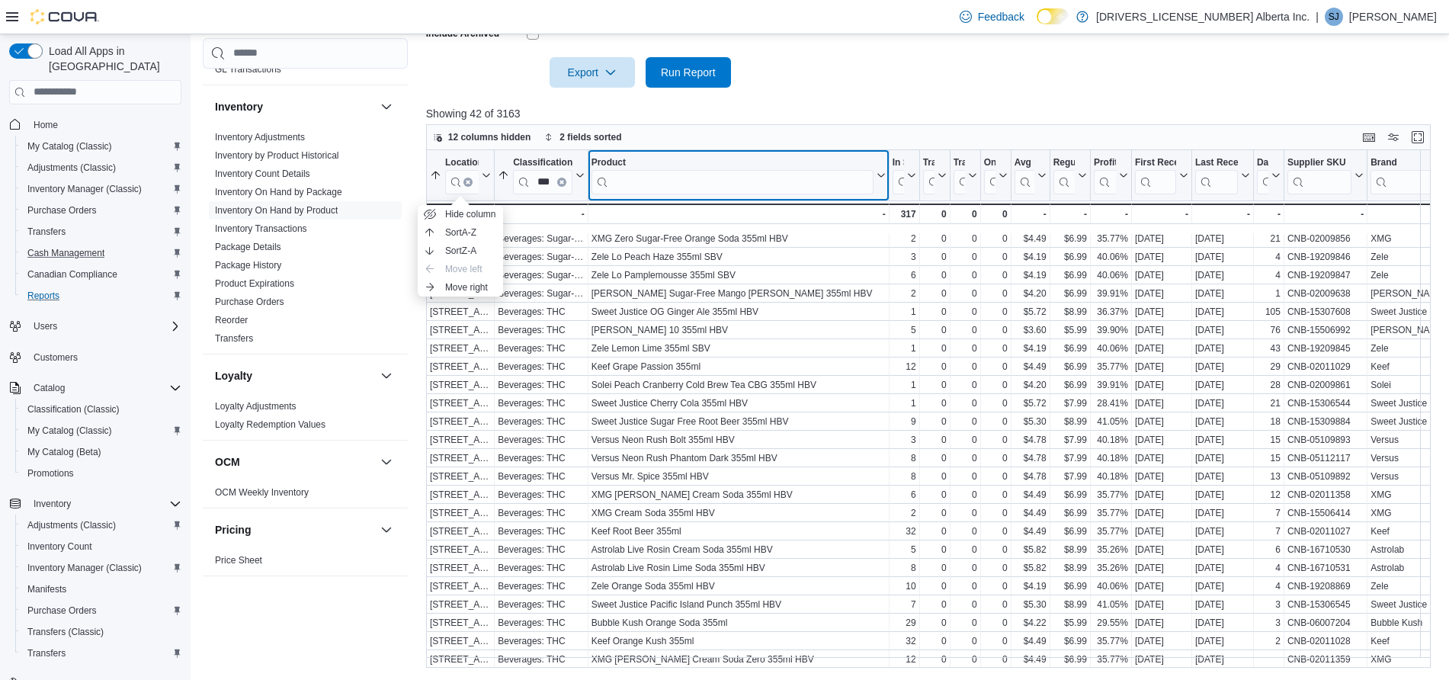
click at [879, 175] on icon at bounding box center [878, 175] width 12 height 9
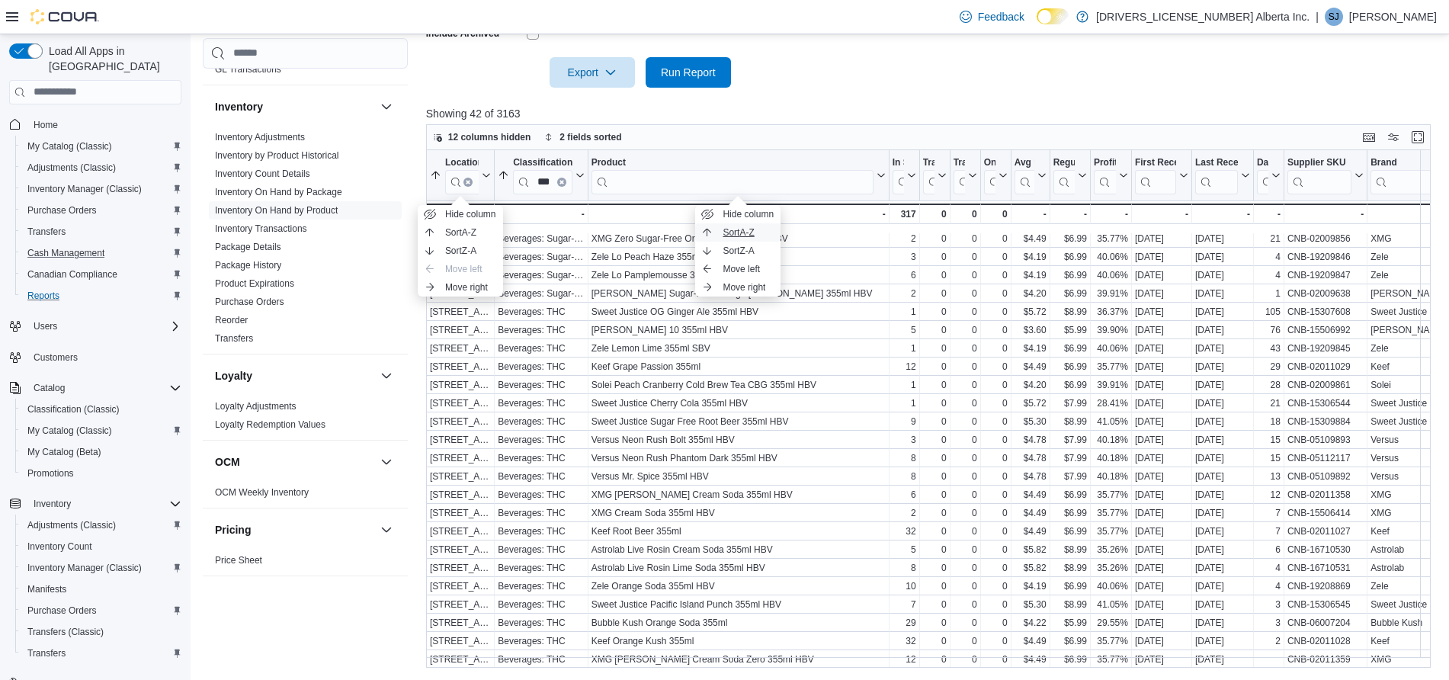
click at [735, 229] on span "Sort A-Z" at bounding box center [737, 232] width 31 height 12
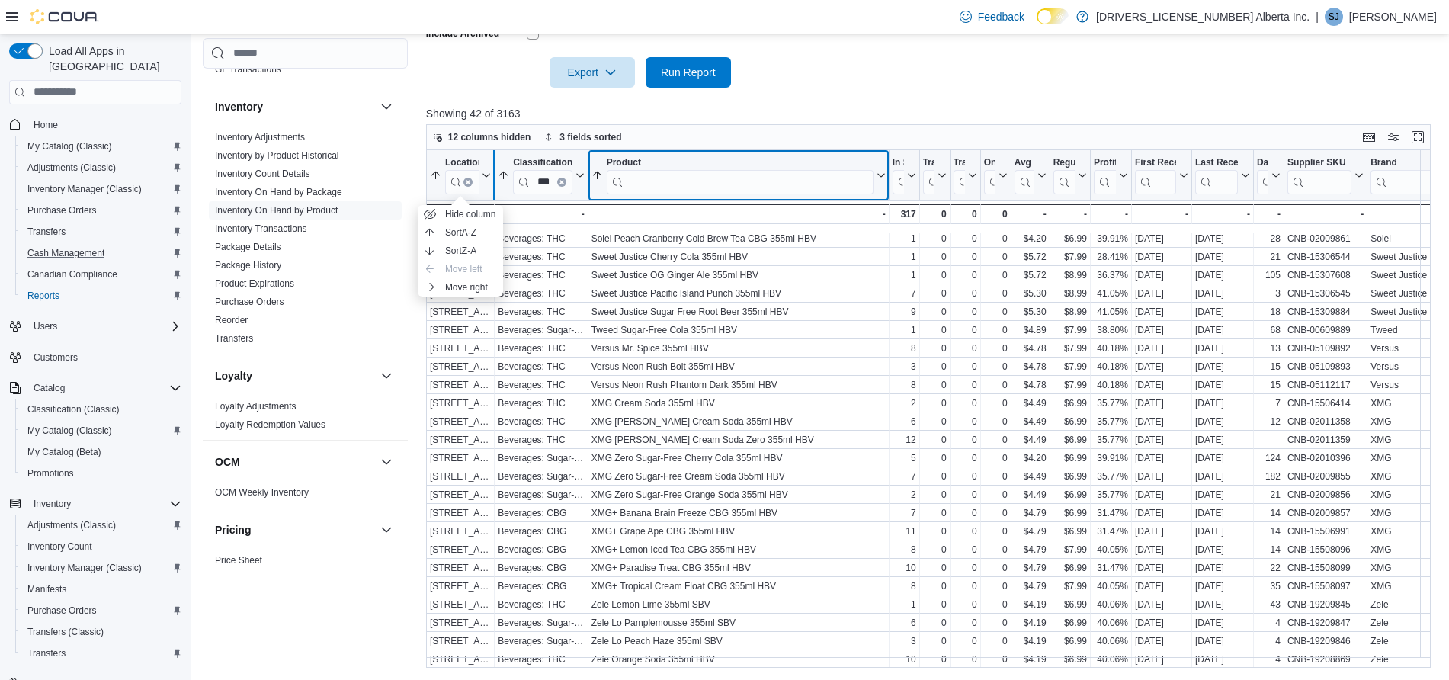
click at [489, 197] on div at bounding box center [494, 175] width 12 height 50
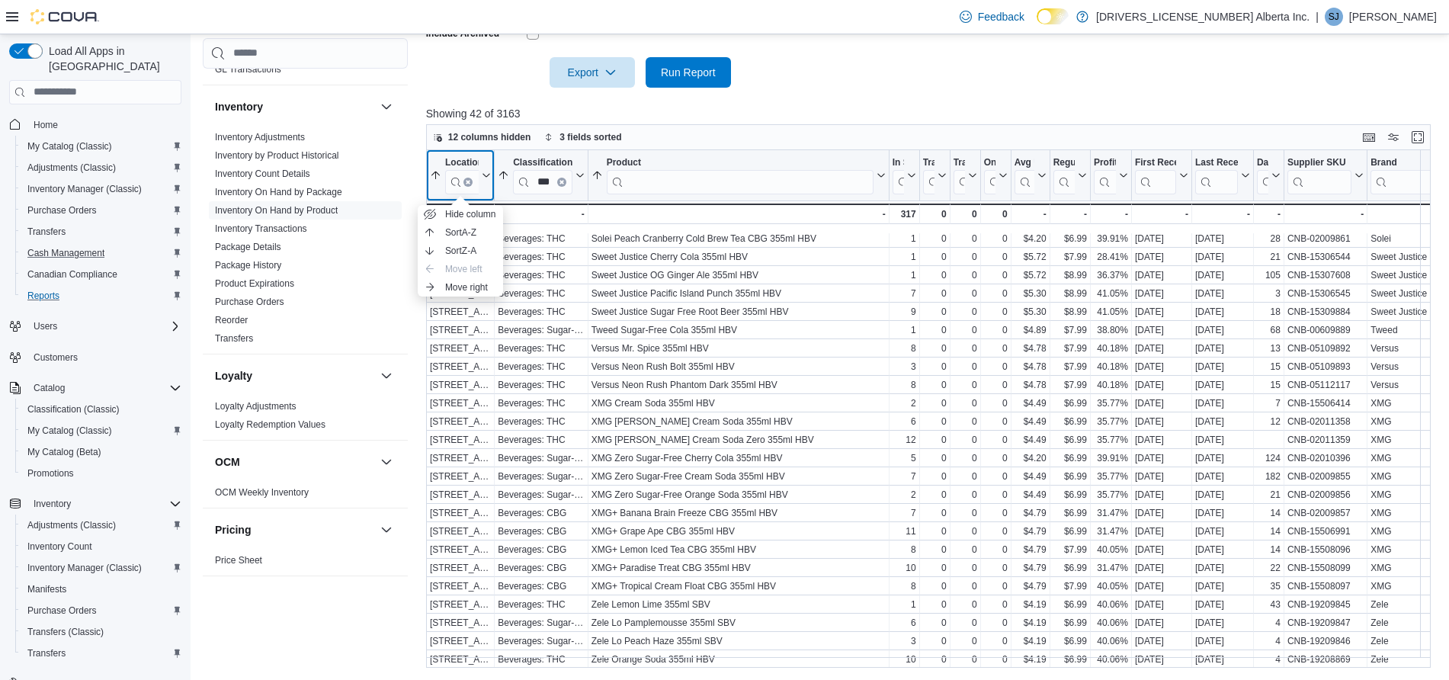
click at [481, 197] on div "Location *** Sorted by Classification, ascending , then sorted by Location, asc…" at bounding box center [460, 175] width 69 height 51
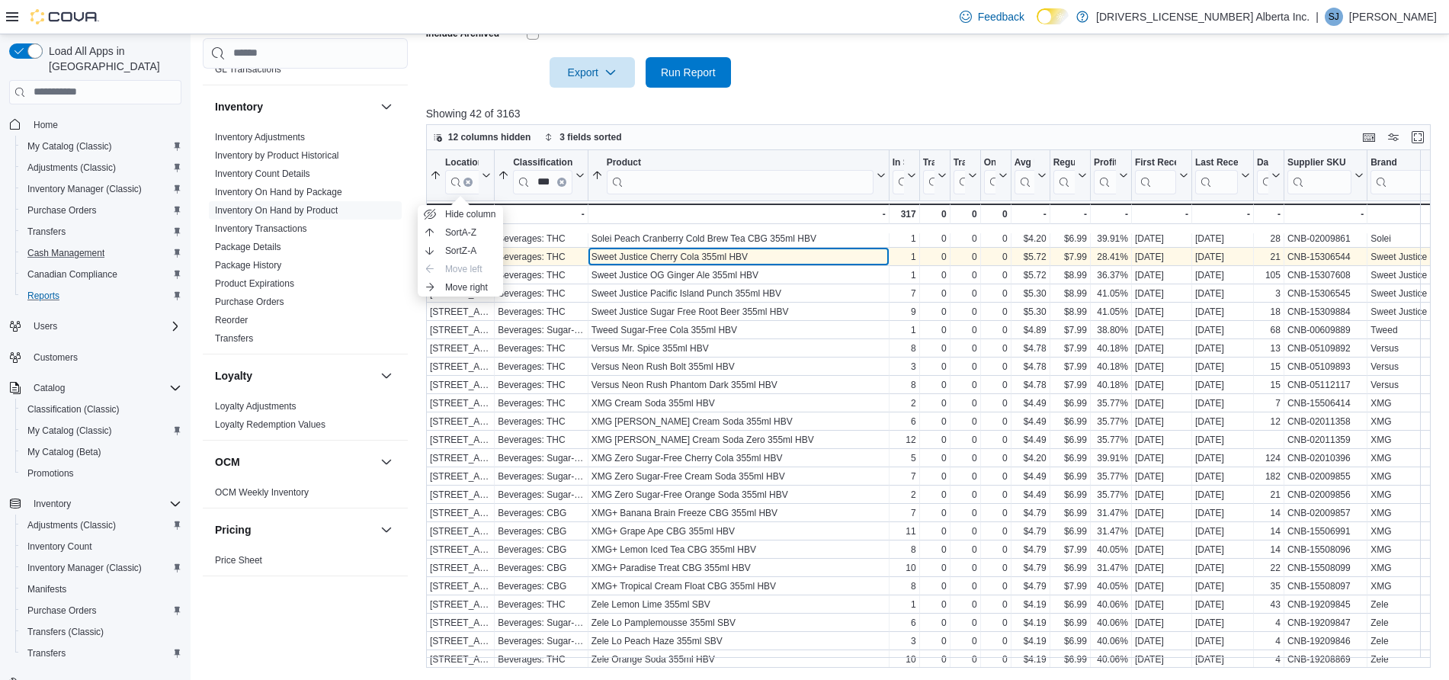
click at [650, 251] on div "Sweet Justice Cherry Cola 355ml HBV" at bounding box center [738, 257] width 294 height 12
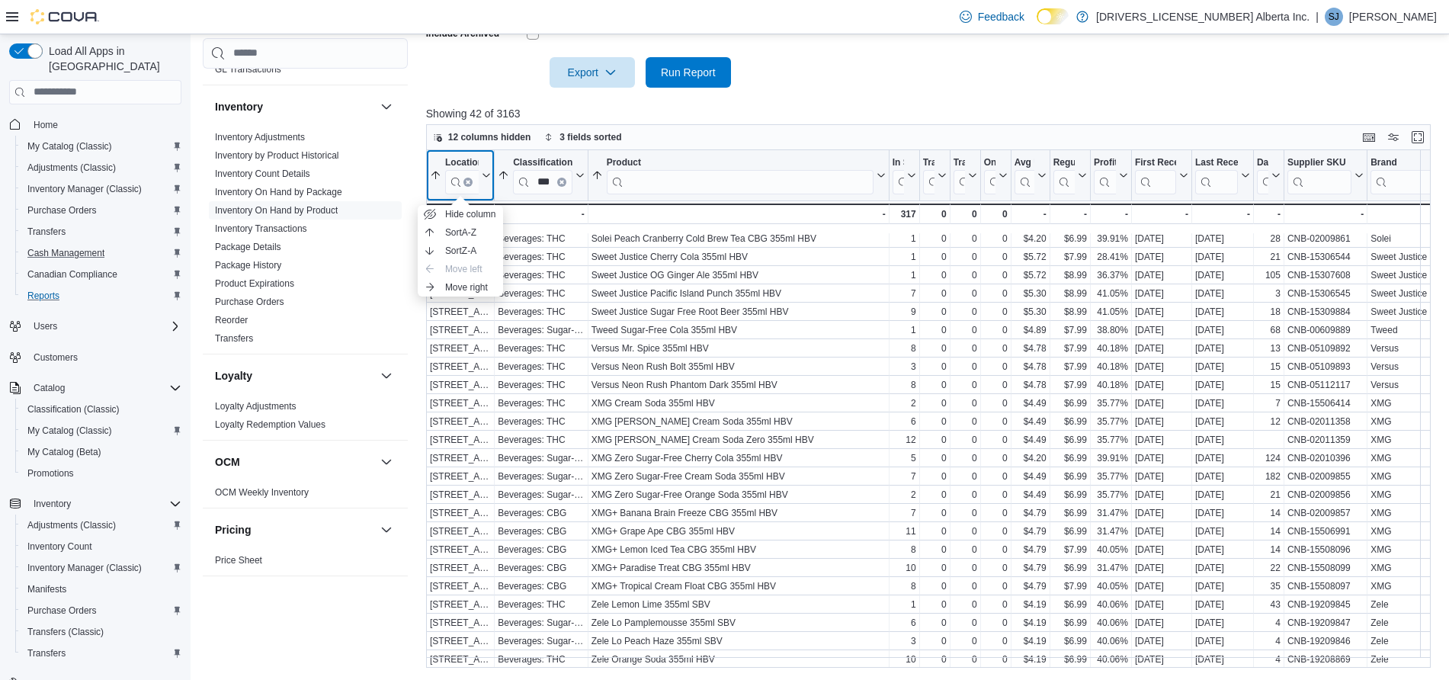
click at [474, 151] on div "Location *** Sorted by Classification, ascending , then sorted by Location, asc…" at bounding box center [460, 175] width 69 height 51
click at [473, 152] on div "Location *** Sorted by Classification, ascending , then sorted by Location, asc…" at bounding box center [460, 175] width 69 height 51
click at [437, 162] on button "Location ***" at bounding box center [460, 174] width 61 height 37
